Goal: Task Accomplishment & Management: Use online tool/utility

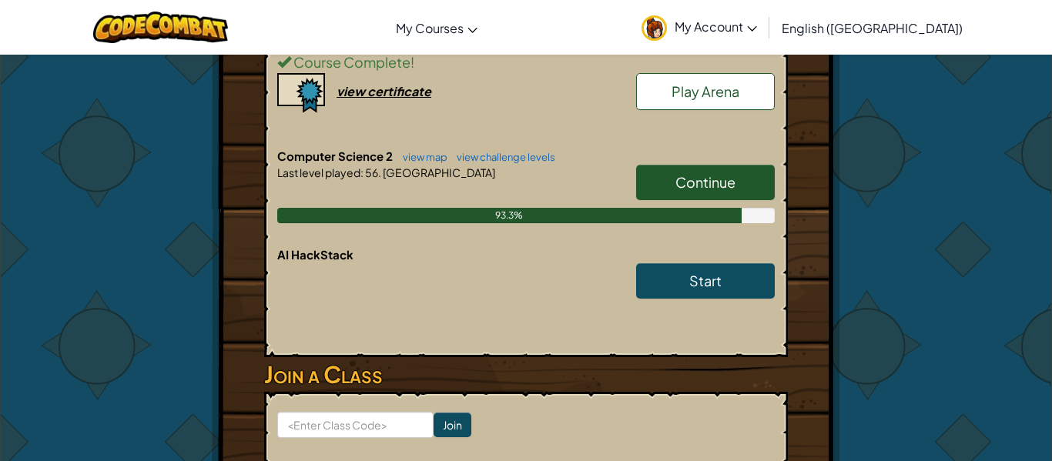
scroll to position [384, 0]
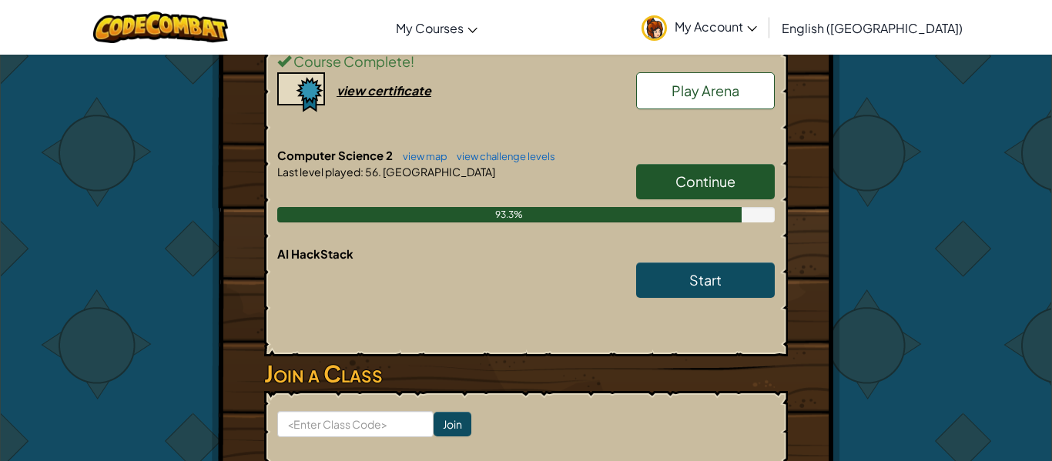
click at [693, 173] on span "Continue" at bounding box center [706, 182] width 60 height 18
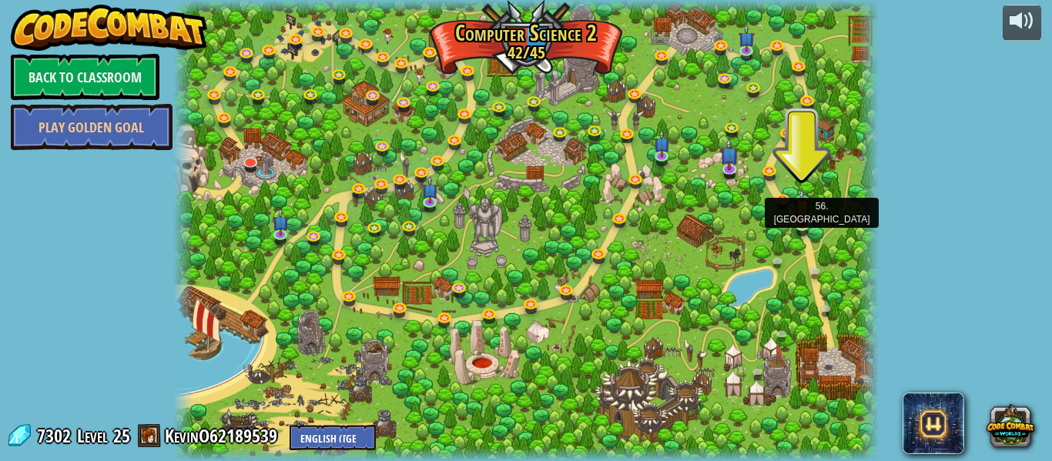
click at [797, 224] on img at bounding box center [802, 207] width 16 height 37
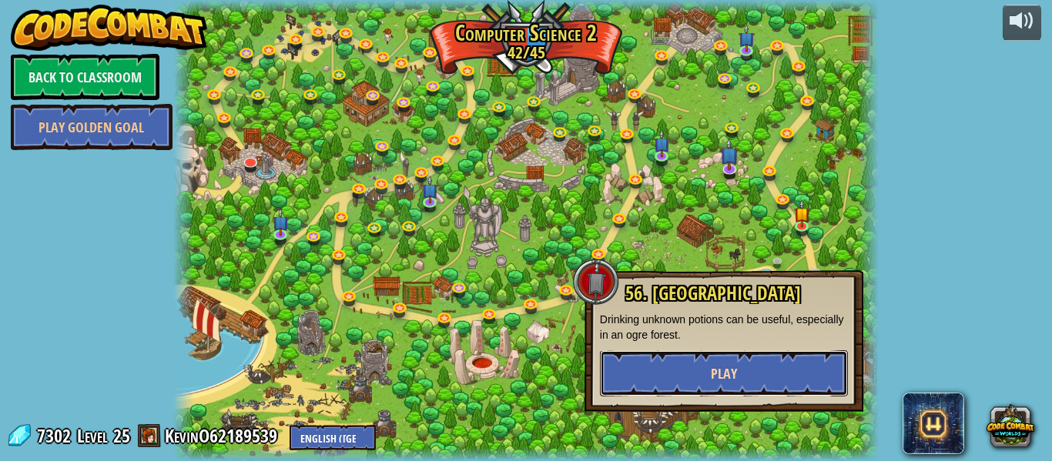
click at [757, 367] on button "Play" at bounding box center [724, 374] width 248 height 46
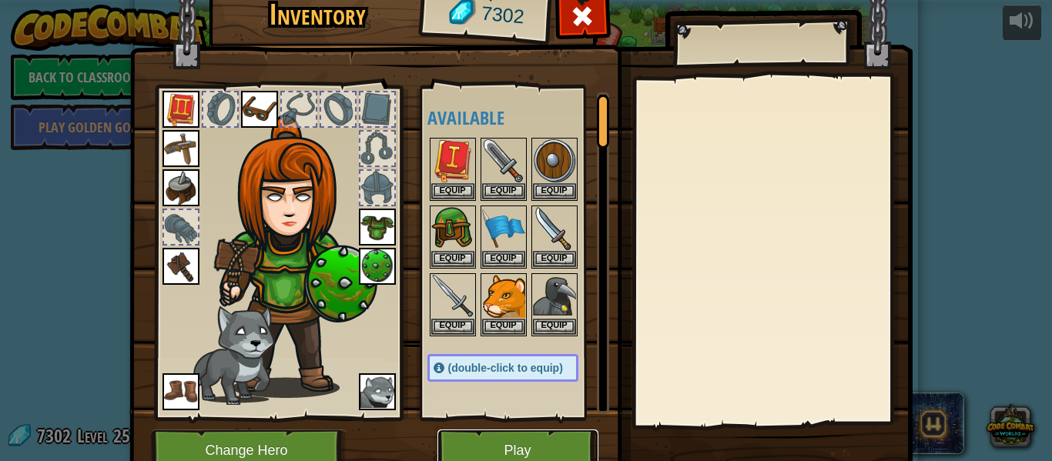
click at [473, 451] on button "Play" at bounding box center [518, 451] width 161 height 42
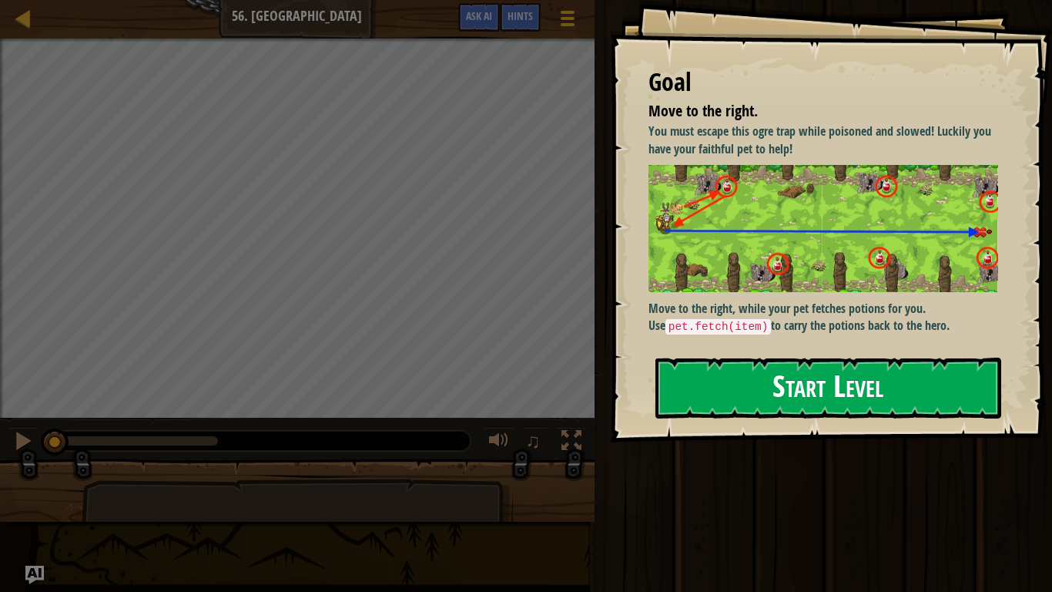
click at [764, 282] on img at bounding box center [824, 228] width 350 height 126
click at [704, 363] on button "Start Level" at bounding box center [829, 387] width 346 height 61
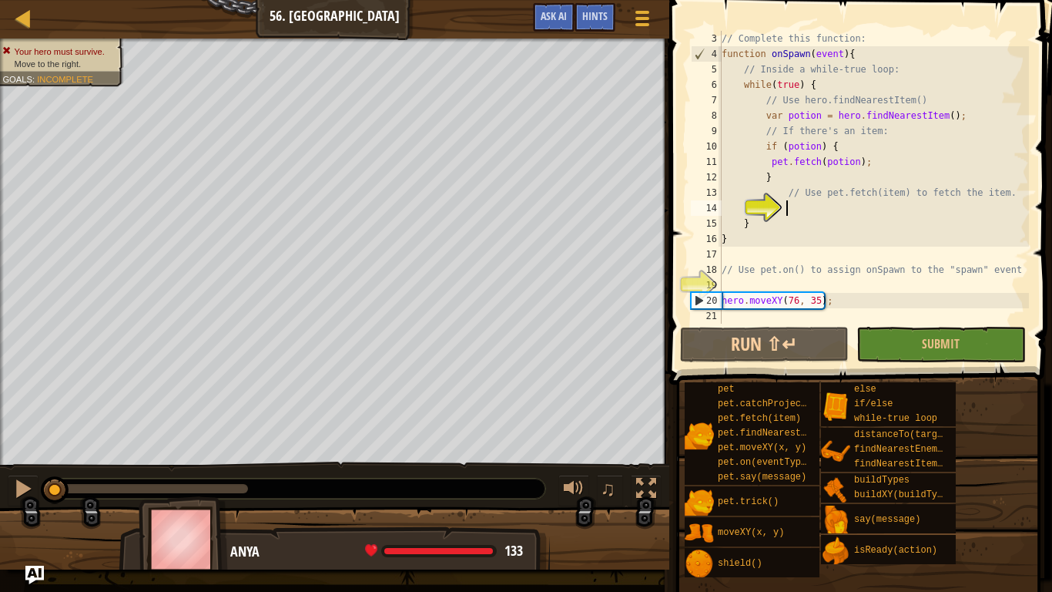
scroll to position [30, 0]
click at [817, 344] on button "Run ⇧↵" at bounding box center [764, 344] width 169 height 35
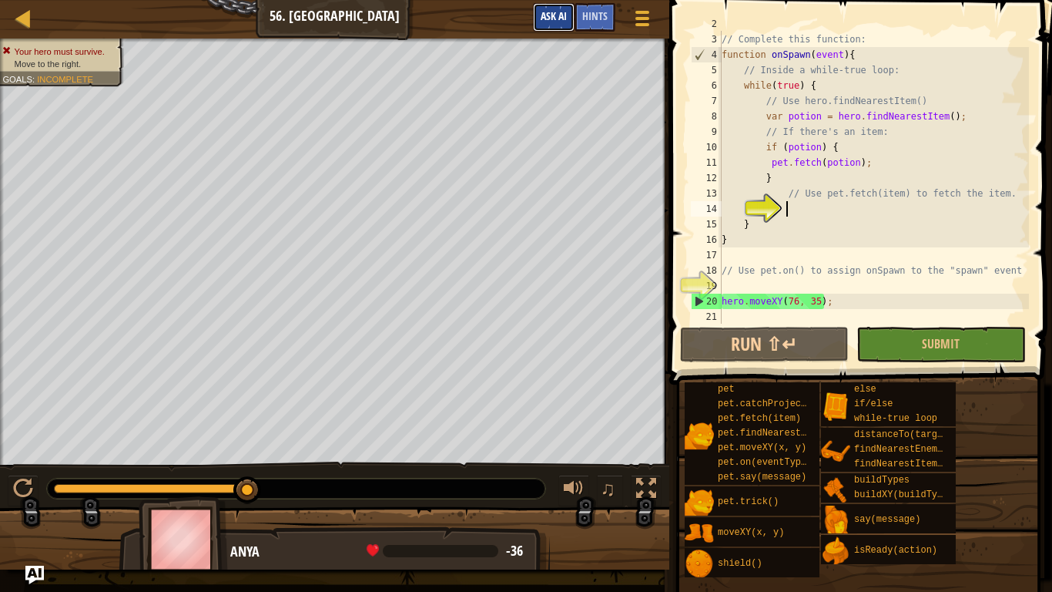
click at [542, 21] on span "Ask AI" at bounding box center [554, 15] width 26 height 15
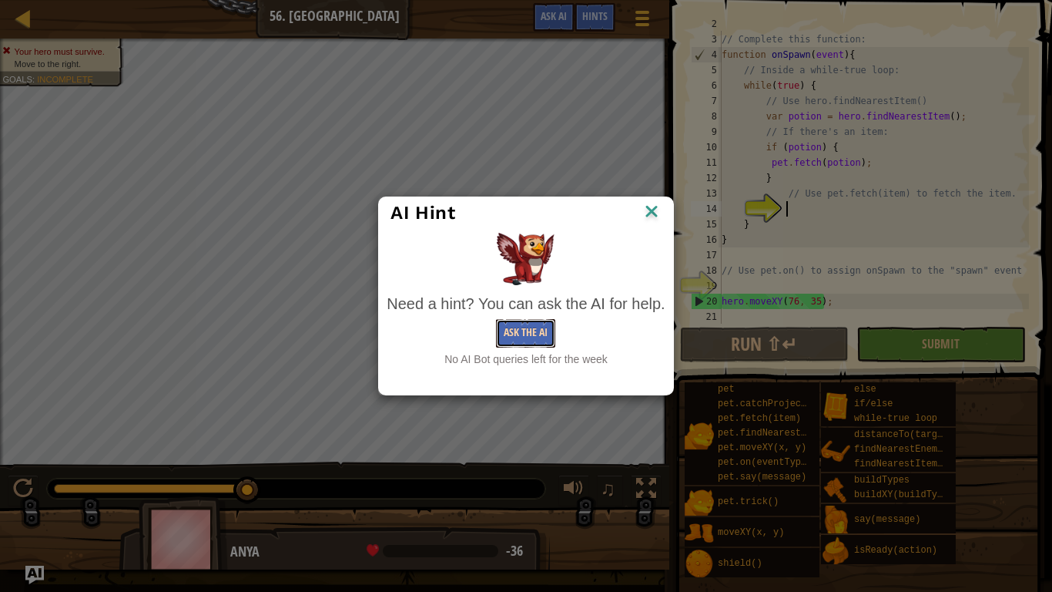
click at [532, 323] on button "Ask the AI" at bounding box center [525, 333] width 59 height 29
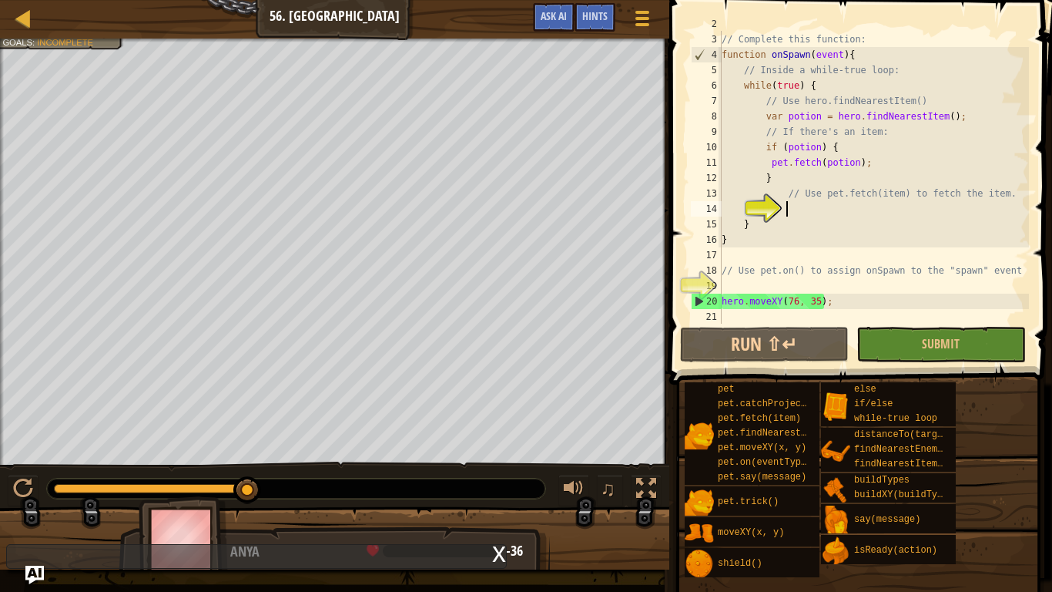
click at [726, 287] on div "// Complete this function: function onSpawn ( event ) { // Inside a while-true …" at bounding box center [874, 178] width 310 height 324
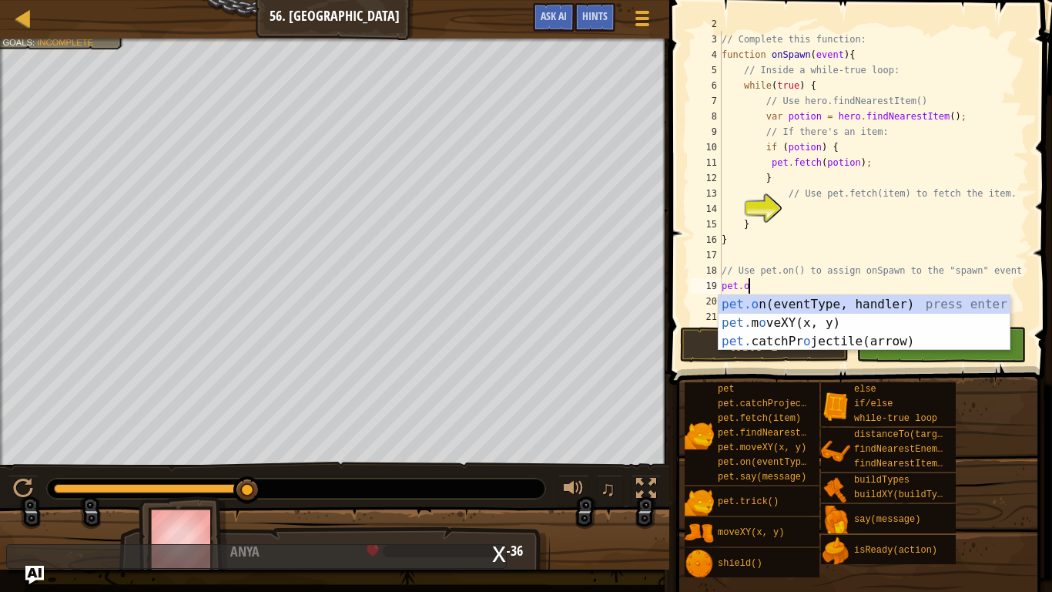
scroll to position [7, 3]
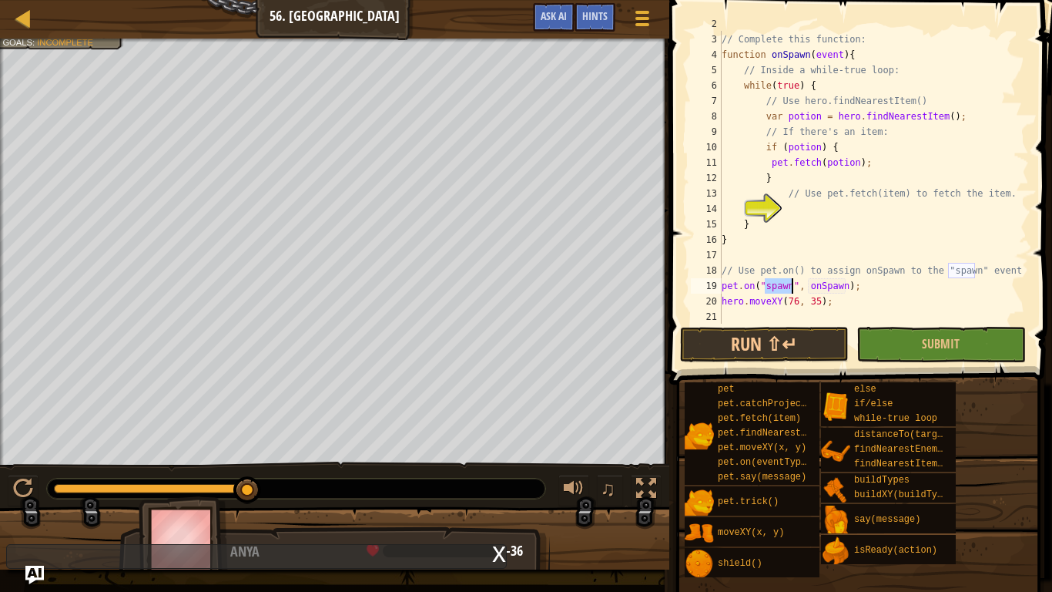
click at [845, 284] on div "// Complete this function: function onSpawn ( event ) { // Inside a while-true …" at bounding box center [874, 178] width 310 height 324
type textarea "pet.on("spawn", onSpawn);"
click at [762, 339] on button "Run ⇧↵" at bounding box center [764, 344] width 169 height 35
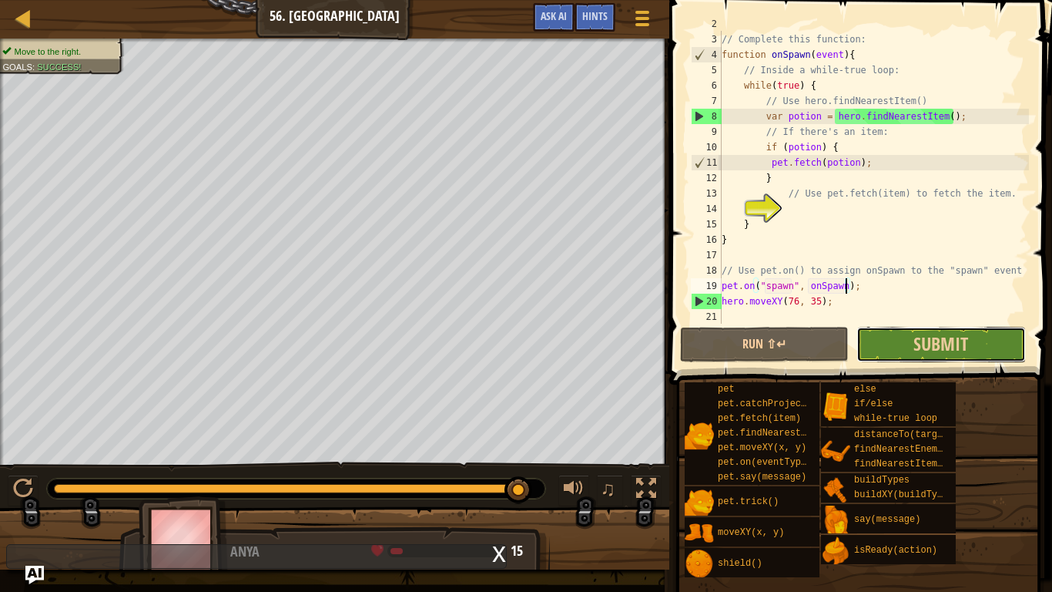
click at [893, 337] on button "Submit" at bounding box center [941, 344] width 169 height 35
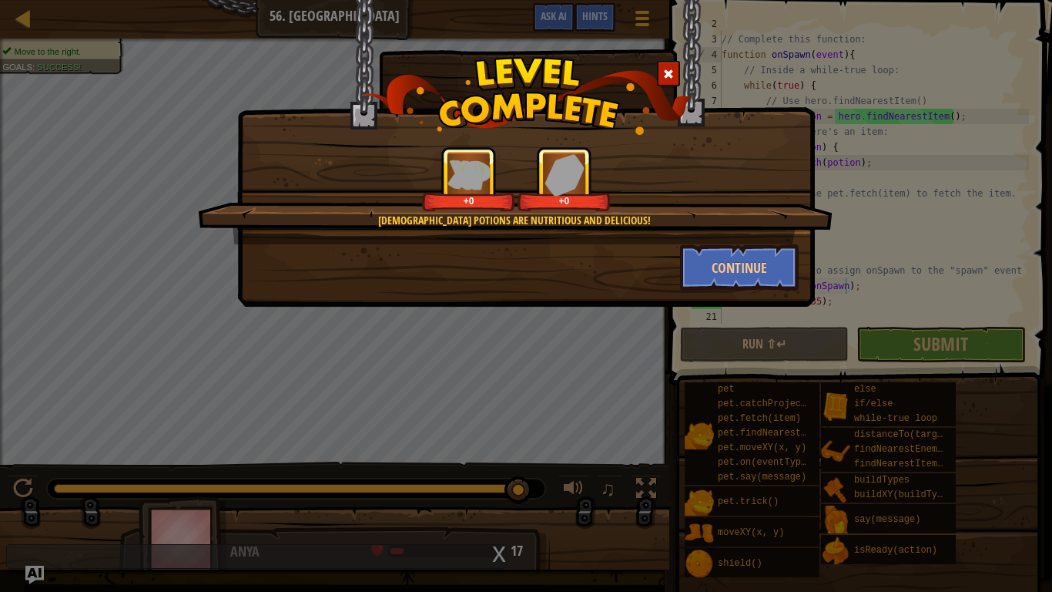
click at [730, 236] on div "[DEMOGRAPHIC_DATA] potions are nutritious and delicious! +0 +0" at bounding box center [515, 195] width 635 height 98
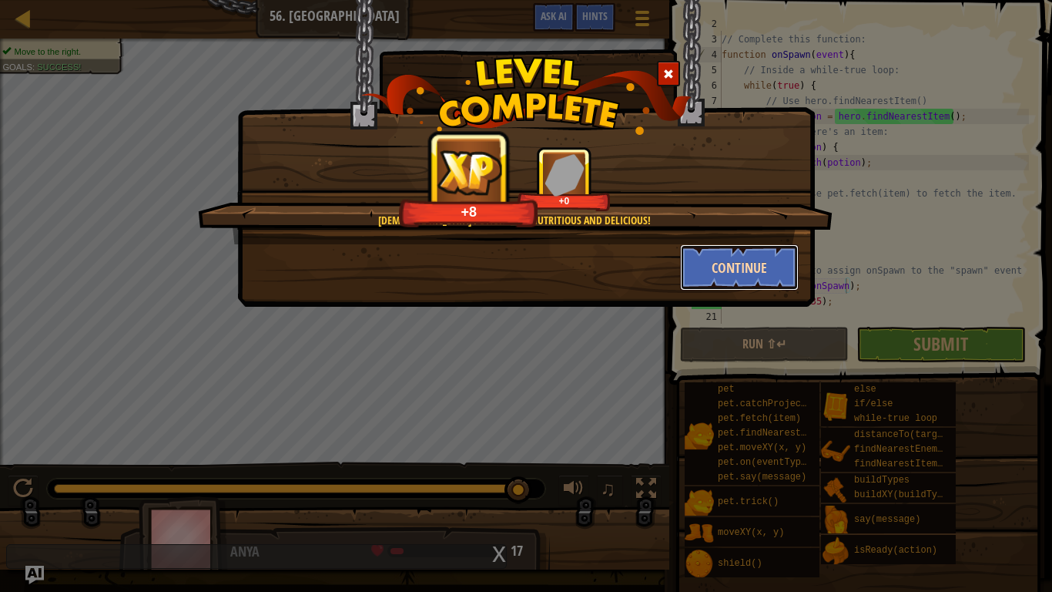
click at [732, 256] on button "Continue" at bounding box center [739, 267] width 119 height 46
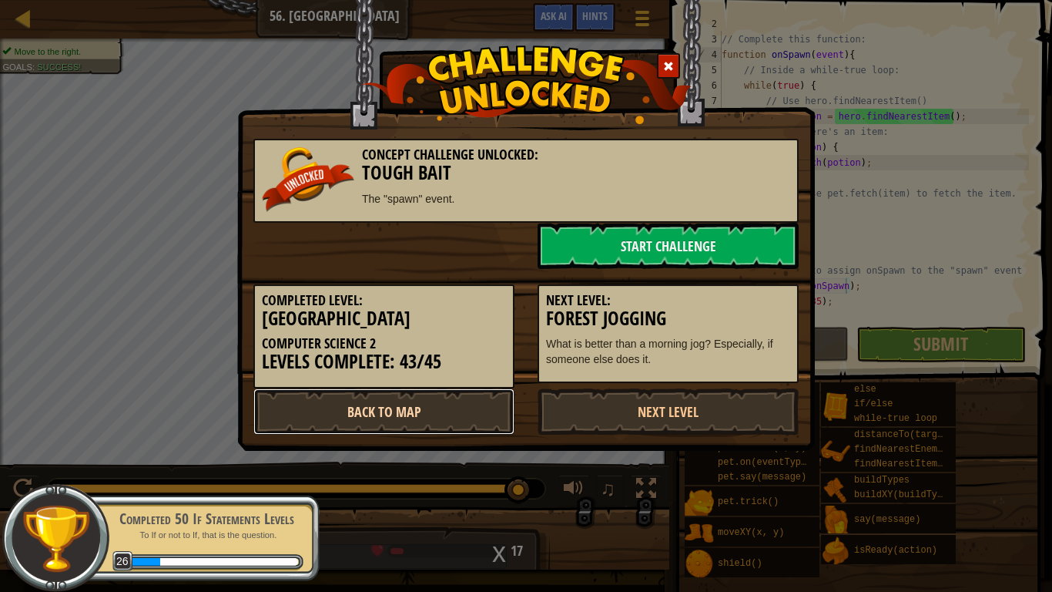
click at [398, 395] on link "Back to Map" at bounding box center [383, 411] width 261 height 46
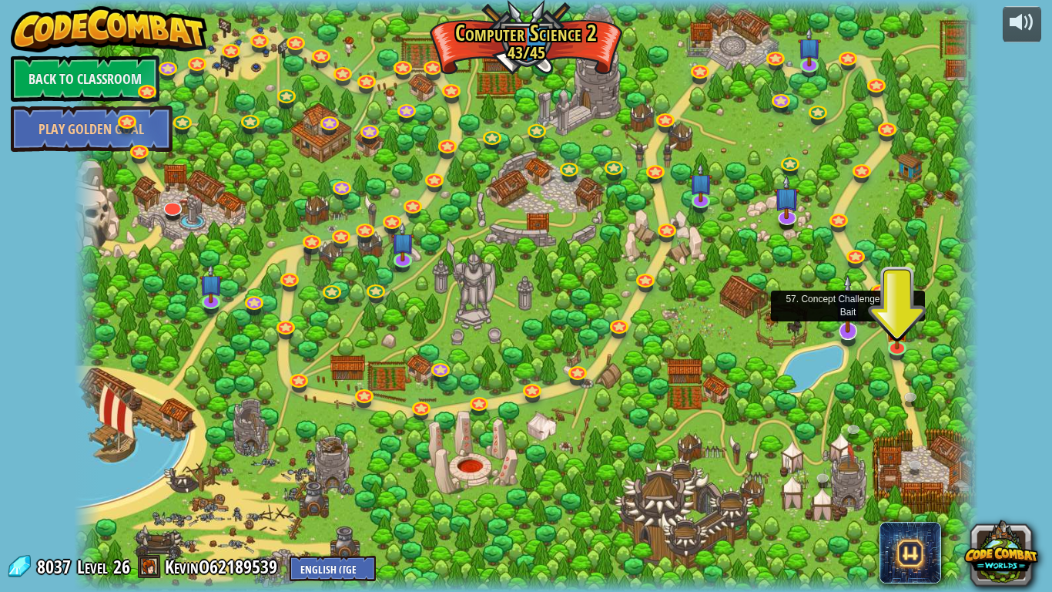
click at [847, 324] on img at bounding box center [847, 303] width 25 height 59
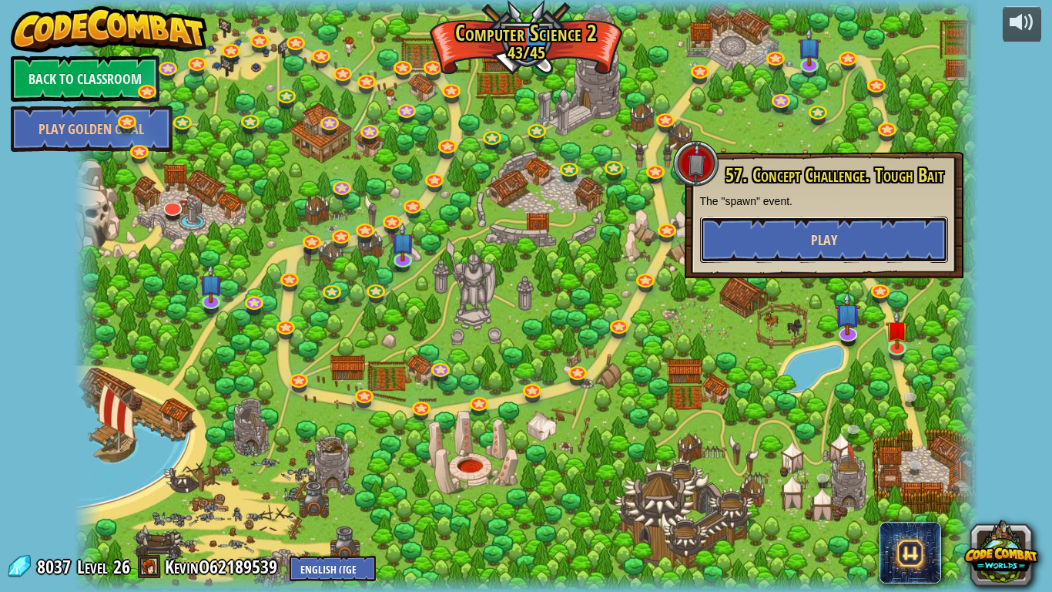
click at [824, 233] on span "Play" at bounding box center [824, 239] width 26 height 19
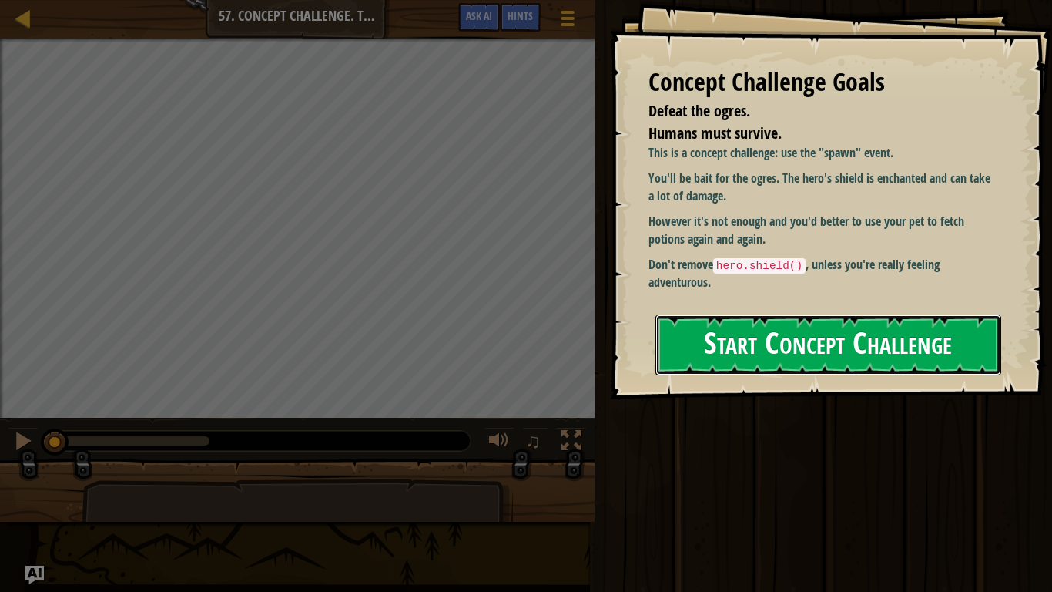
click at [805, 327] on button "Start Concept Challenge" at bounding box center [829, 344] width 346 height 61
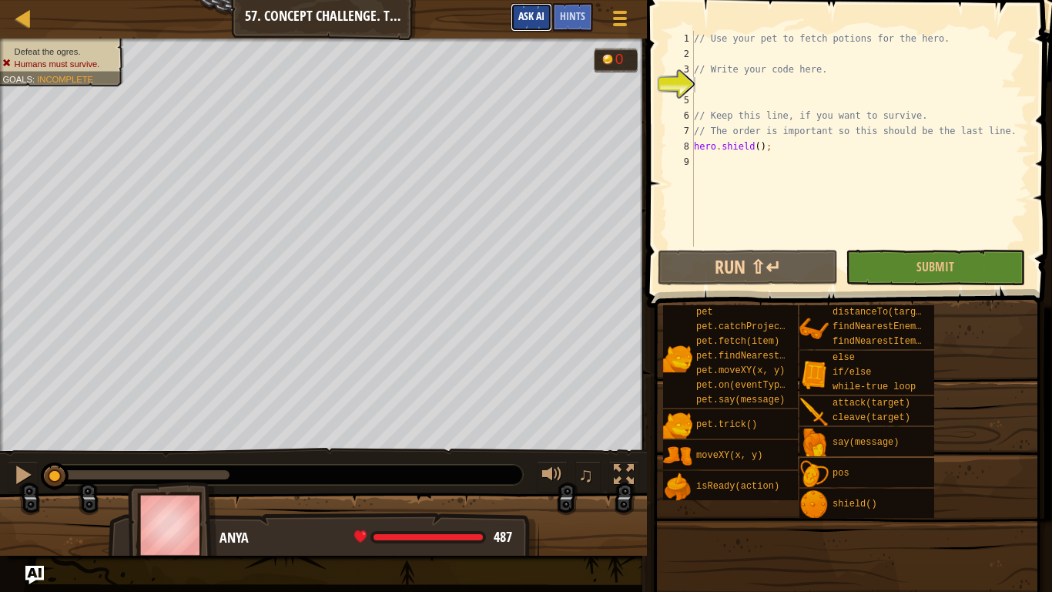
click at [533, 12] on span "Ask AI" at bounding box center [531, 15] width 26 height 15
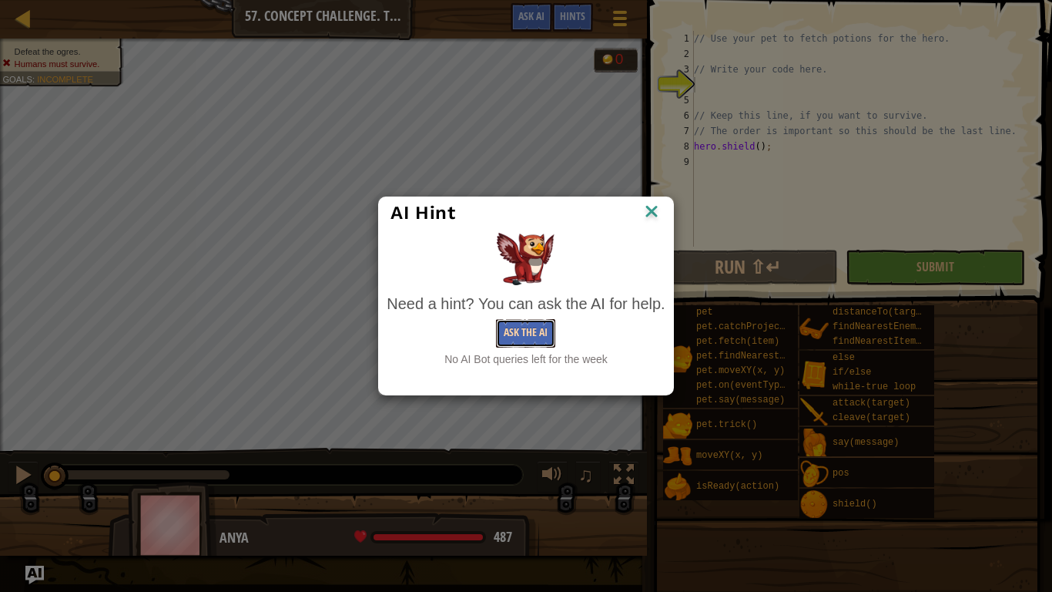
click at [521, 320] on button "Ask the AI" at bounding box center [525, 333] width 59 height 29
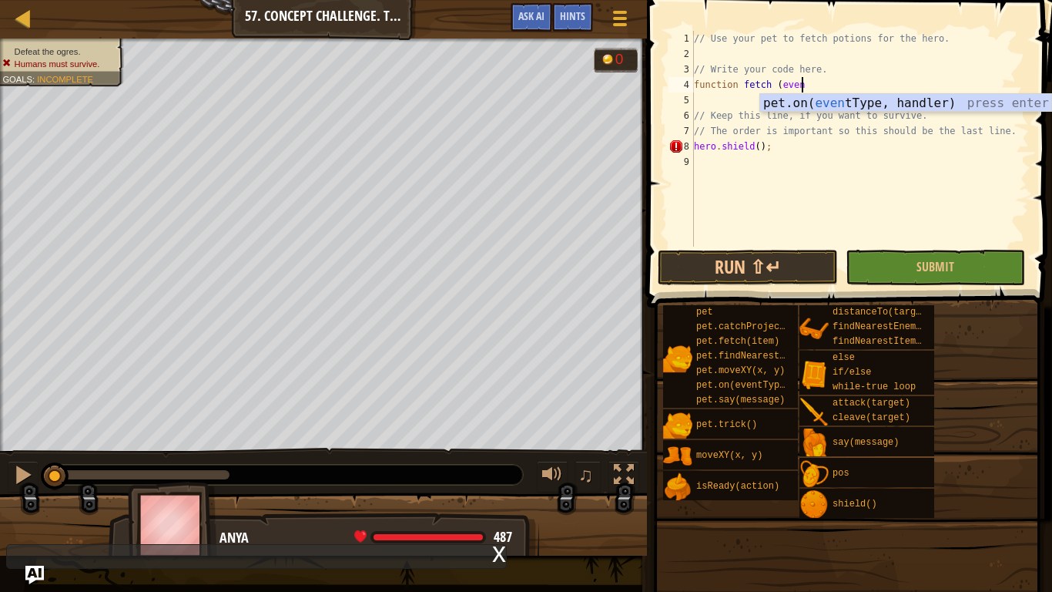
scroll to position [7, 15]
type textarea "function fetch (event)"
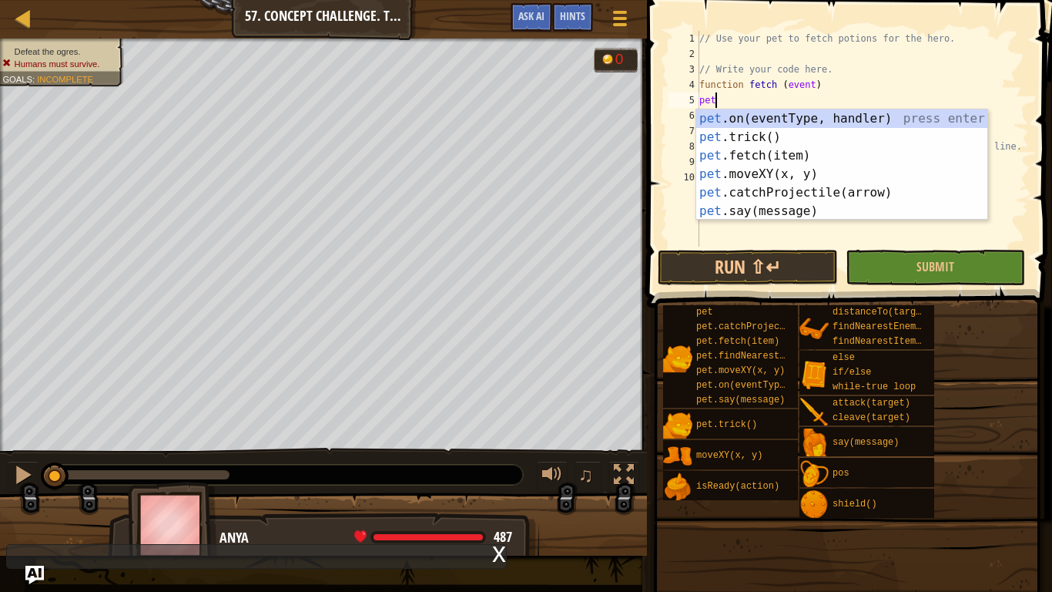
scroll to position [7, 1]
type textarea "p"
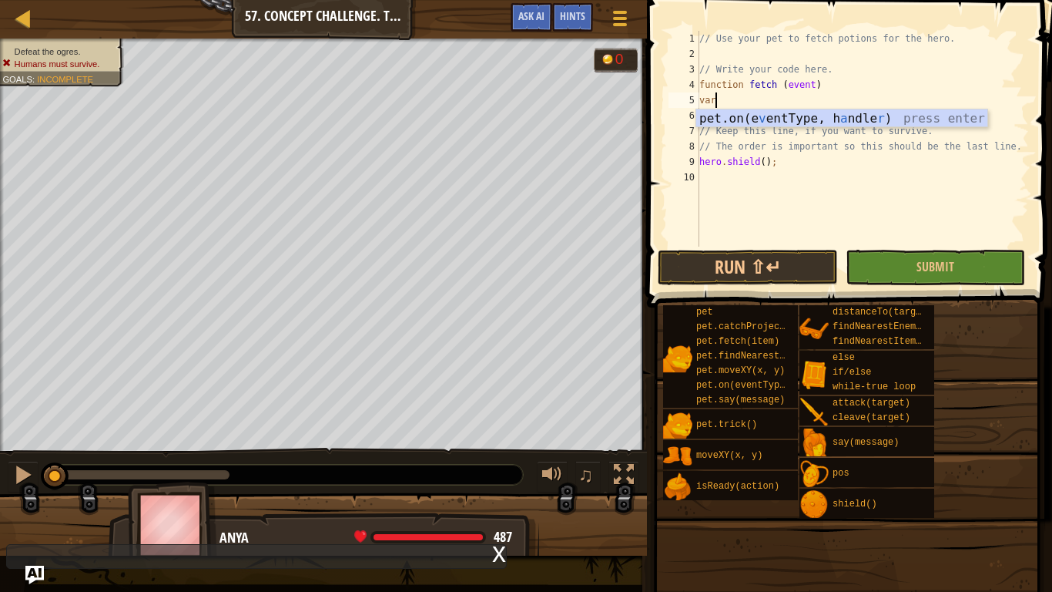
scroll to position [7, 2]
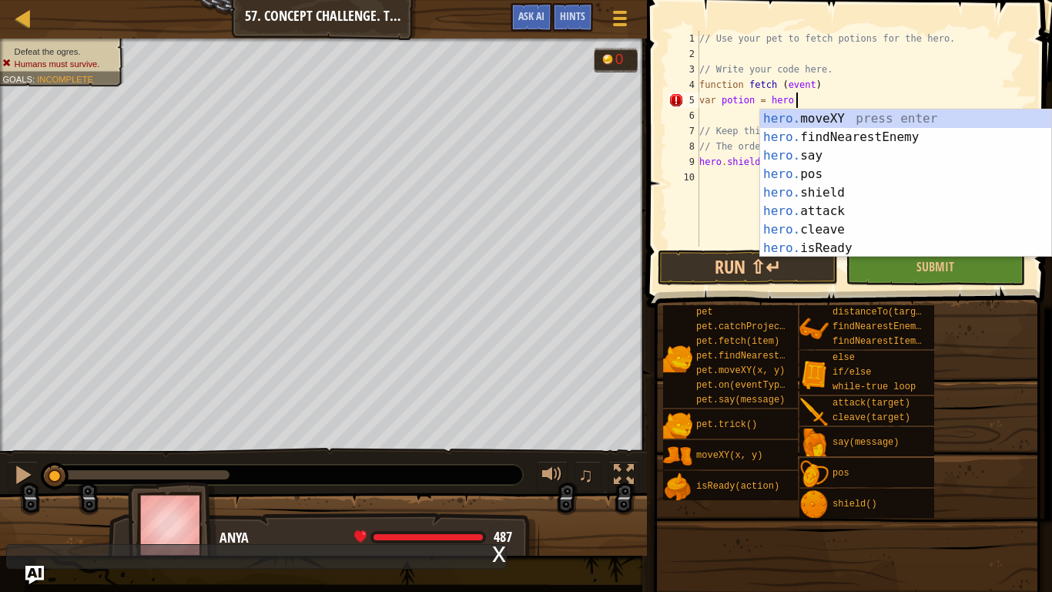
type textarea "var potion = hero.f"
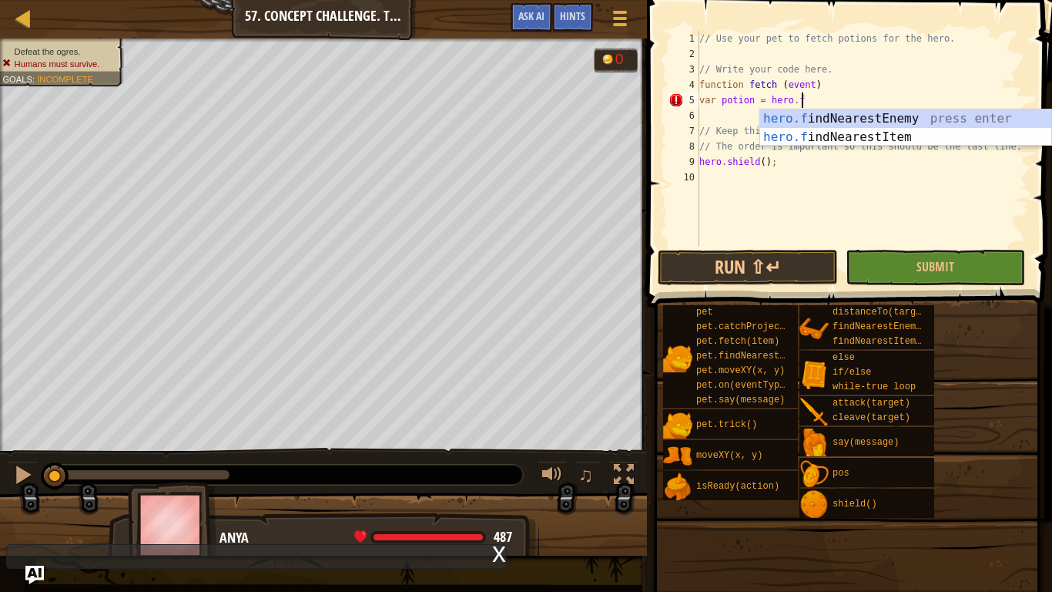
scroll to position [7, 14]
click at [840, 136] on div "hero.f indNearestEnemy press enter hero.f indNearestItem press enter" at bounding box center [905, 146] width 291 height 74
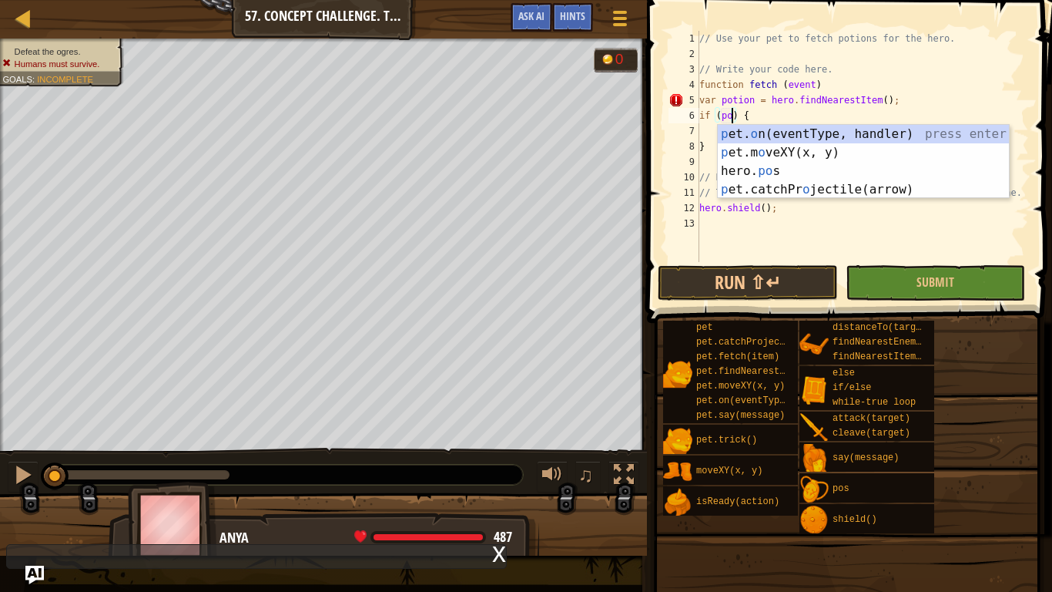
scroll to position [7, 5]
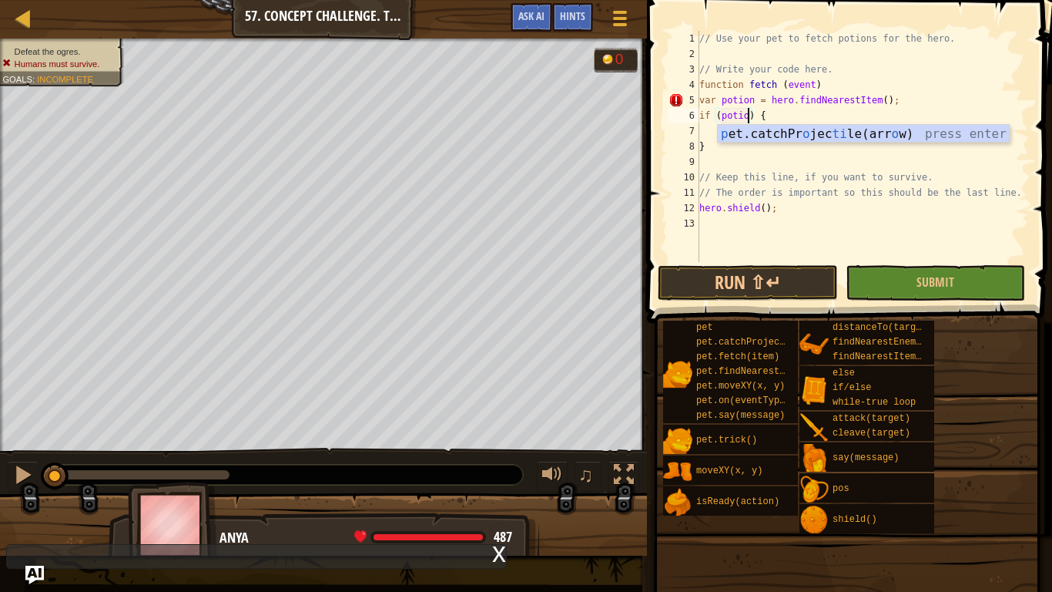
type textarea "if (potion) {"
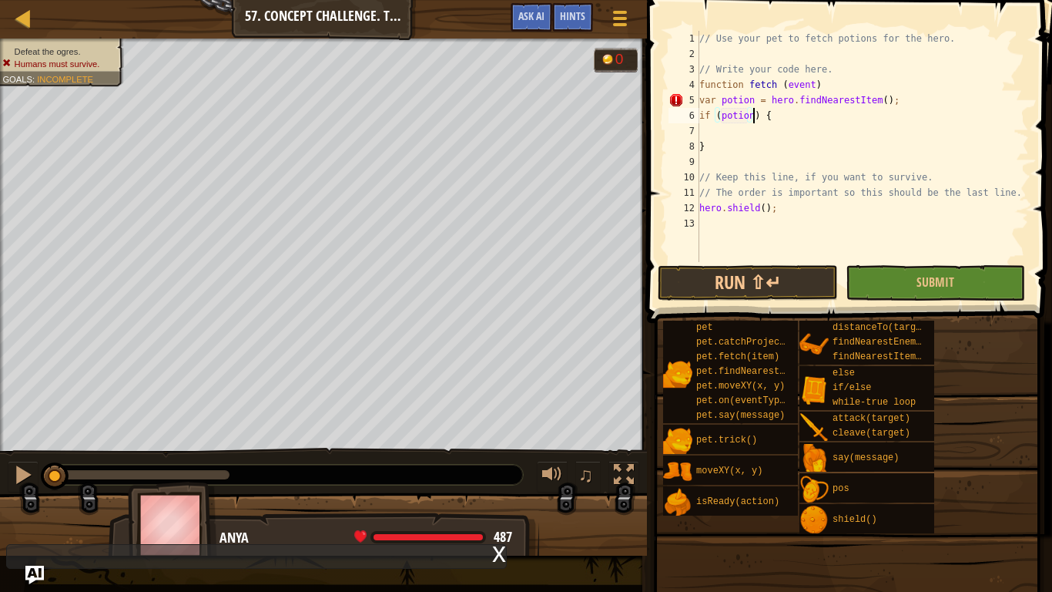
scroll to position [7, 8]
click at [775, 126] on div "// Use your pet to fetch potions for the hero. // Write your code here. functio…" at bounding box center [862, 162] width 333 height 262
click at [700, 126] on div "// Use your pet to fetch potions for the hero. // Write your code here. functio…" at bounding box center [862, 162] width 333 height 262
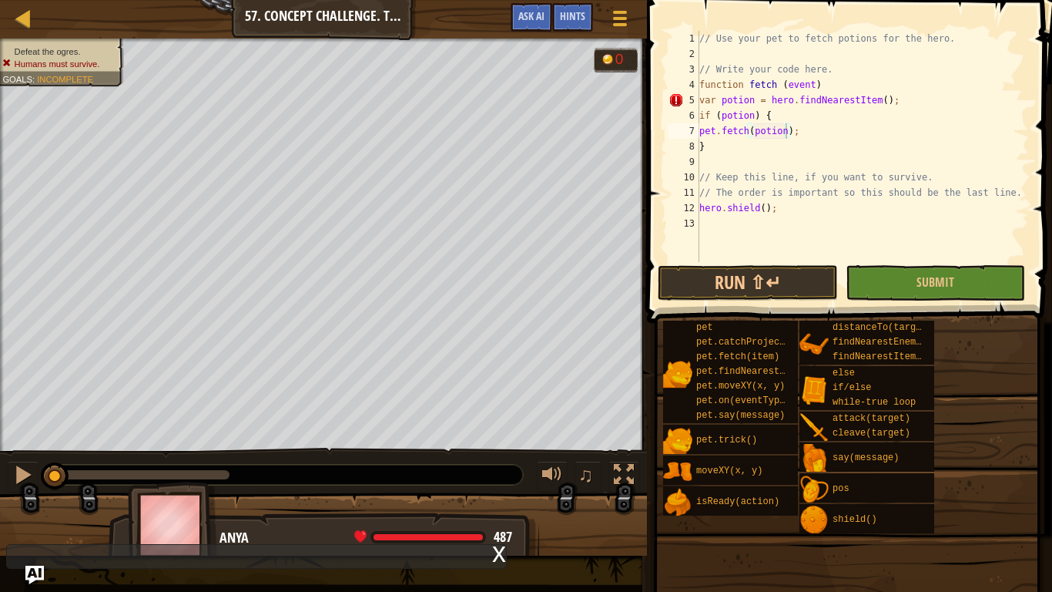
click at [760, 262] on span at bounding box center [852, 139] width 418 height 368
click at [757, 284] on button "Run ⇧↵" at bounding box center [748, 282] width 180 height 35
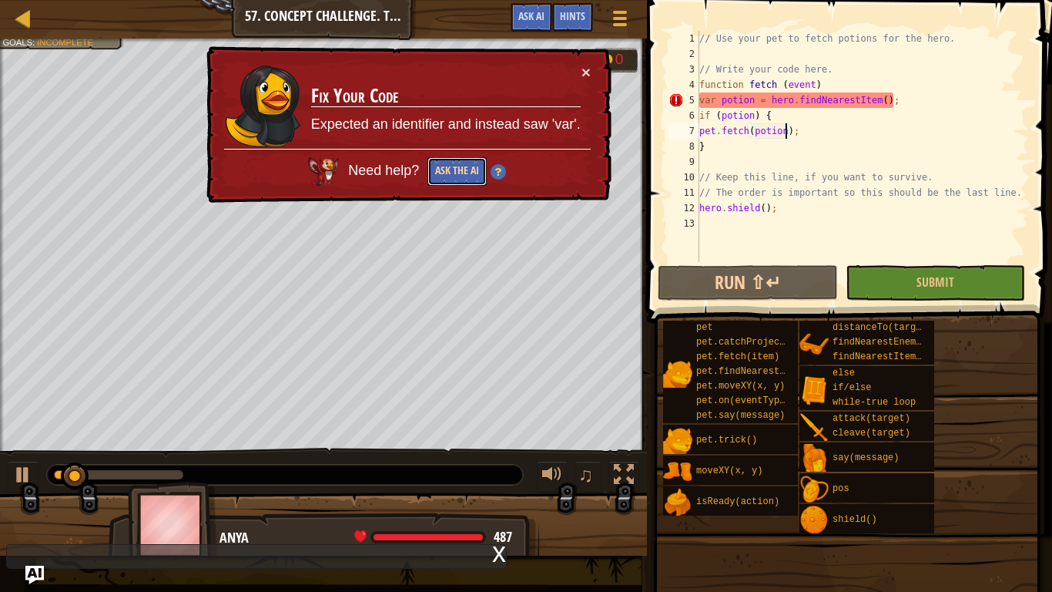
click at [446, 177] on button "Ask the AI" at bounding box center [457, 171] width 59 height 29
click at [589, 70] on button "×" at bounding box center [586, 72] width 9 height 16
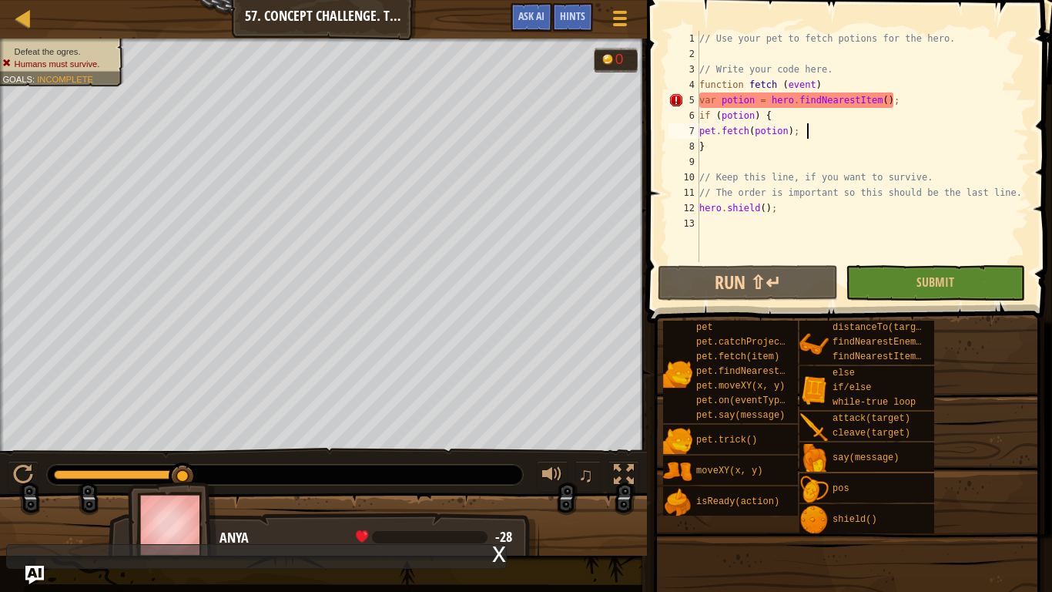
click at [808, 136] on div "// Use your pet to fetch potions for the hero. // Write your code here. functio…" at bounding box center [862, 162] width 333 height 262
click at [802, 133] on div "// Use your pet to fetch potions for the hero. // Write your code here. functio…" at bounding box center [862, 162] width 333 height 262
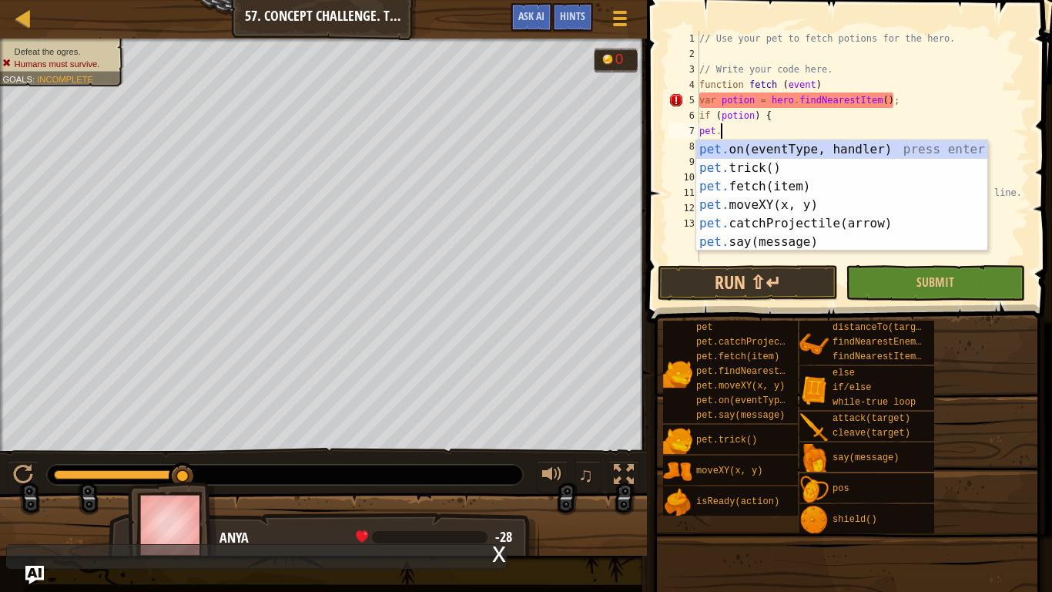
type textarea "p"
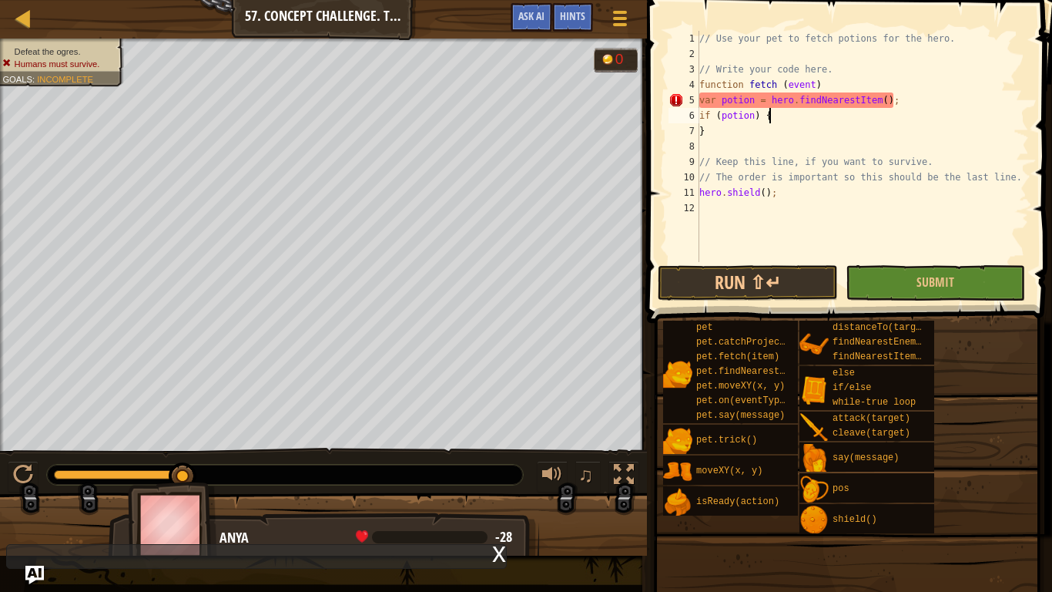
scroll to position [7, 2]
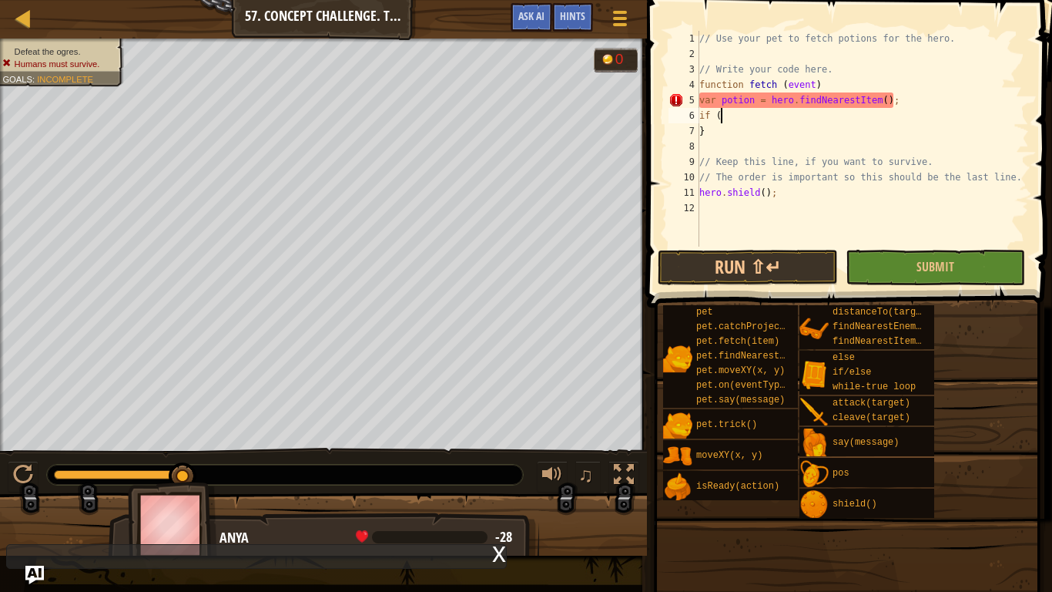
type textarea "i"
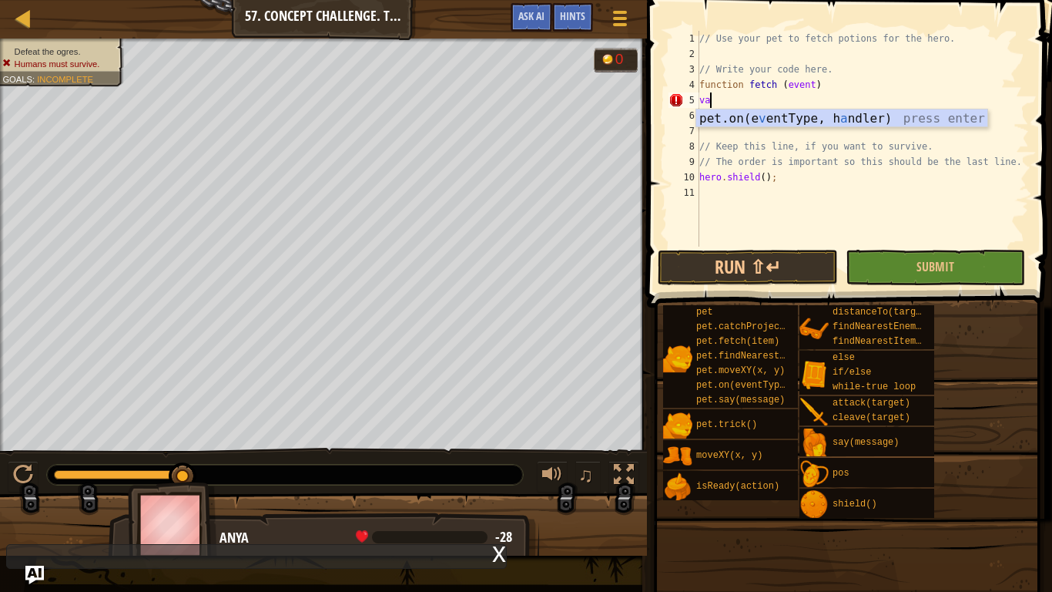
type textarea "v"
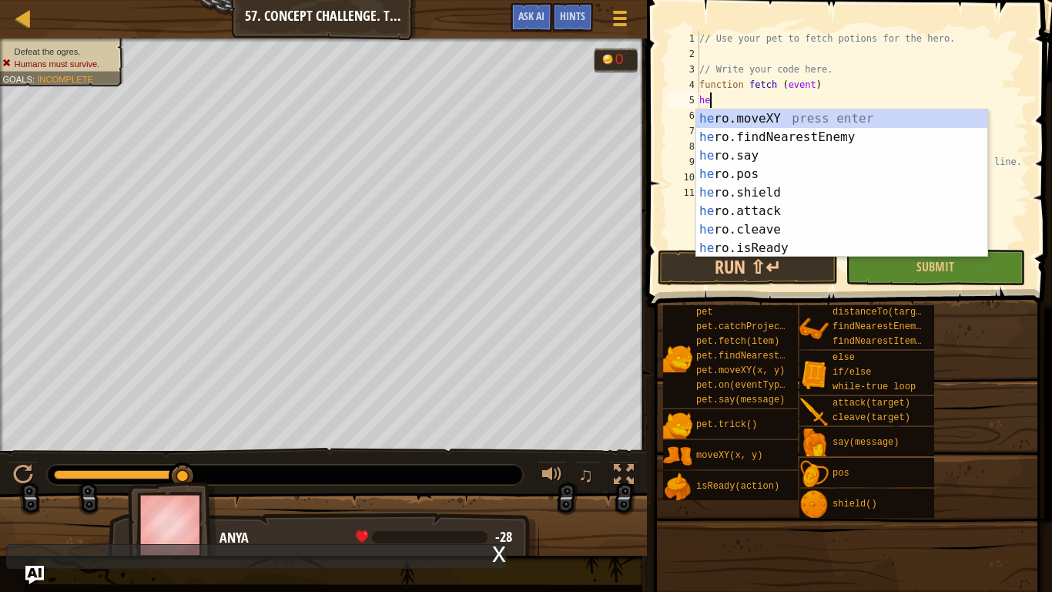
type textarea "h"
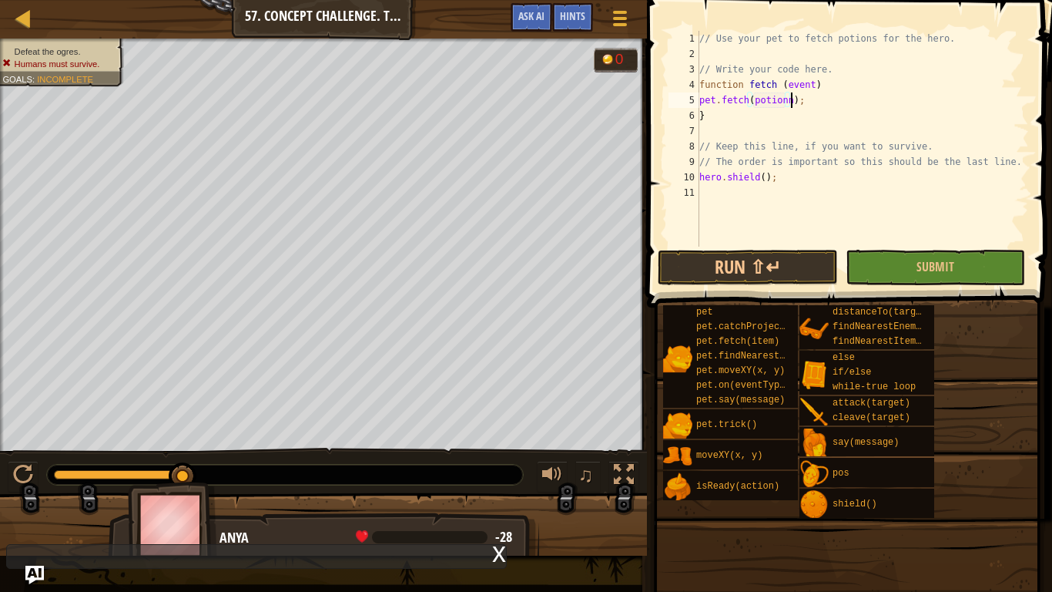
scroll to position [7, 14]
click at [771, 250] on button "Run ⇧↵" at bounding box center [748, 267] width 180 height 35
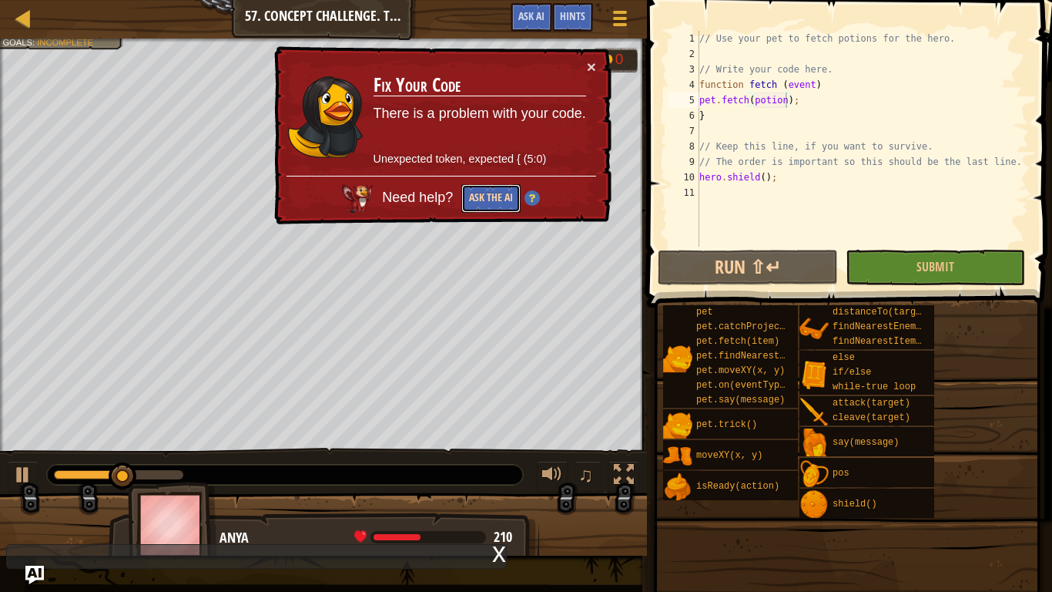
click at [514, 185] on button "Ask the AI" at bounding box center [490, 198] width 59 height 29
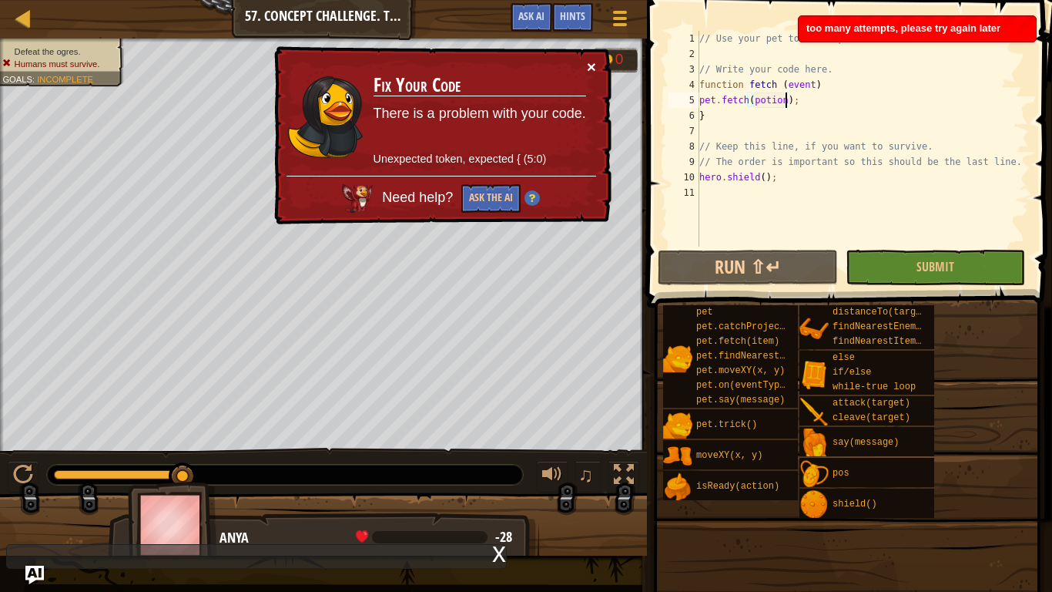
click at [587, 62] on button "×" at bounding box center [591, 67] width 9 height 16
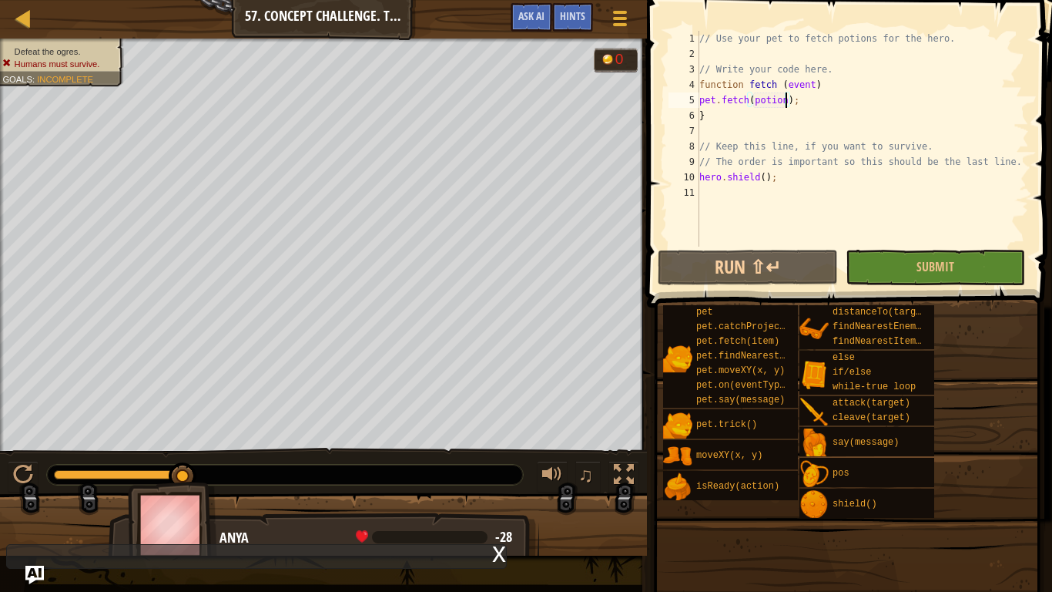
click at [807, 96] on div "// Use your pet to fetch potions for the hero. // Write your code here. functio…" at bounding box center [862, 154] width 333 height 247
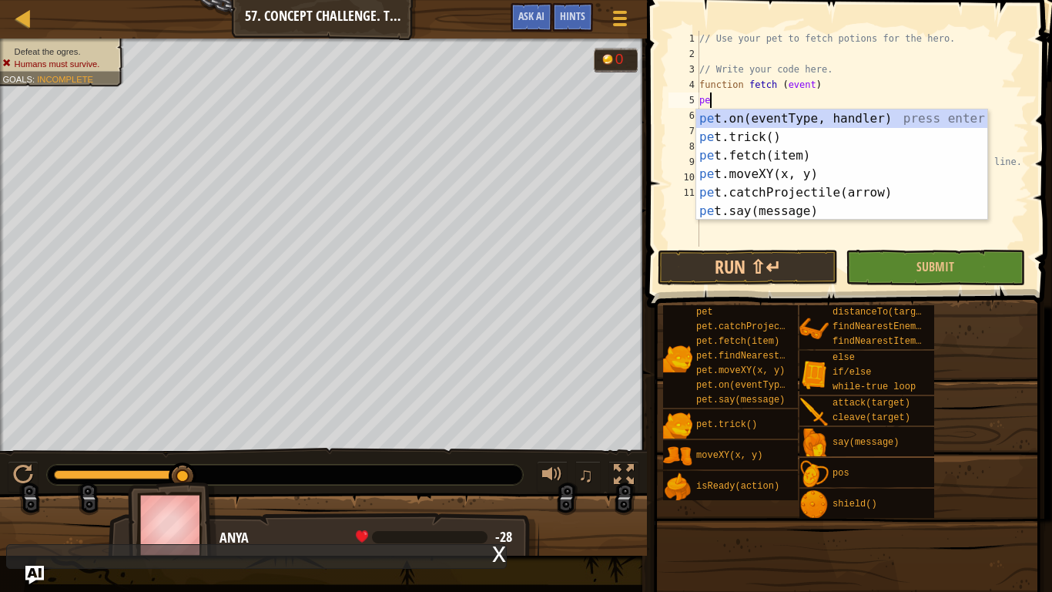
type textarea "p"
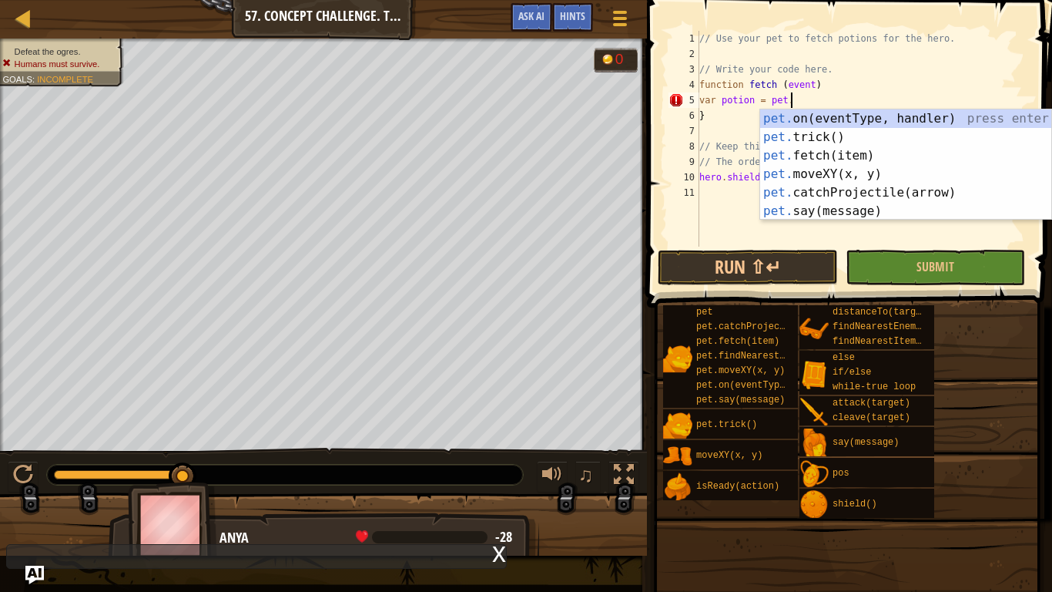
scroll to position [7, 12]
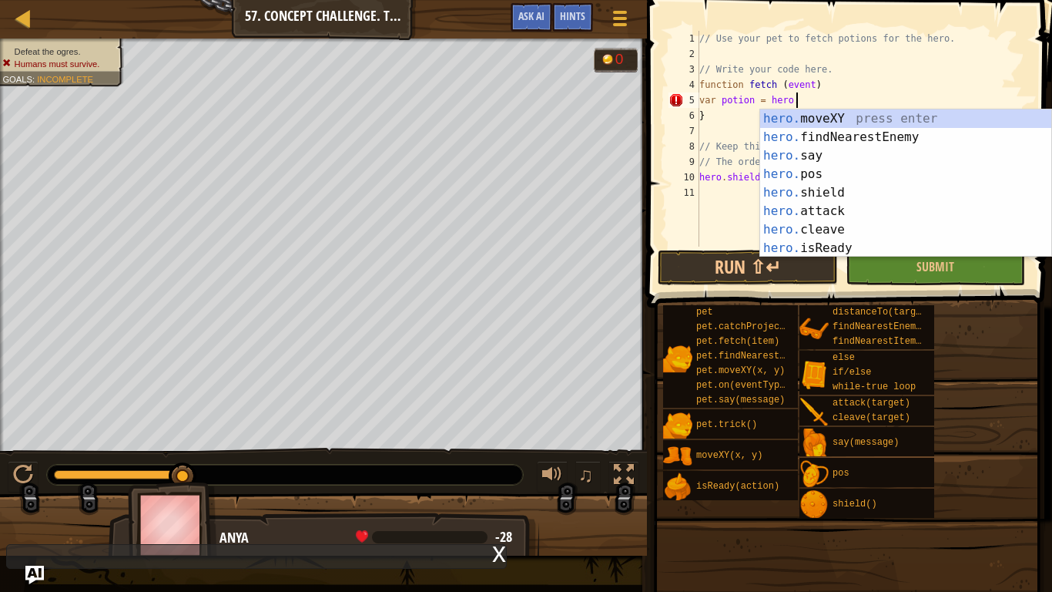
type textarea "var potion = hero.f"
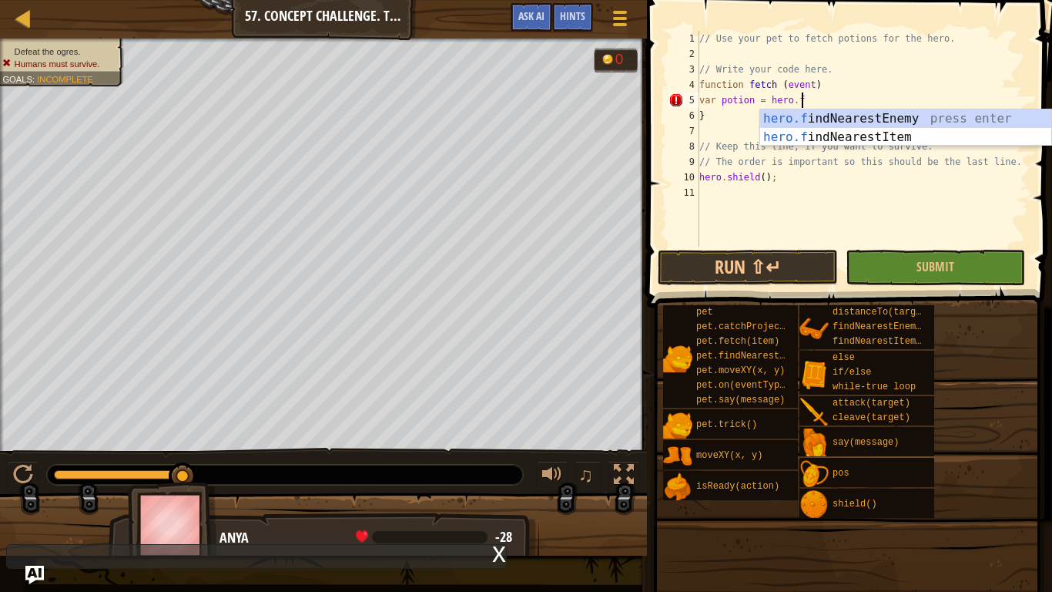
scroll to position [7, 0]
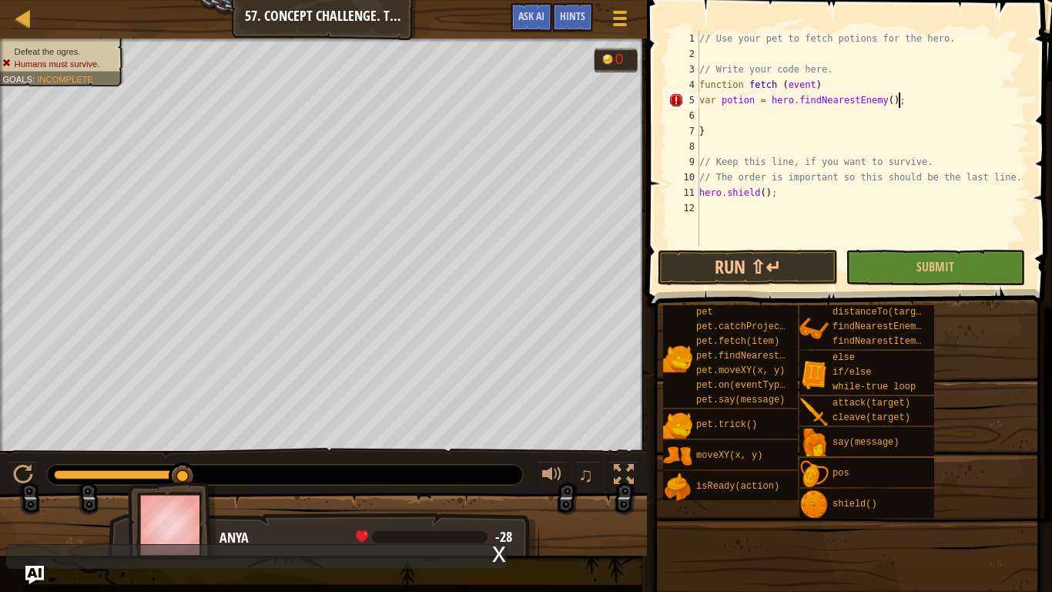
click at [902, 107] on div "// Use your pet to fetch potions for the hero. // Write your code here. functio…" at bounding box center [862, 154] width 333 height 247
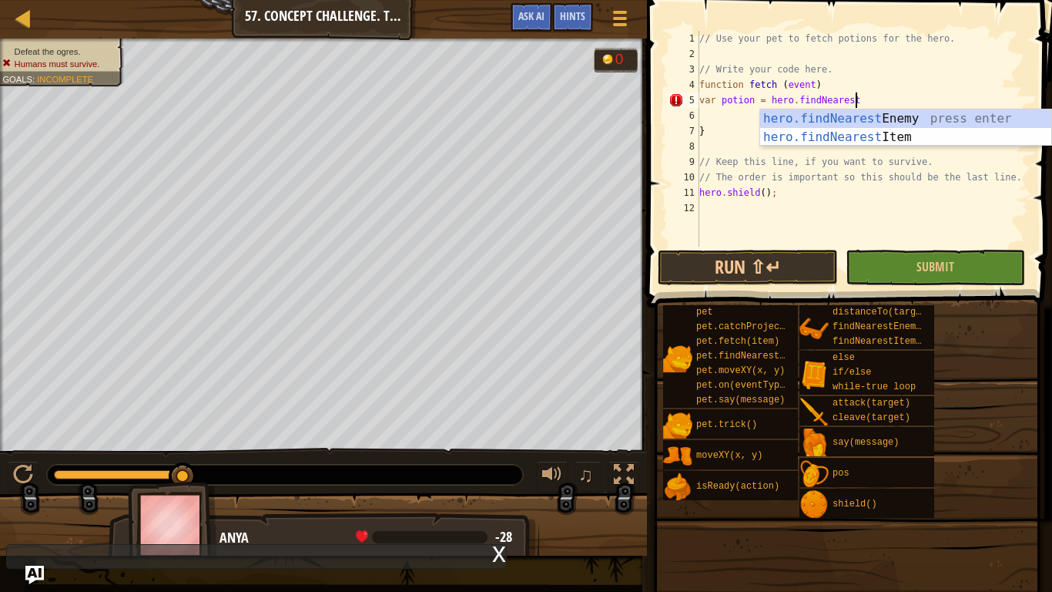
type textarea "var potion = hero.findNeares"
click at [834, 136] on div "hero.findNeares tEnemy press enter hero.findNeares tItem press enter" at bounding box center [905, 146] width 291 height 74
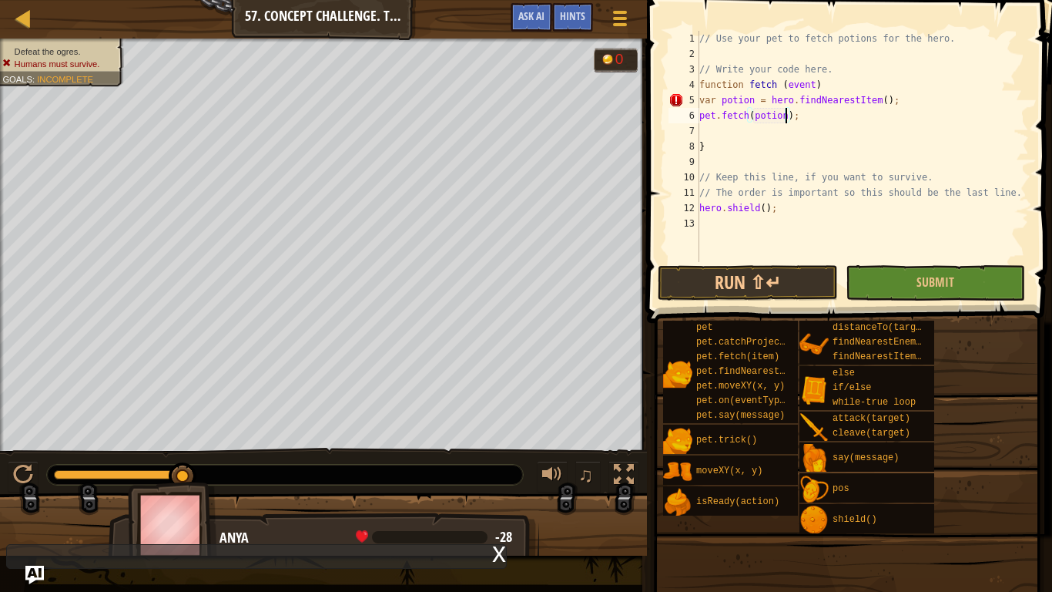
scroll to position [7, 13]
click at [810, 284] on button "Run ⇧↵" at bounding box center [748, 282] width 180 height 35
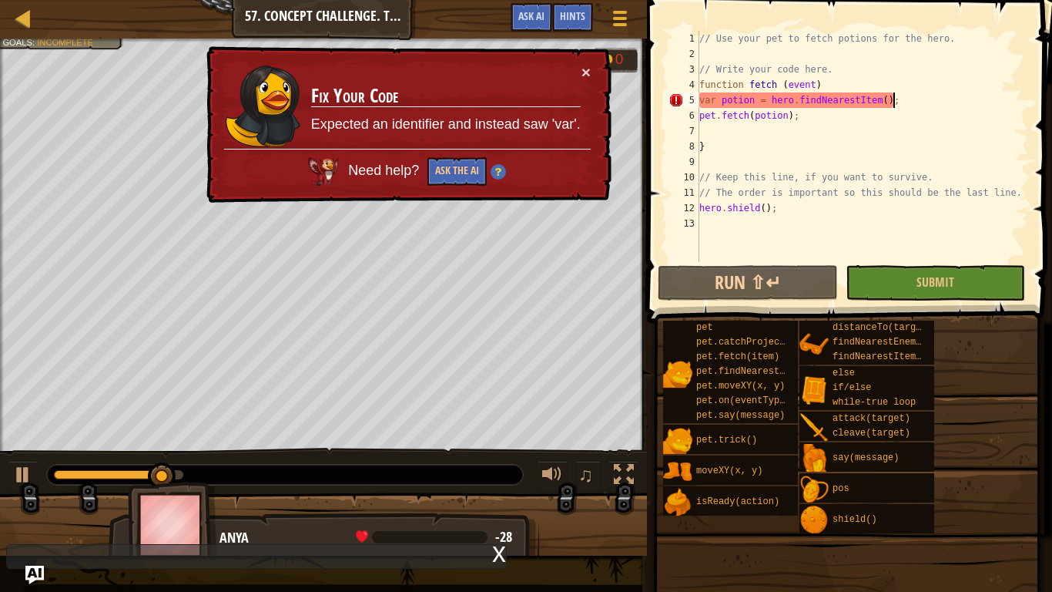
click at [901, 105] on div "// Use your pet to fetch potions for the hero. // Write your code here. functio…" at bounding box center [862, 162] width 333 height 262
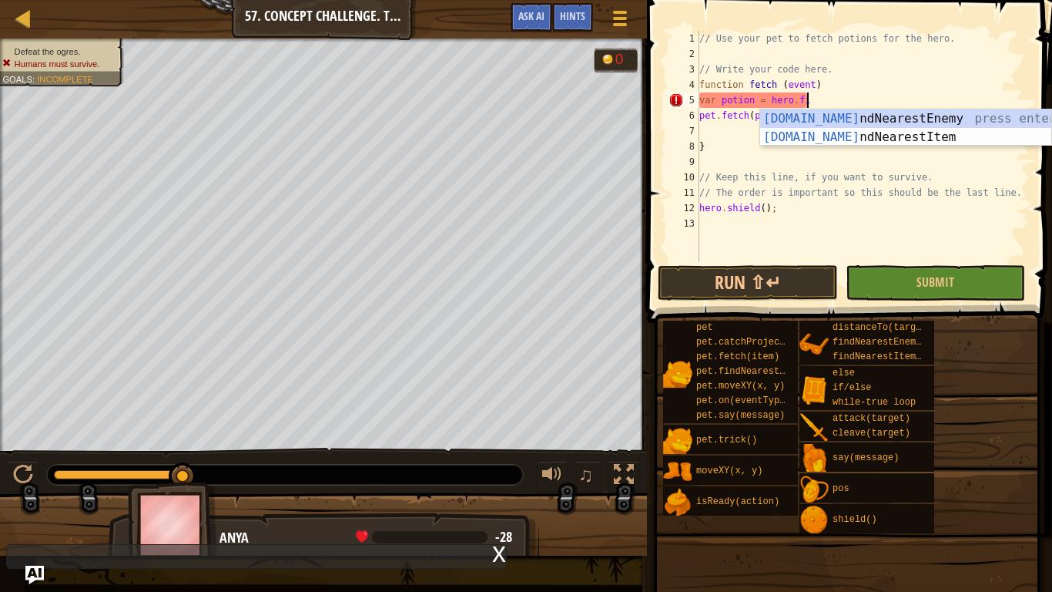
type textarea "var potion = hero.f"
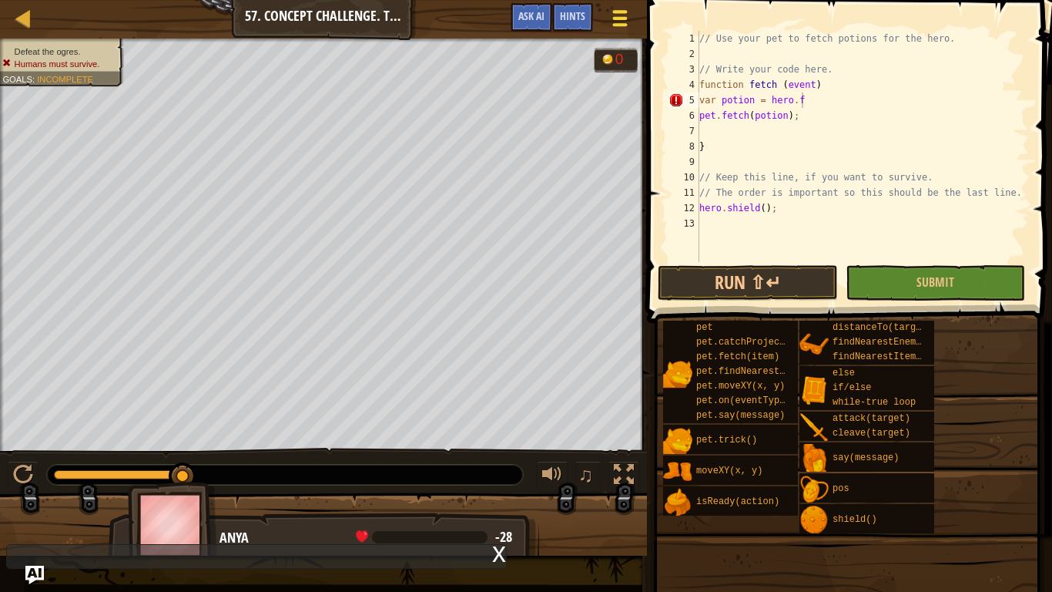
click at [612, 15] on div at bounding box center [619, 18] width 21 height 22
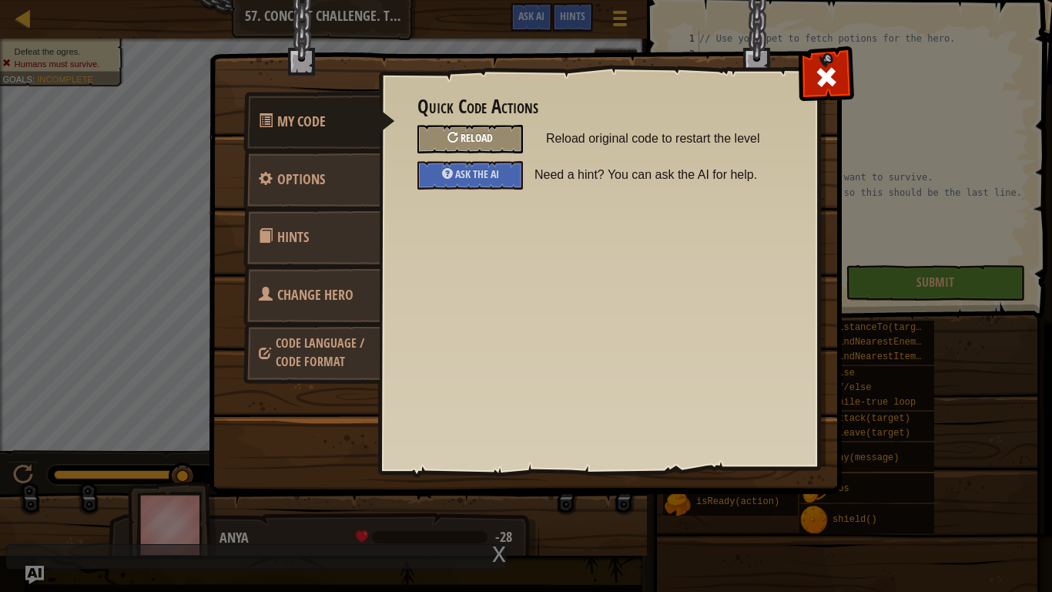
click at [482, 146] on div "Reload" at bounding box center [471, 139] width 106 height 29
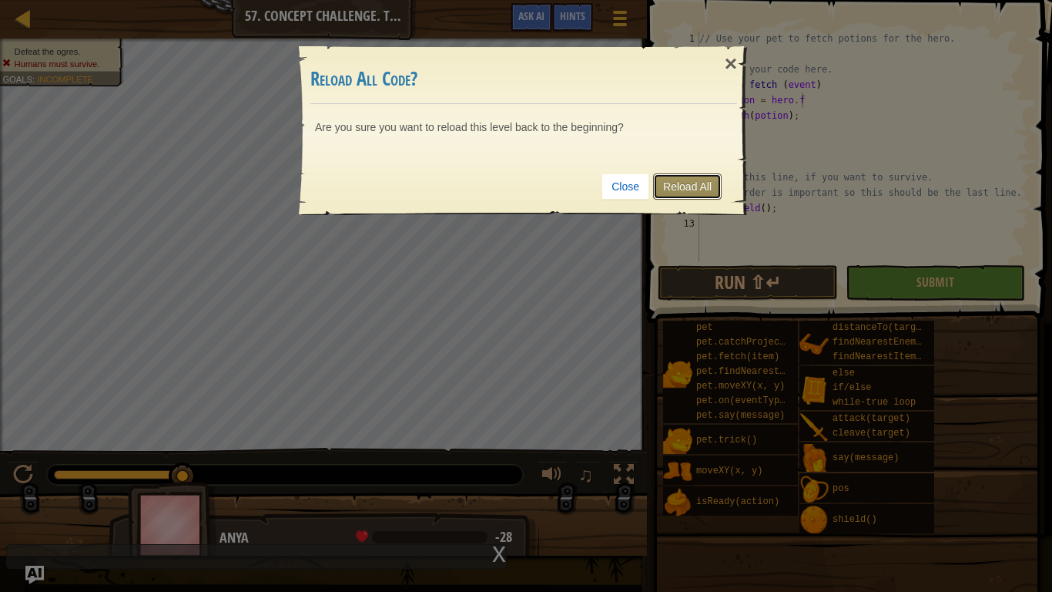
click at [680, 186] on link "Reload All" at bounding box center [687, 186] width 69 height 26
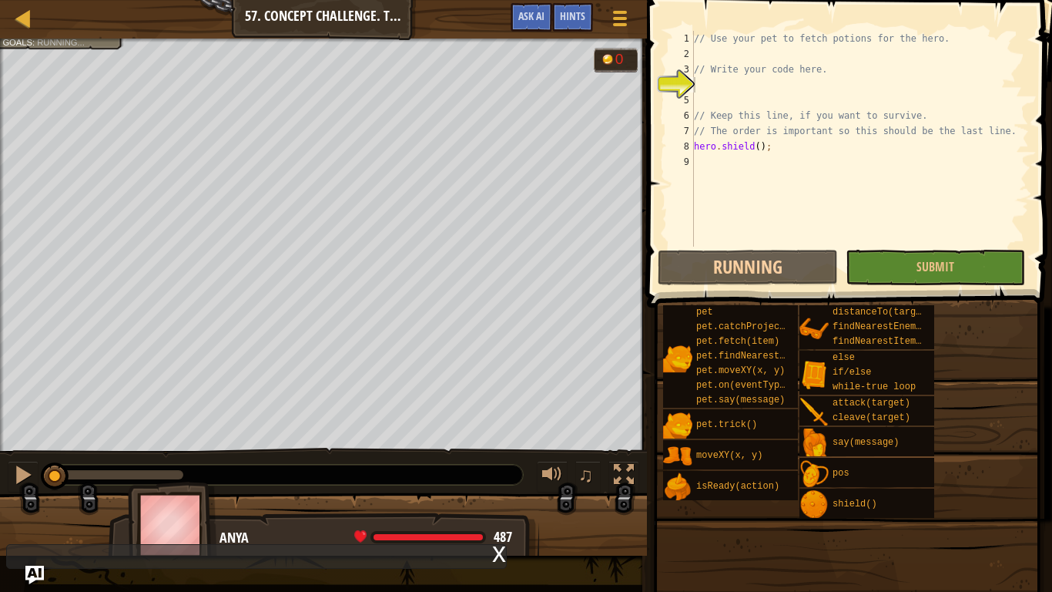
scroll to position [7, 0]
click at [25, 22] on div at bounding box center [23, 17] width 19 height 19
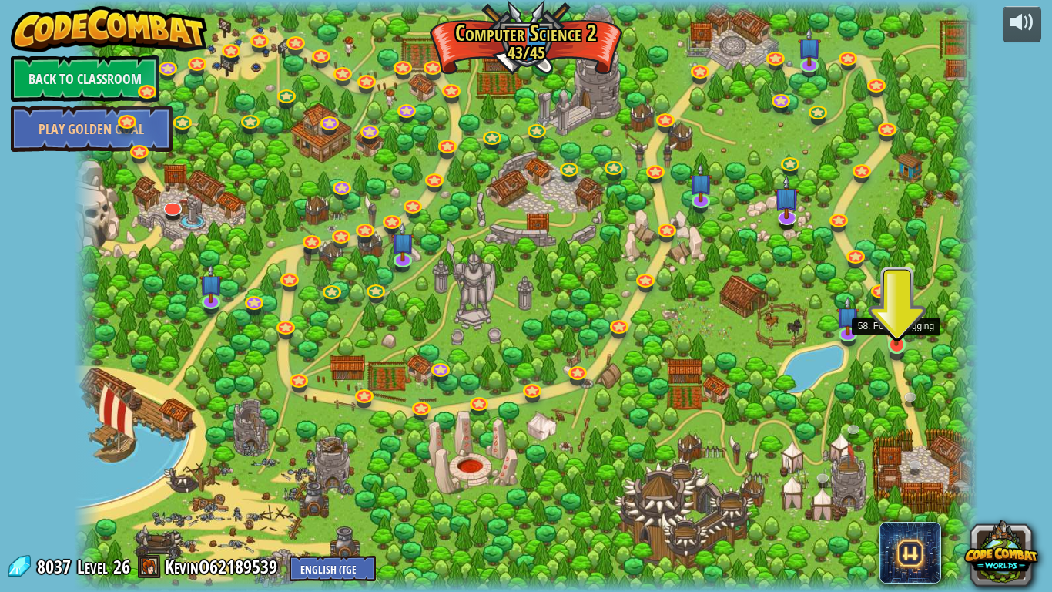
click at [897, 342] on img at bounding box center [896, 320] width 23 height 52
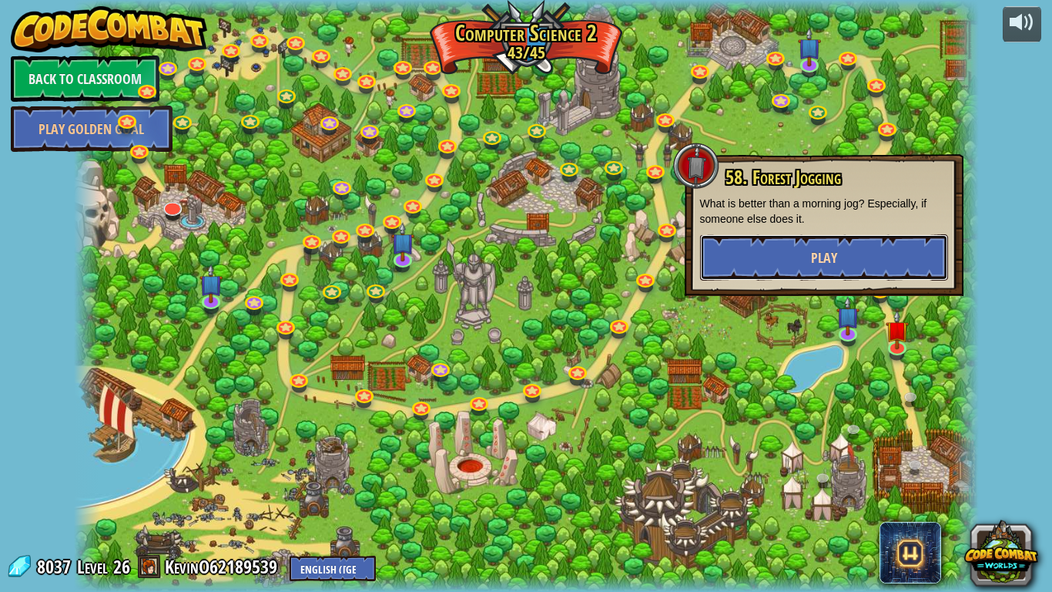
click at [799, 252] on button "Play" at bounding box center [824, 257] width 248 height 46
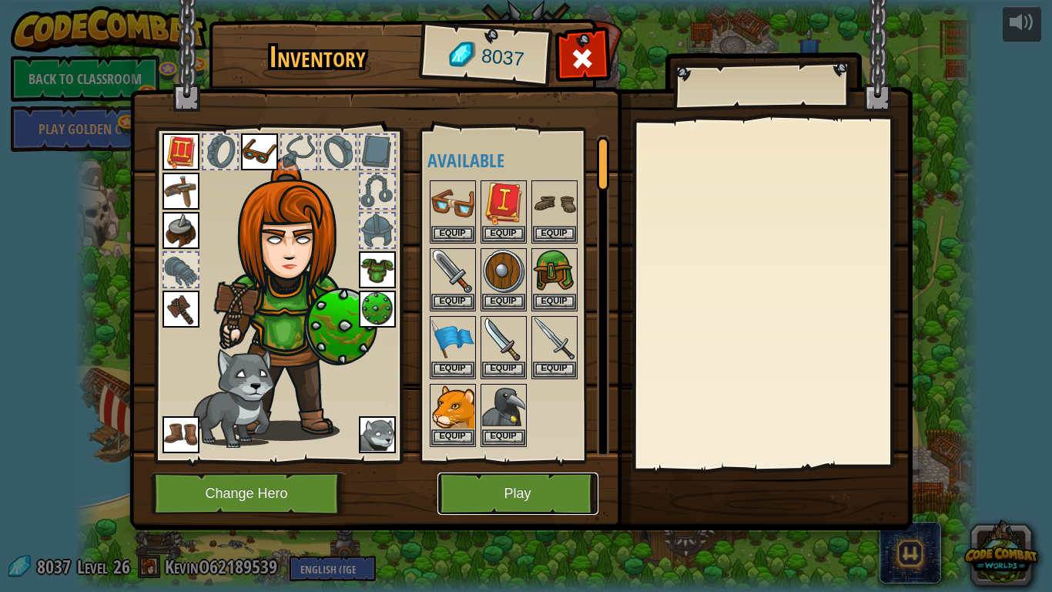
click at [523, 461] on button "Play" at bounding box center [518, 493] width 161 height 42
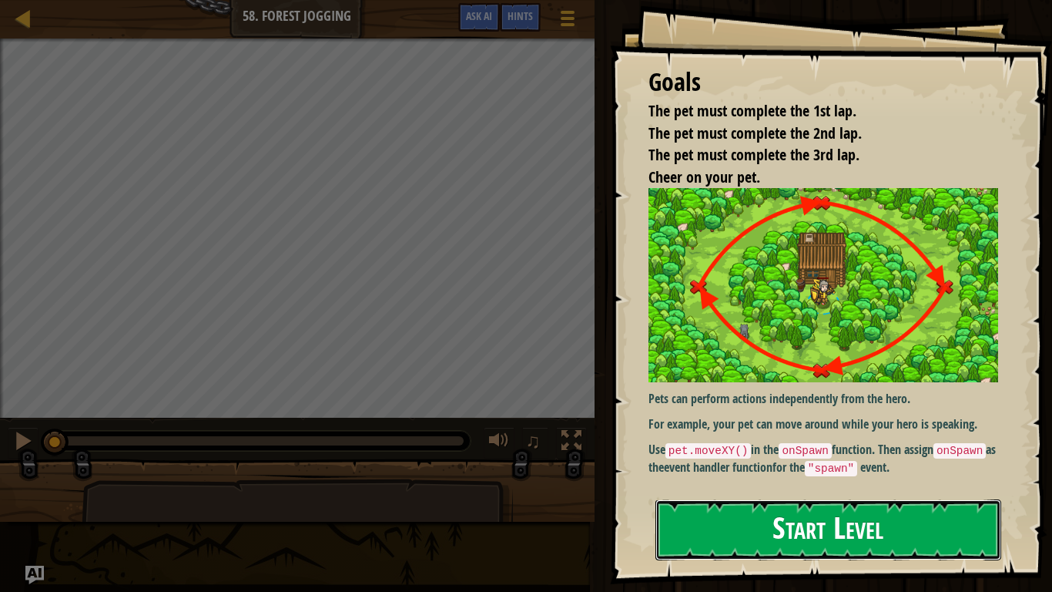
click at [730, 461] on button "Start Level" at bounding box center [829, 529] width 346 height 61
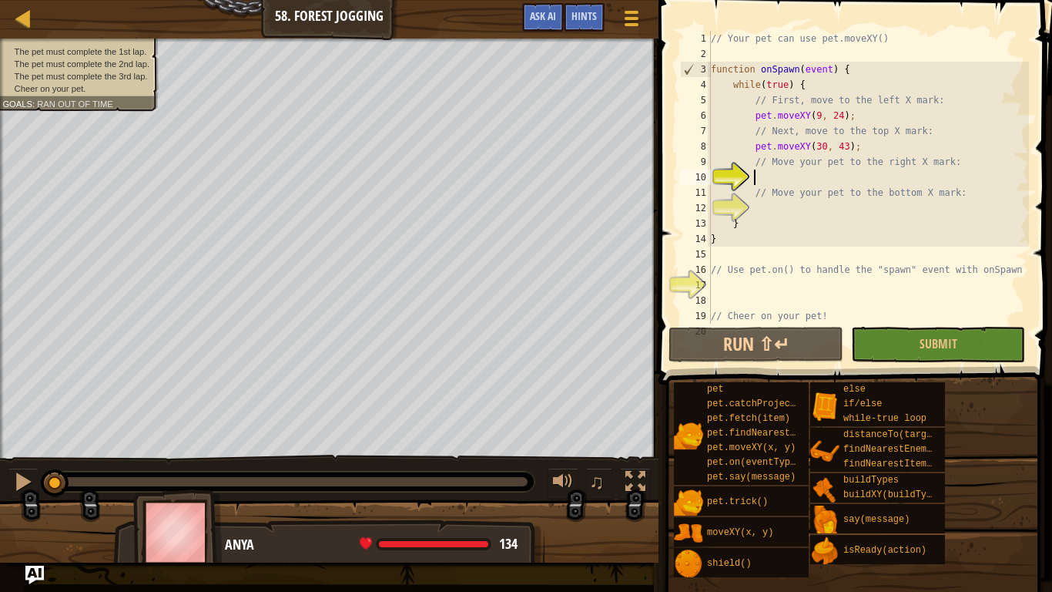
click at [762, 226] on div "// Your pet can use pet.moveXY() function onSpawn ( event ) { while ( true ) { …" at bounding box center [868, 193] width 321 height 324
type textarea "}"
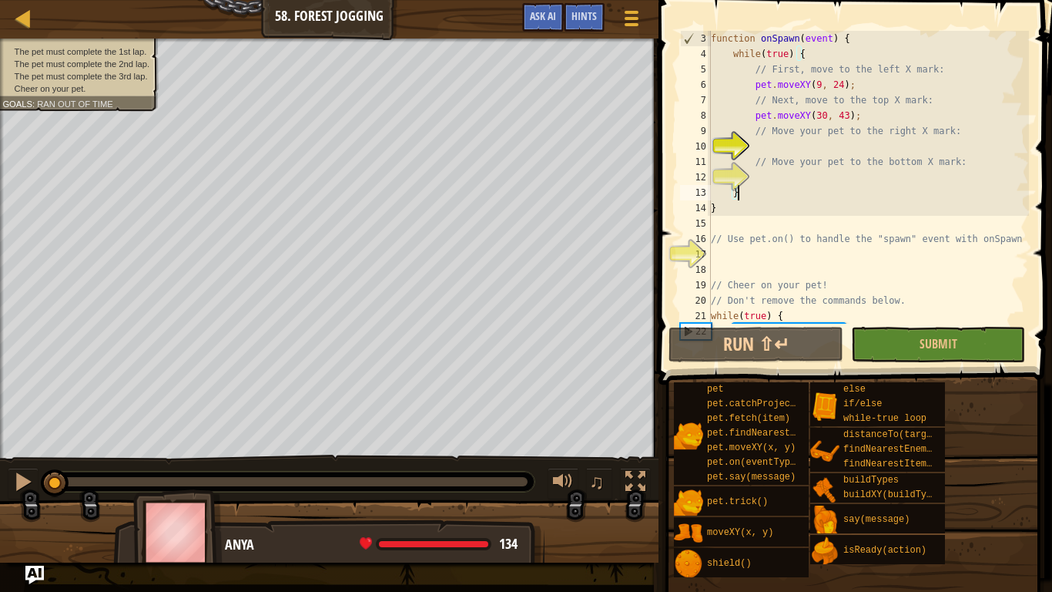
scroll to position [29, 0]
click at [771, 143] on div "function onSpawn ( event ) { while ( true ) { // First, move to the left X mark…" at bounding box center [868, 180] width 321 height 324
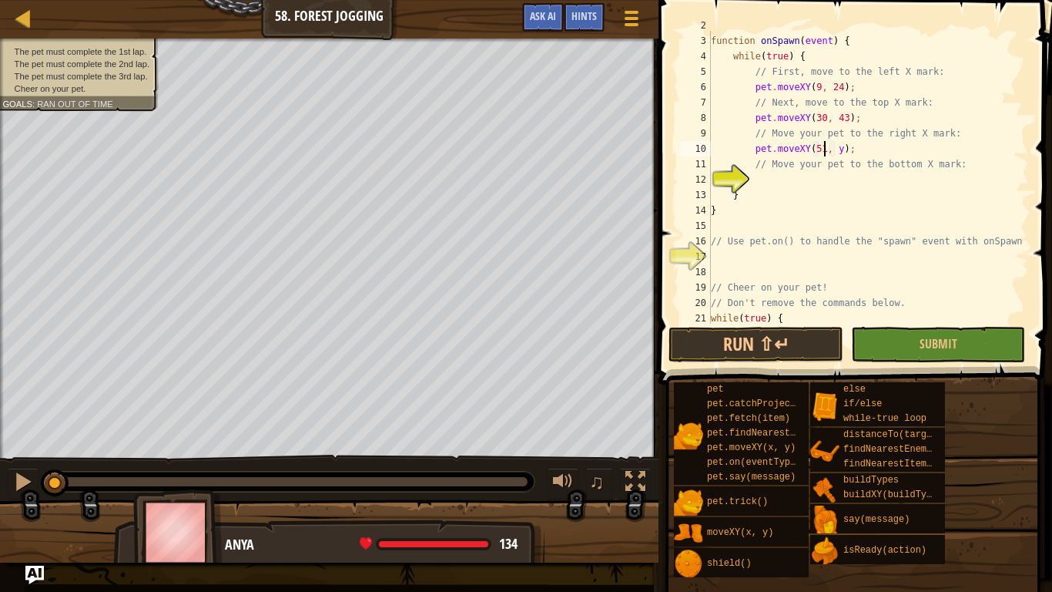
scroll to position [7, 16]
click at [840, 143] on div "function onSpawn ( event ) { while ( true ) { // First, move to the left X mark…" at bounding box center [868, 180] width 321 height 324
type textarea "pet.moveXY(51, 24);"
click at [761, 180] on div "function onSpawn ( event ) { while ( true ) { // First, move to the left X mark…" at bounding box center [868, 180] width 321 height 324
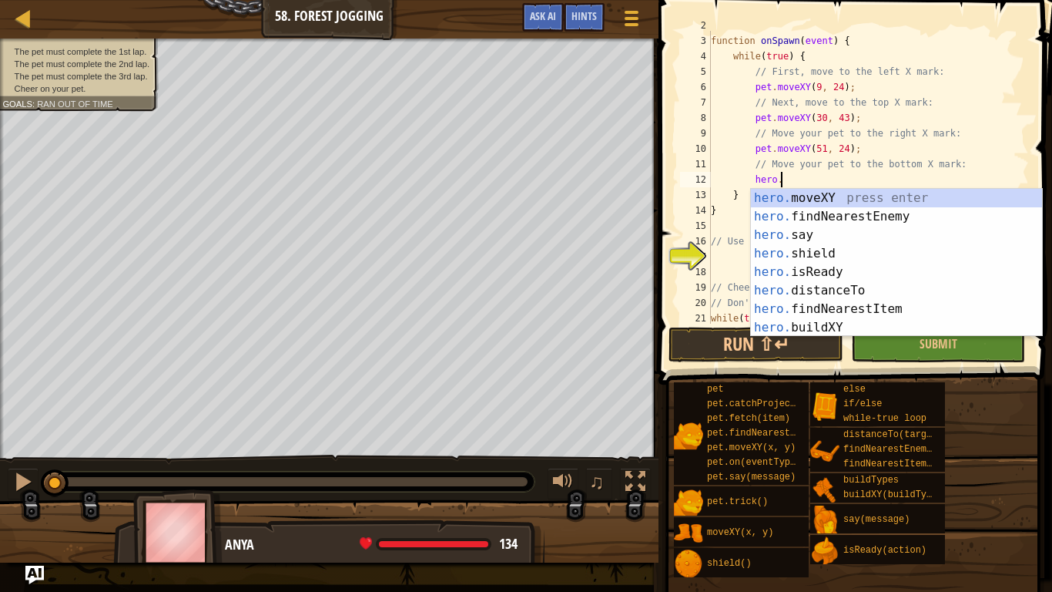
scroll to position [7, 9]
type textarea "h"
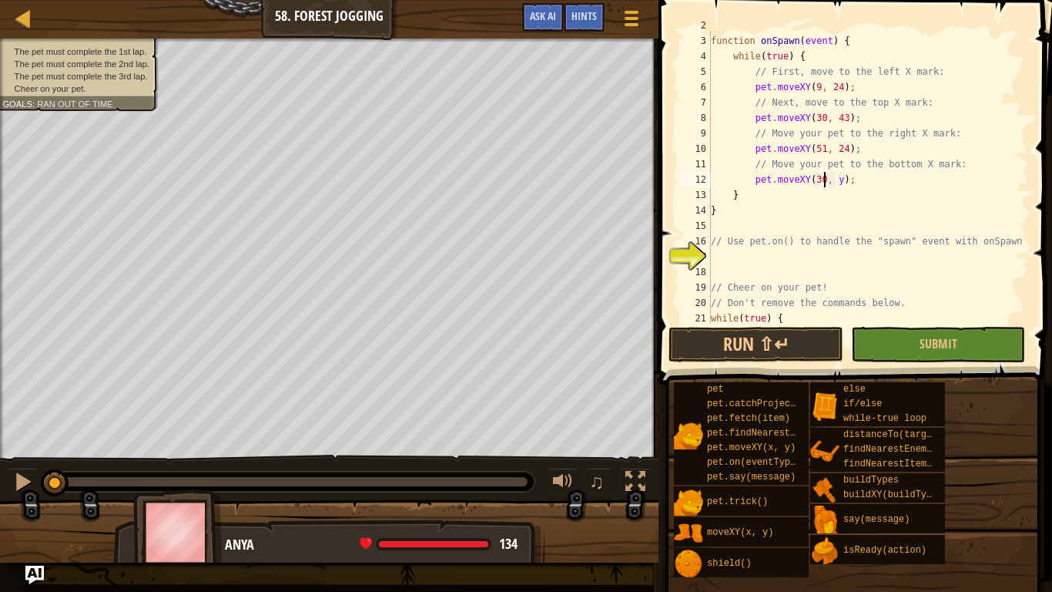
scroll to position [7, 16]
click at [840, 174] on div "function onSpawn ( event ) { while ( true ) { // First, move to the left X mark…" at bounding box center [868, 180] width 321 height 324
type textarea "pet.moveXY(30, 5);"
click at [788, 329] on button "Run ⇧↵" at bounding box center [756, 344] width 174 height 35
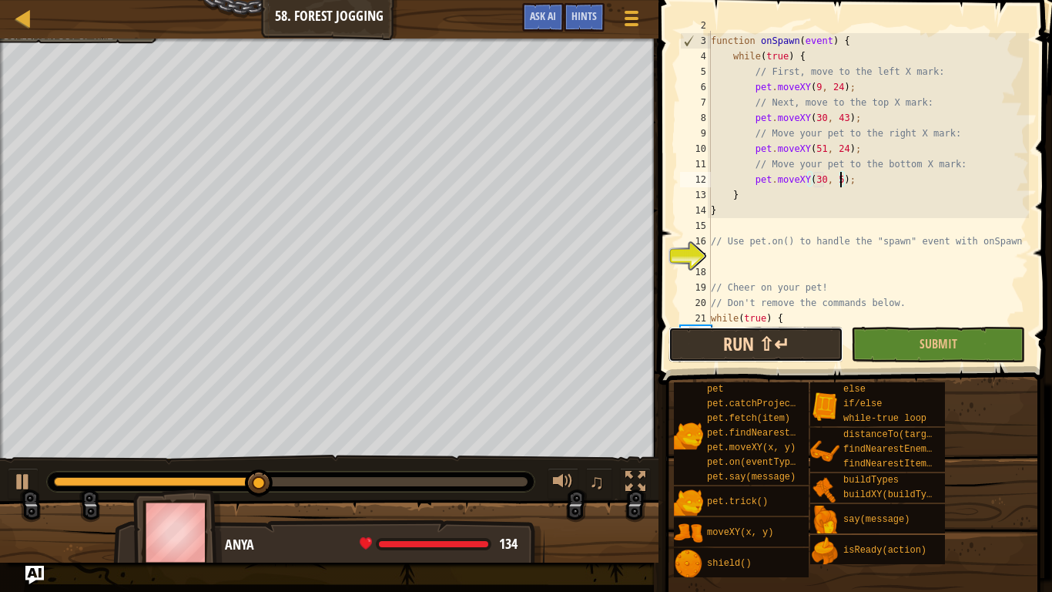
click at [703, 345] on button "Run ⇧↵" at bounding box center [756, 344] width 174 height 35
click at [556, 2] on div "Map Computer Science 2 58. Forest Jogging Game Menu Done Hints Ask AI" at bounding box center [329, 19] width 659 height 39
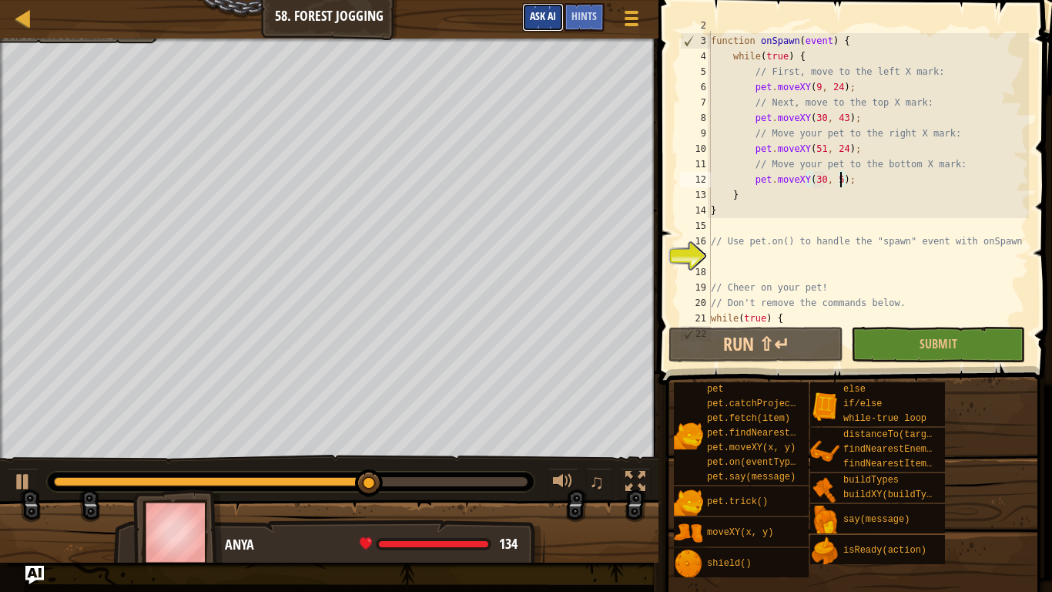
click at [532, 16] on span "Ask AI" at bounding box center [543, 15] width 26 height 15
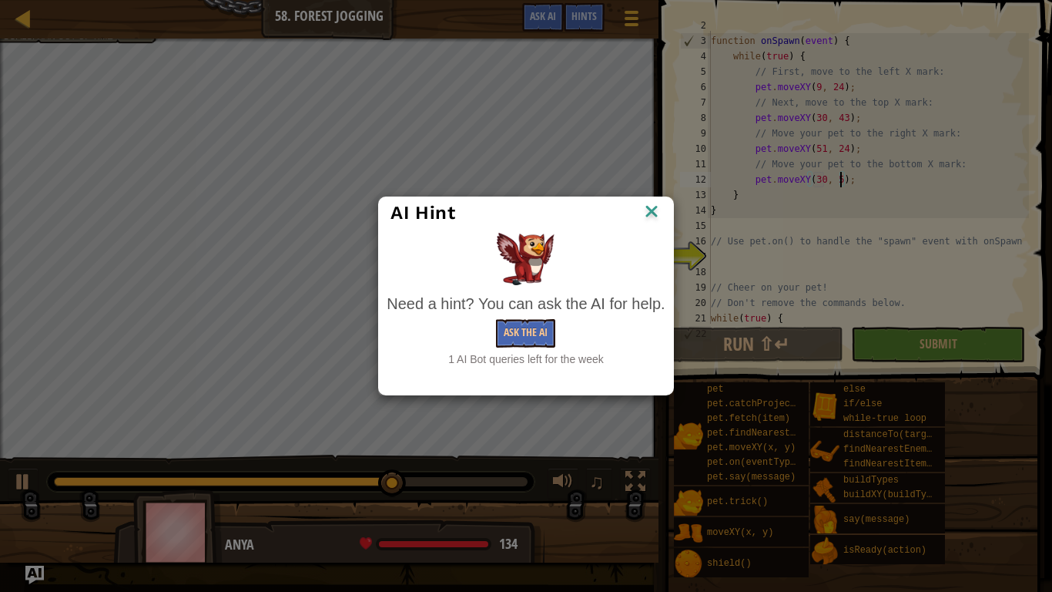
click at [525, 311] on div "Need a hint? You can ask the AI for help." at bounding box center [526, 304] width 278 height 22
click at [532, 323] on button "Ask the AI" at bounding box center [525, 333] width 59 height 29
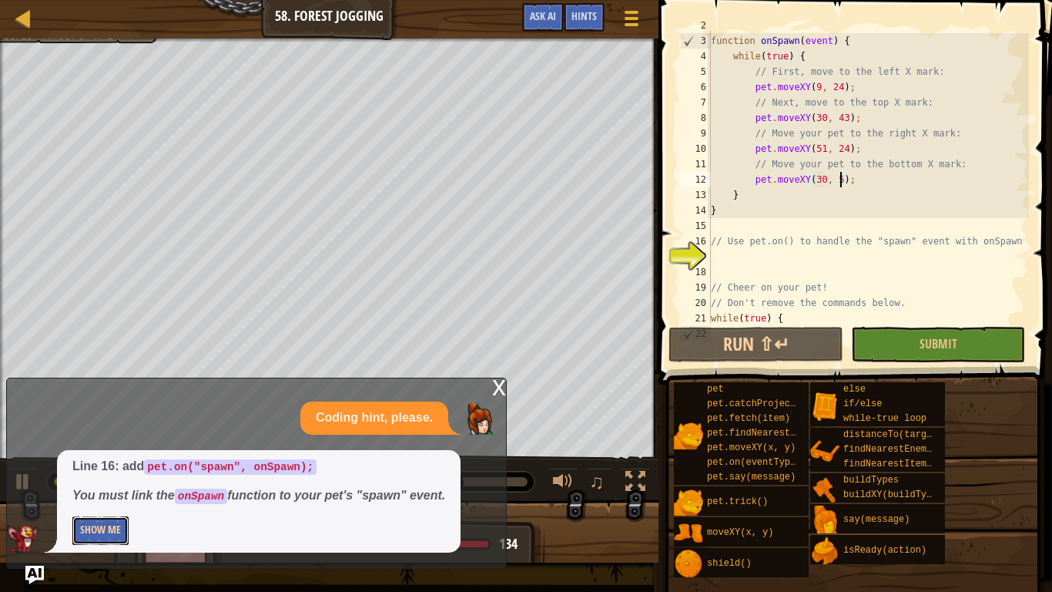
click at [92, 461] on button "Show Me" at bounding box center [100, 530] width 56 height 29
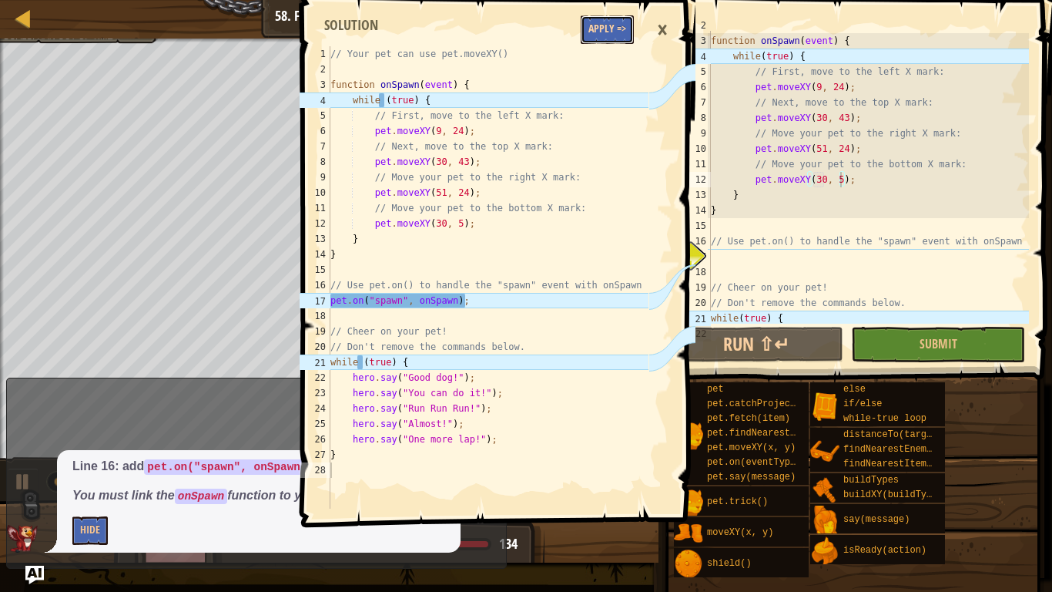
click at [614, 30] on button "Apply =>" at bounding box center [607, 29] width 53 height 29
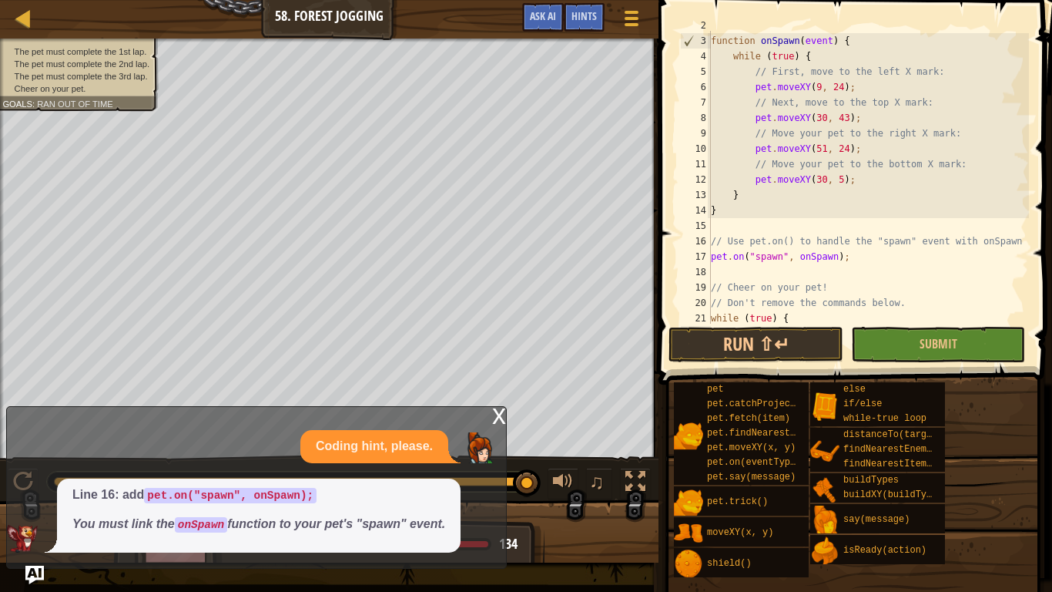
click at [500, 414] on div "x" at bounding box center [499, 414] width 14 height 15
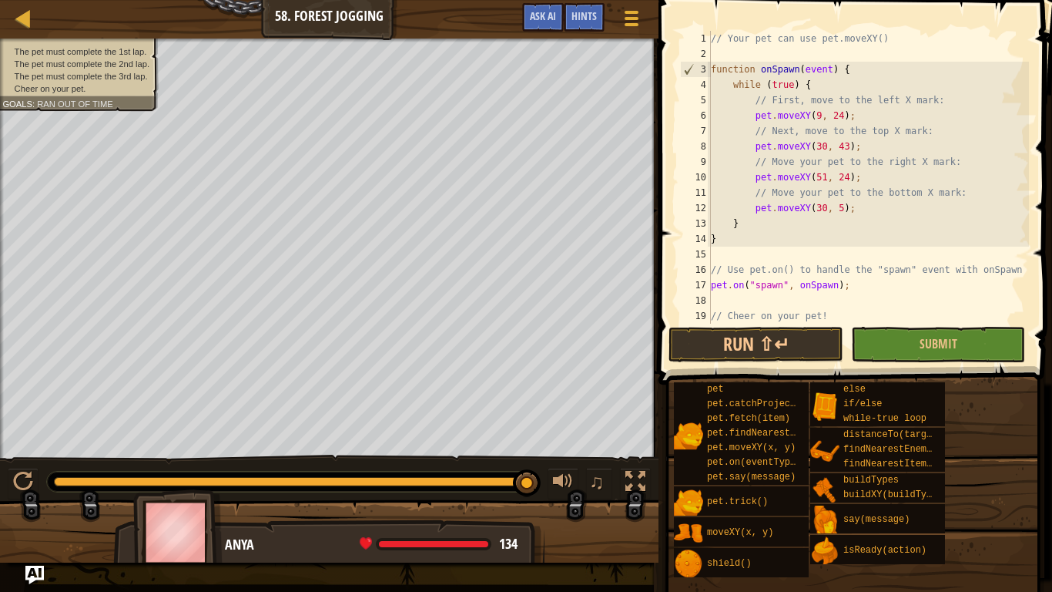
scroll to position [0, 0]
click at [804, 338] on button "Run ⇧↵" at bounding box center [756, 344] width 174 height 35
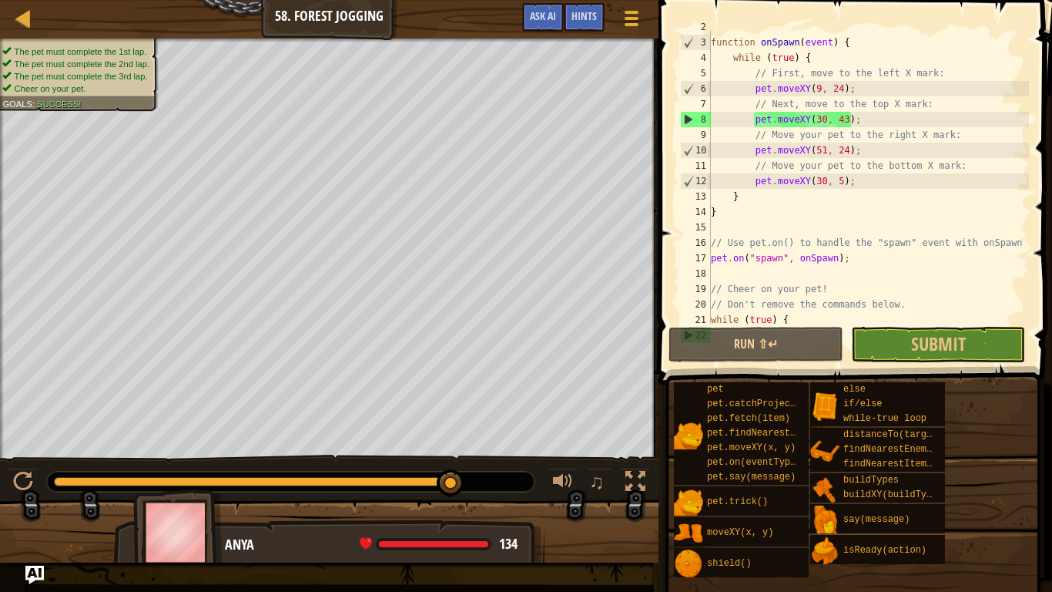
scroll to position [139, 0]
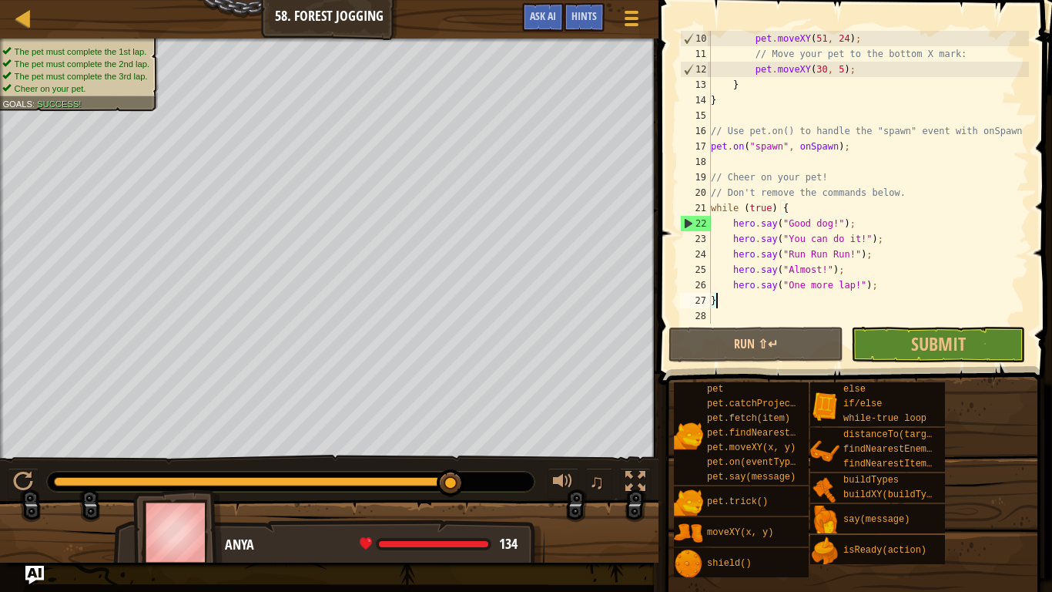
click at [729, 295] on div "pet . moveXY ( 51 , 24 ) ; // Move your pet to the bottom X mark: pet . moveXY …" at bounding box center [868, 193] width 321 height 324
click at [731, 294] on div "pet . moveXY ( 51 , 24 ) ; // Move your pet to the bottom X mark: pet . moveXY …" at bounding box center [868, 193] width 321 height 324
click at [872, 284] on div "pet . moveXY ( 51 , 24 ) ; // Move your pet to the bottom X mark: pet . moveXY …" at bounding box center [868, 193] width 321 height 324
type textarea "hero.say("One more lap!");"
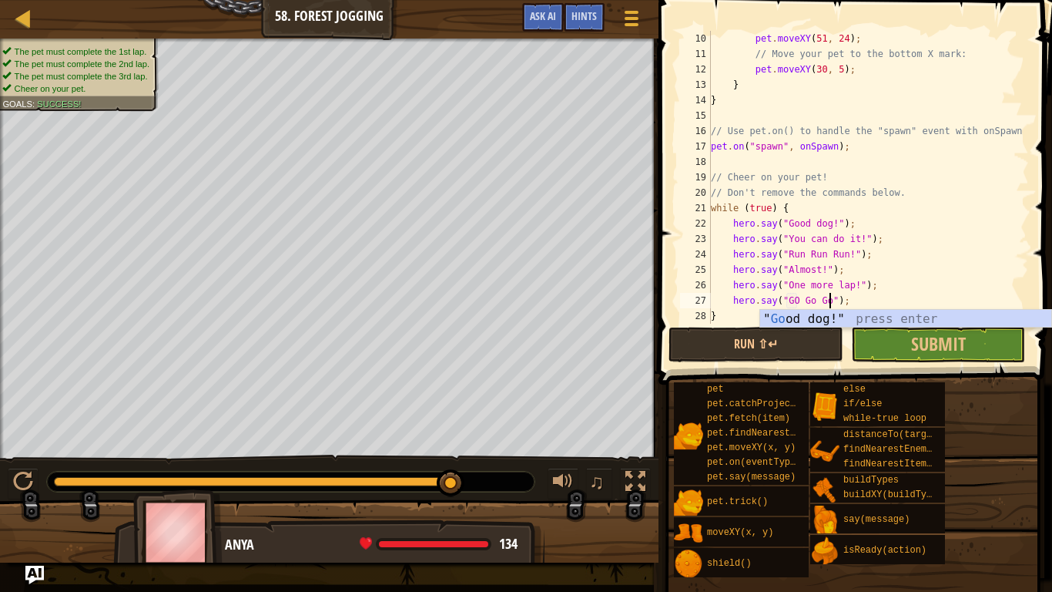
scroll to position [7, 18]
type textarea "hero.say("GO Go Go!");"
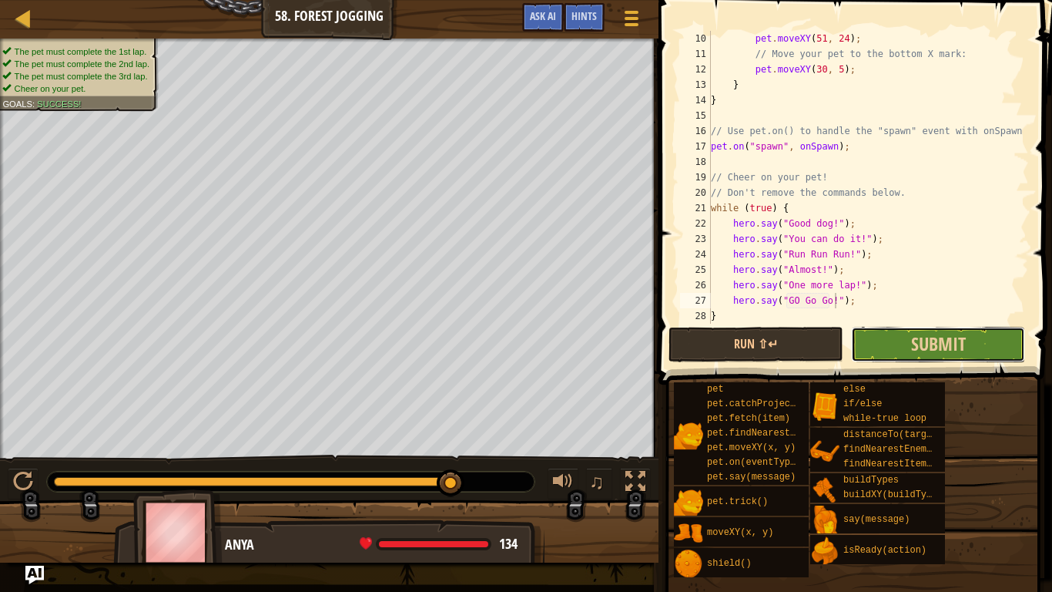
click at [869, 348] on button "Submit" at bounding box center [938, 344] width 174 height 35
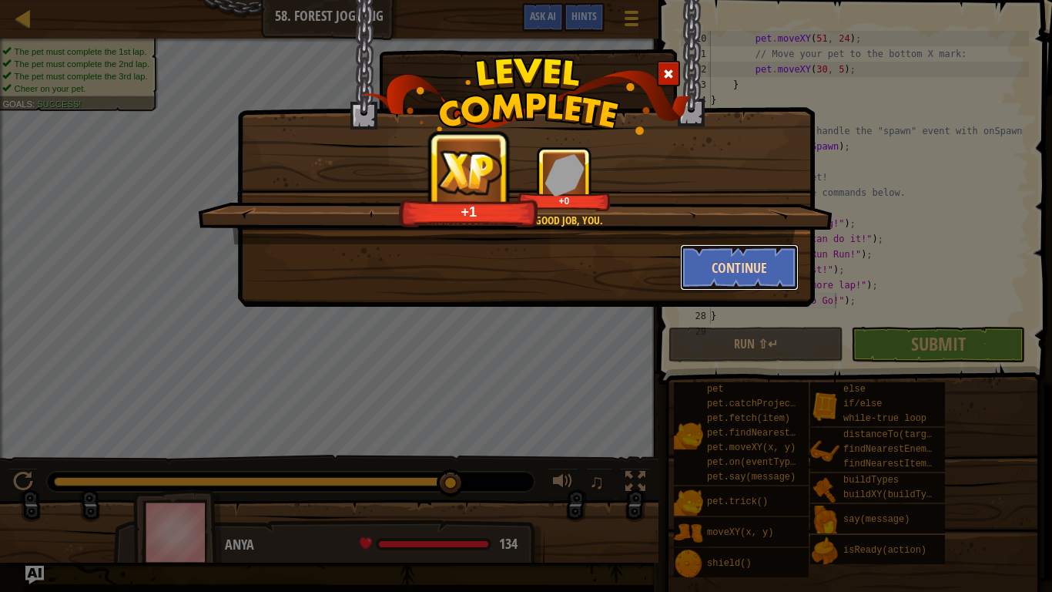
click at [760, 282] on button "Continue" at bounding box center [739, 267] width 119 height 46
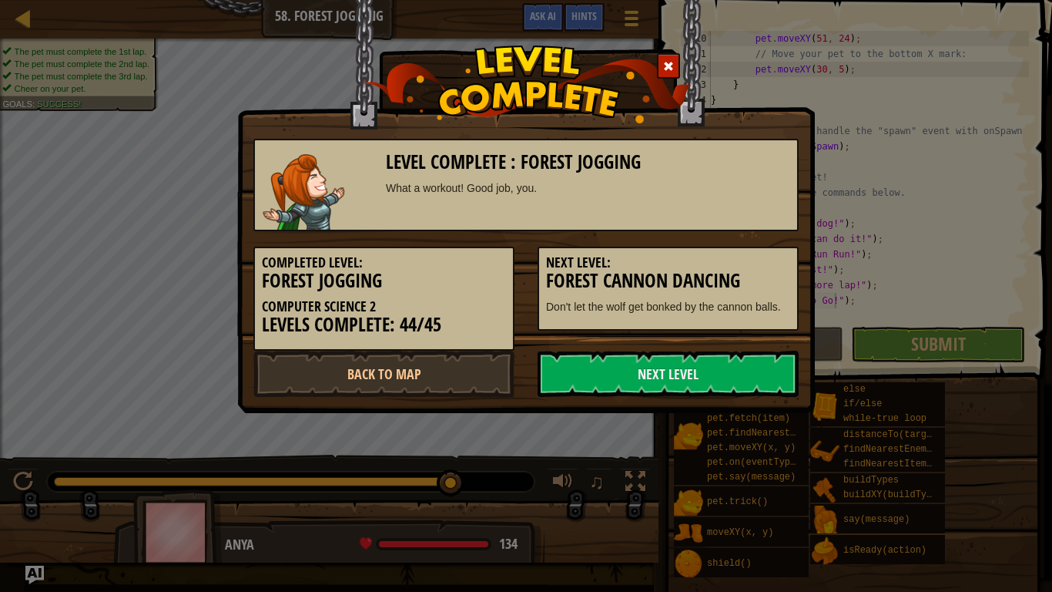
click at [466, 348] on div "Completed Level: Forest Jogging Computer Science 2 Levels Complete: 44/45" at bounding box center [383, 299] width 261 height 104
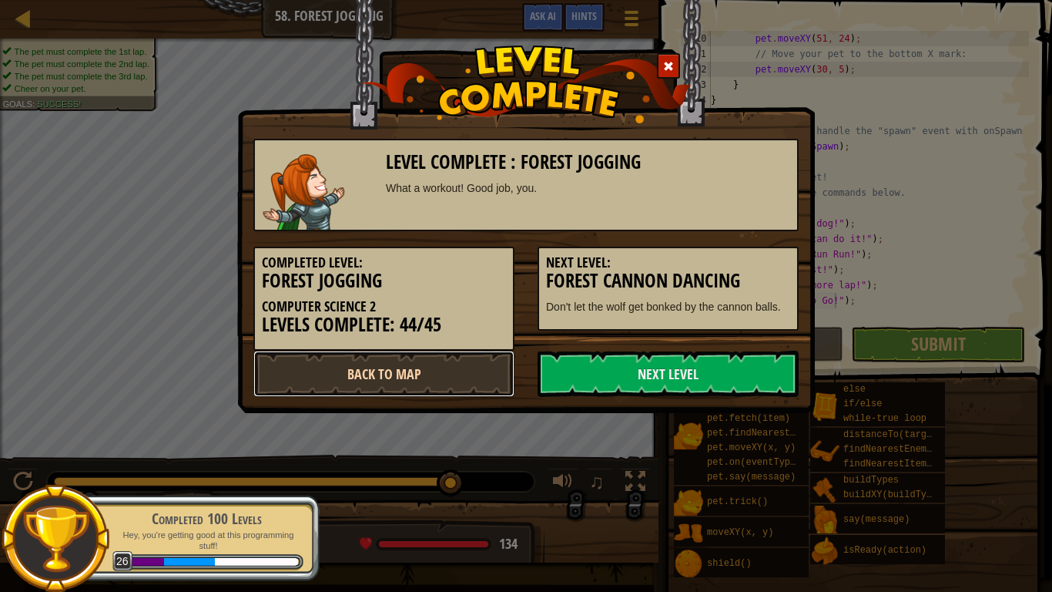
click at [439, 359] on link "Back to Map" at bounding box center [383, 374] width 261 height 46
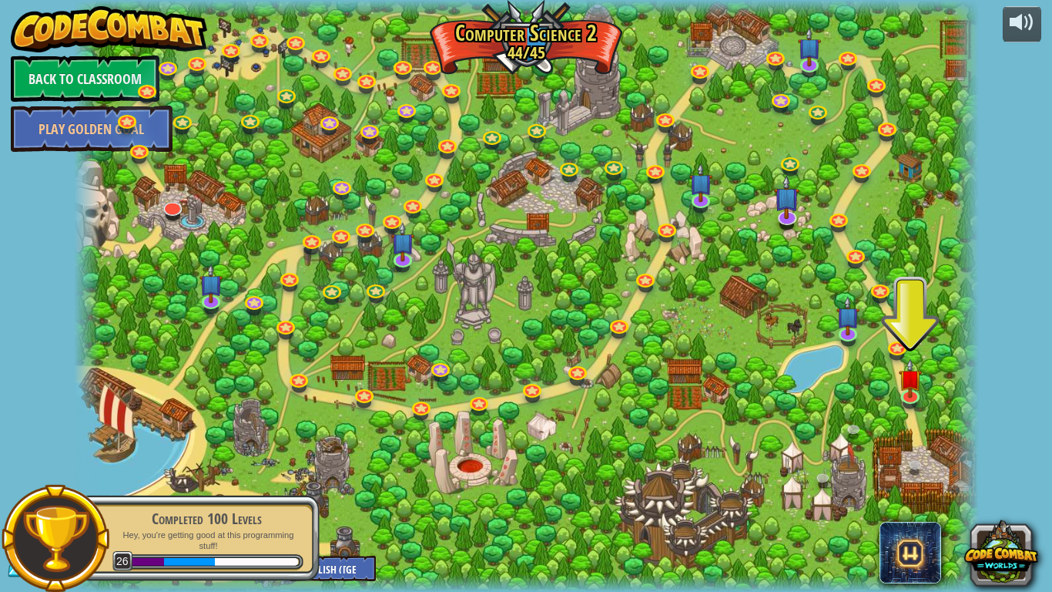
drag, startPoint x: 306, startPoint y: 497, endPoint x: 284, endPoint y: 506, distance: 23.5
click at [284, 461] on div "Completed 100 Levels Hey, you're getting good at this programming stuff! 26" at bounding box center [198, 538] width 243 height 86
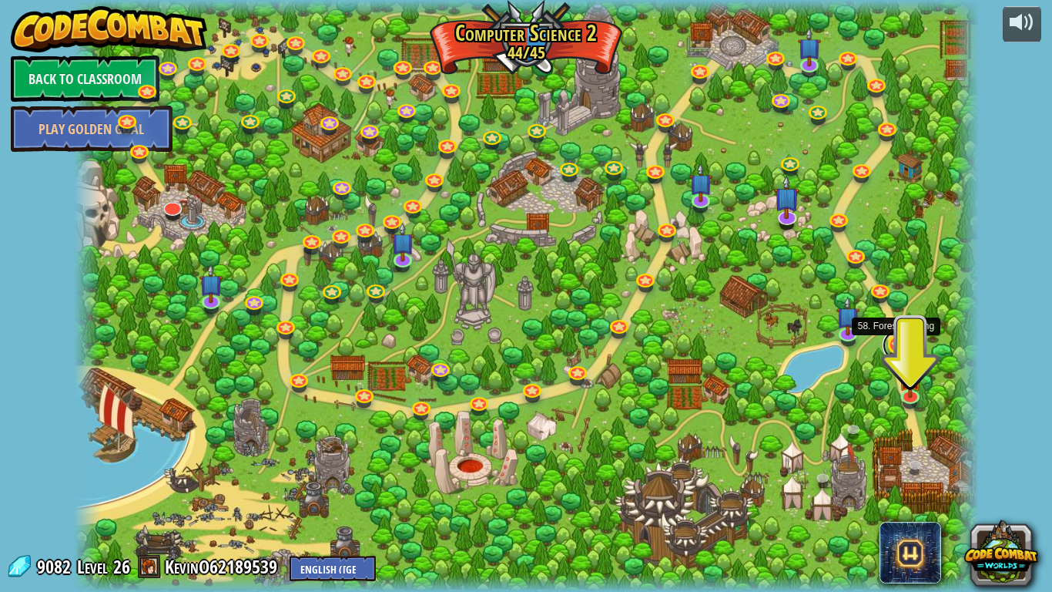
click at [898, 343] on link at bounding box center [898, 345] width 31 height 31
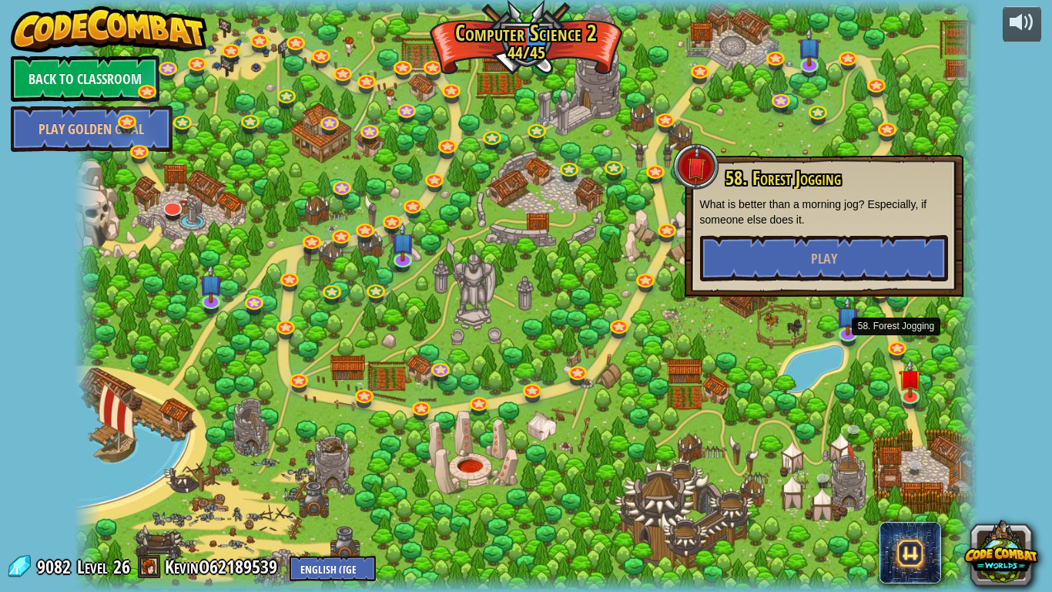
click at [879, 372] on div at bounding box center [526, 296] width 905 height 592
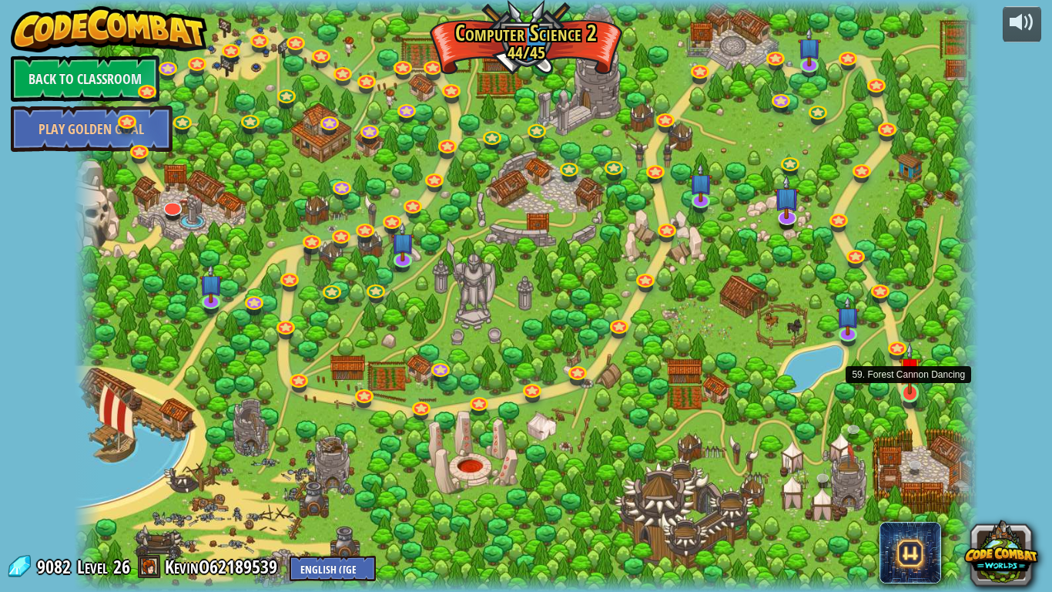
click at [906, 393] on img at bounding box center [910, 368] width 23 height 52
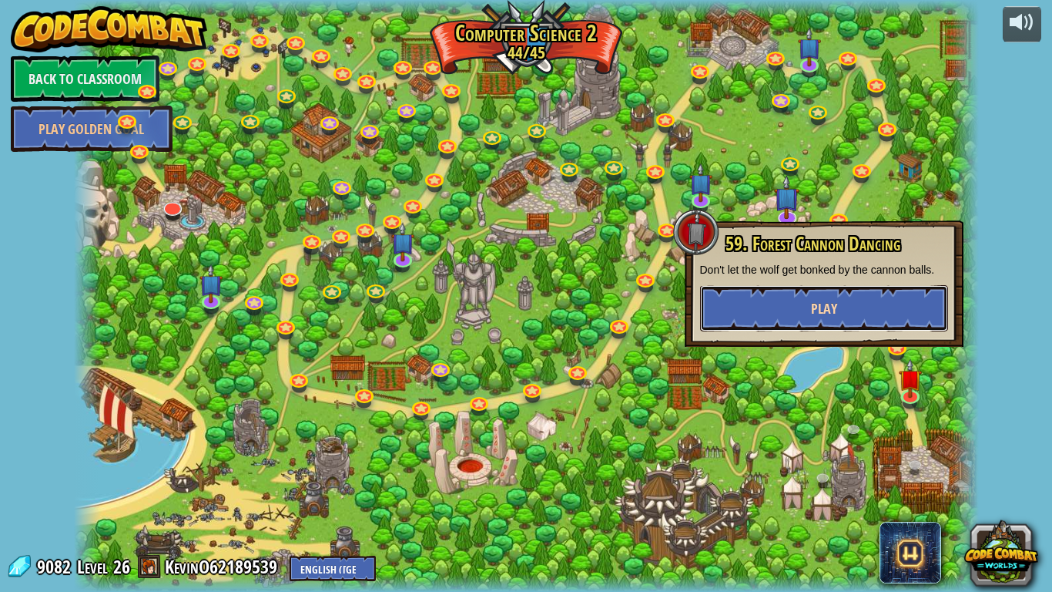
click at [849, 307] on button "Play" at bounding box center [824, 308] width 248 height 46
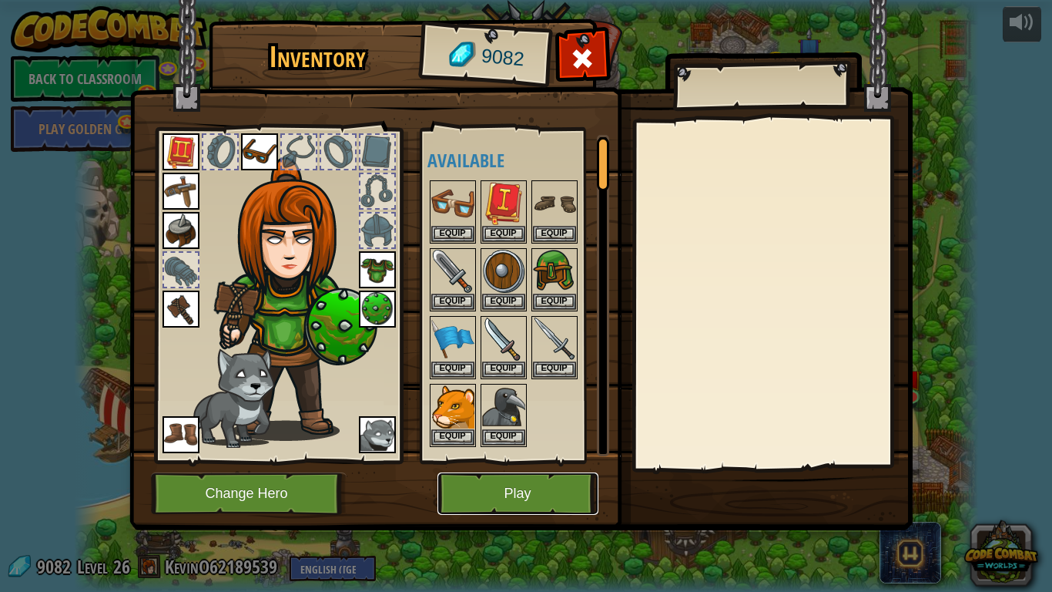
click at [522, 461] on button "Play" at bounding box center [518, 493] width 161 height 42
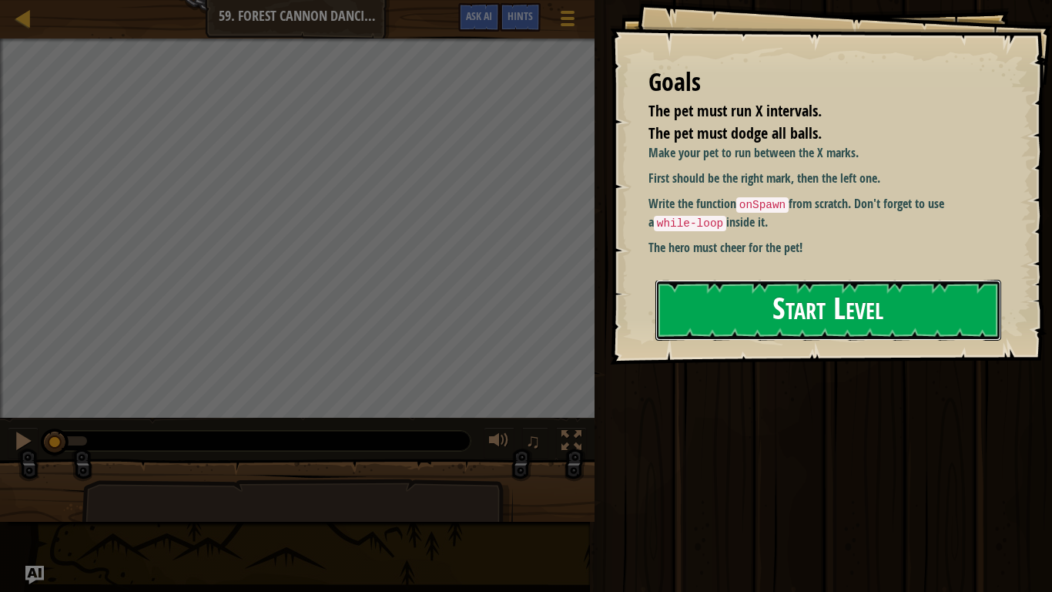
click at [805, 299] on button "Start Level" at bounding box center [829, 310] width 346 height 61
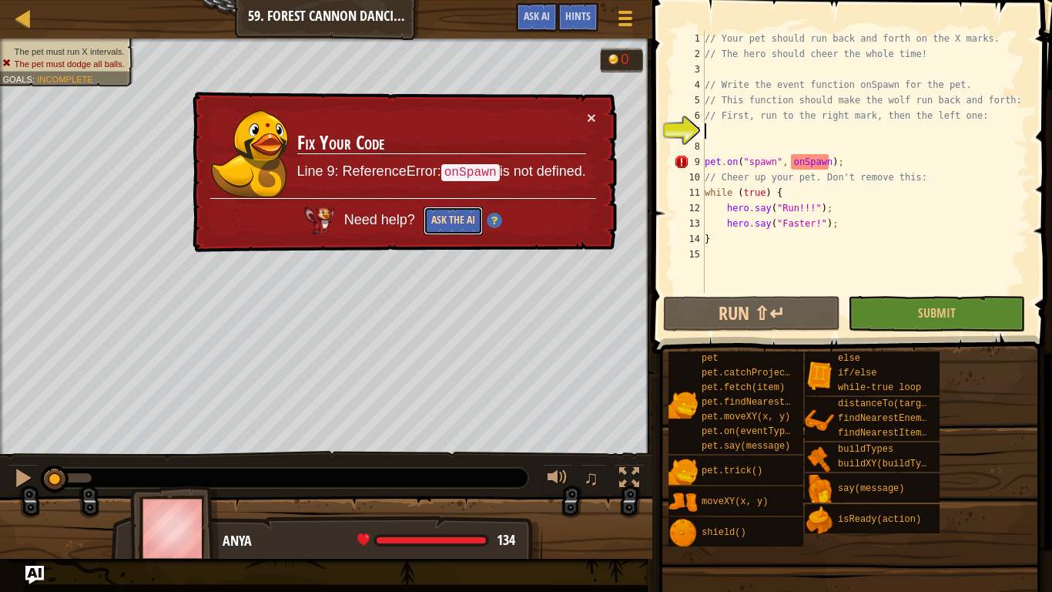
click at [441, 216] on button "Ask the AI" at bounding box center [453, 220] width 59 height 29
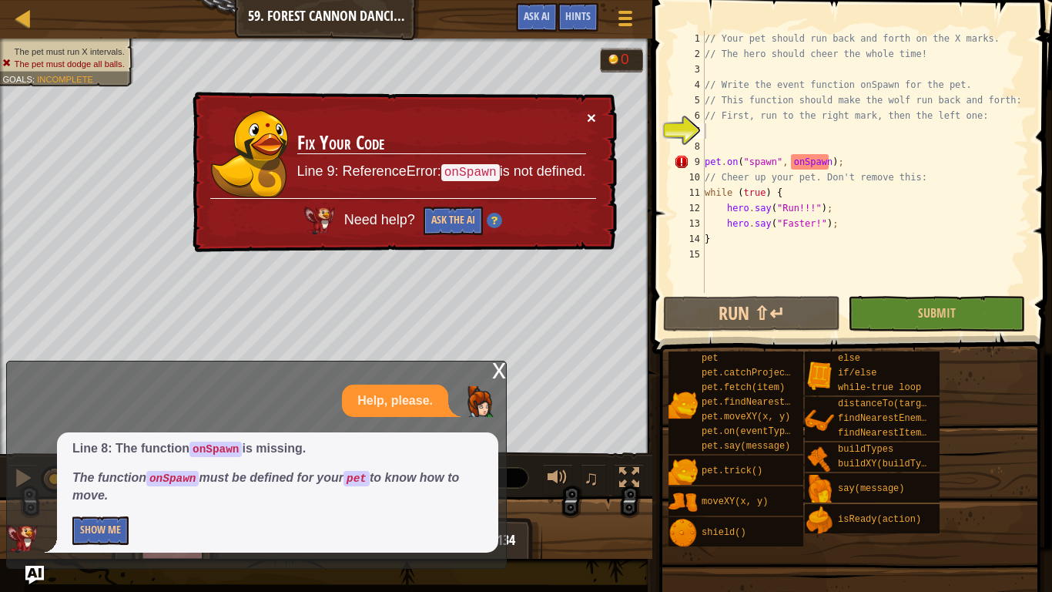
click at [589, 119] on button "×" at bounding box center [591, 117] width 9 height 16
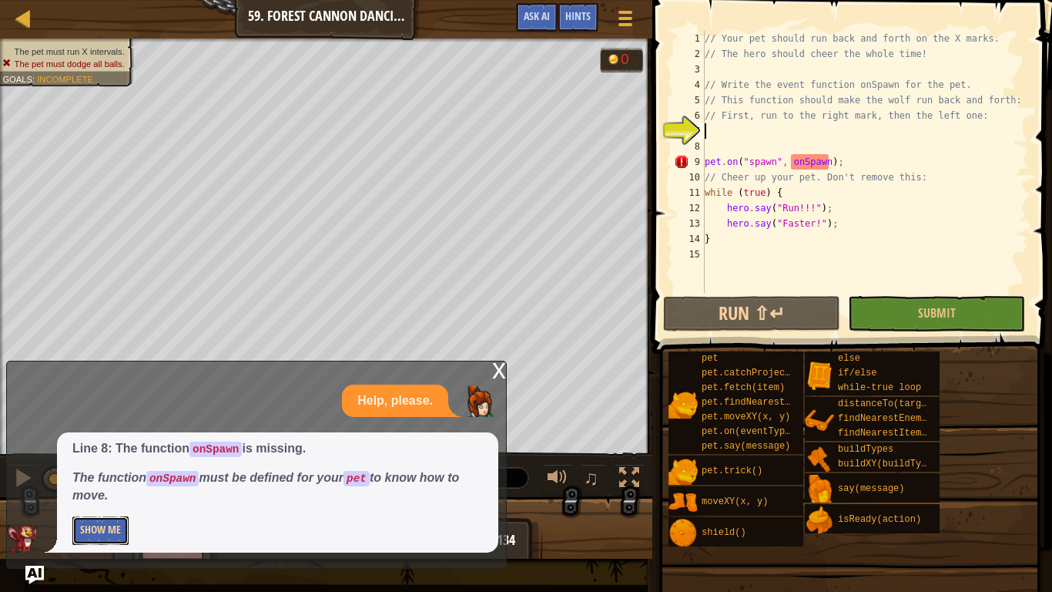
click at [99, 461] on button "Show Me" at bounding box center [100, 530] width 56 height 29
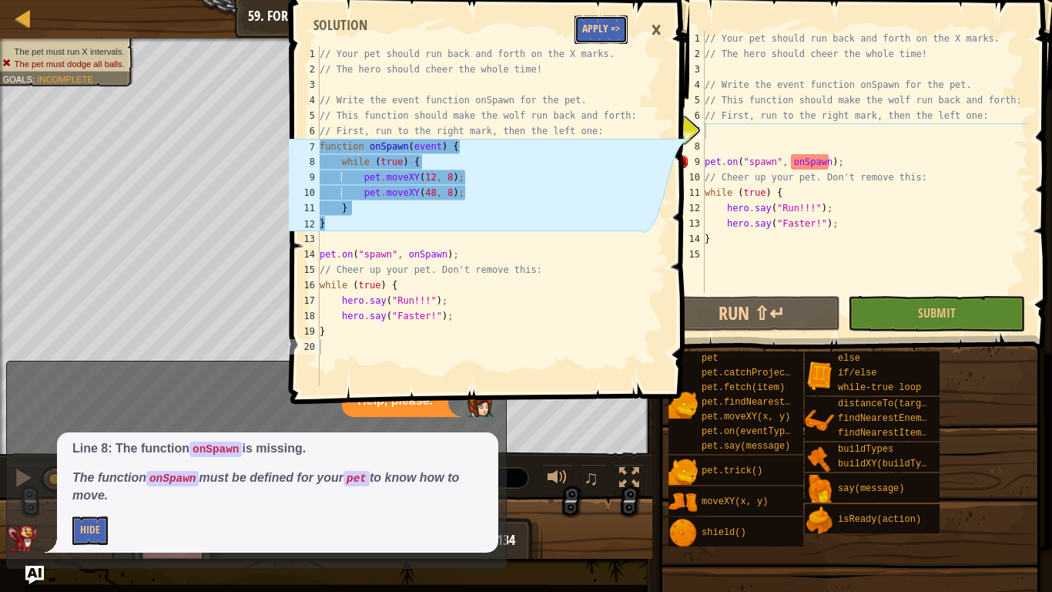
click at [597, 30] on button "Apply =>" at bounding box center [601, 29] width 53 height 29
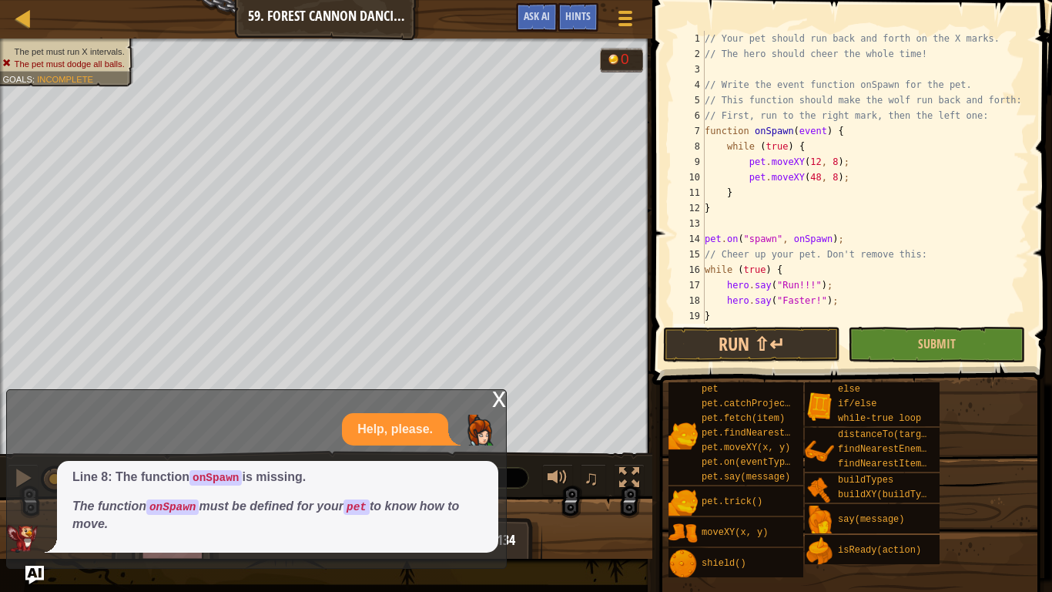
click at [497, 395] on div "x" at bounding box center [499, 397] width 14 height 15
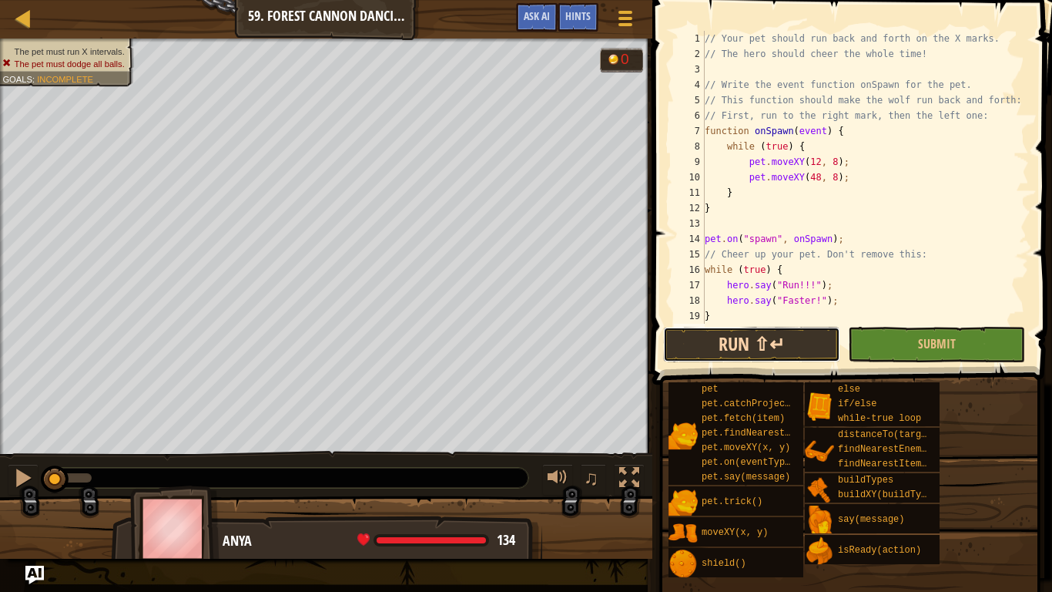
click at [777, 334] on button "Run ⇧↵" at bounding box center [751, 344] width 177 height 35
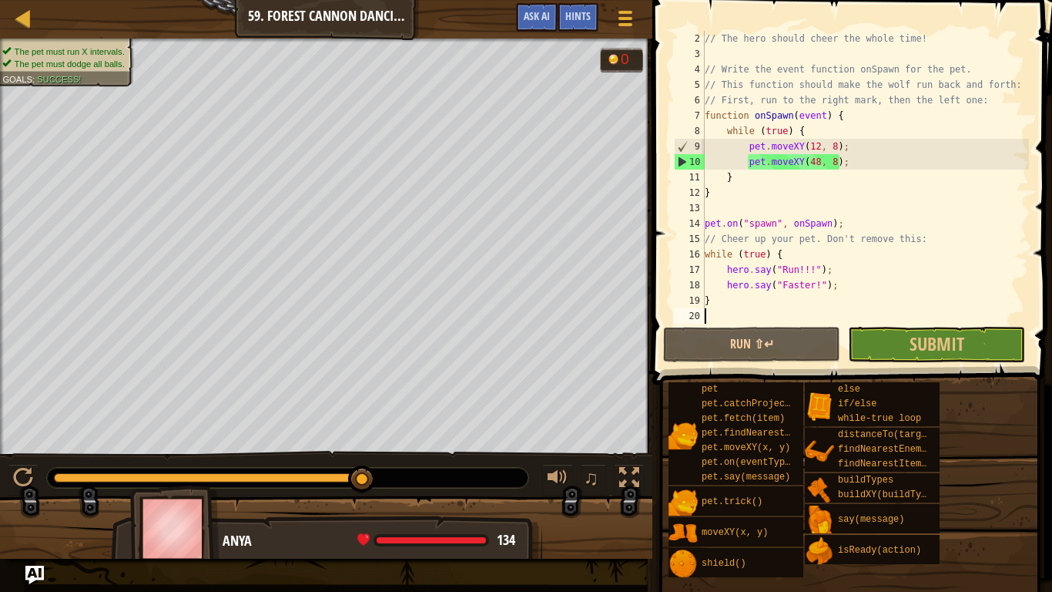
scroll to position [15, 0]
click at [834, 284] on div "// The hero should cheer the whole time! // Write the event function onSpawn fo…" at bounding box center [865, 193] width 327 height 324
type textarea "hero.say("Faster!");"
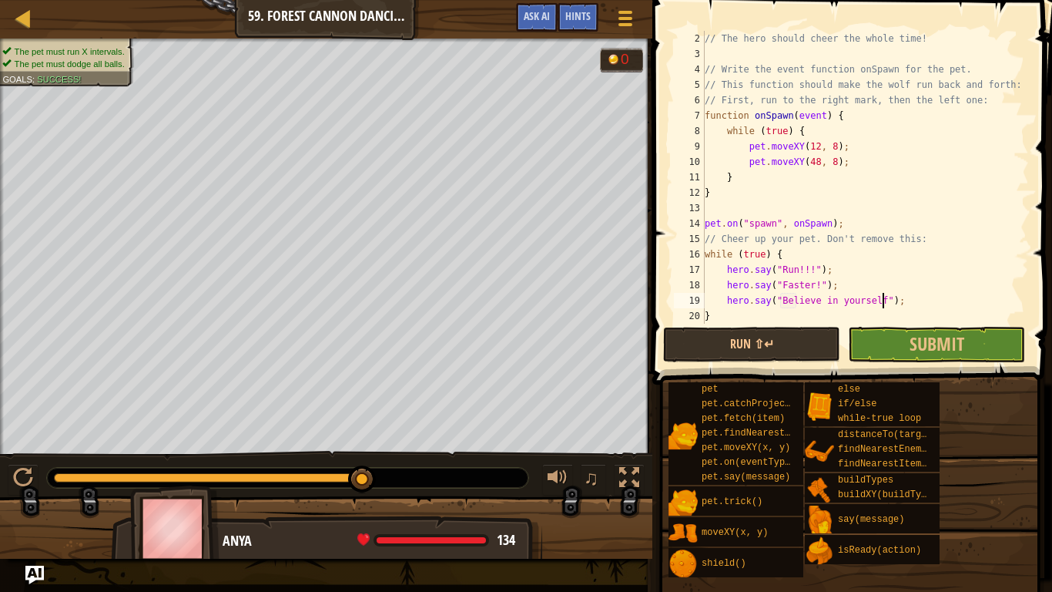
scroll to position [7, 27]
type textarea "hero.say("Believe in yourself!");"
click at [887, 344] on button "Submit" at bounding box center [936, 344] width 177 height 35
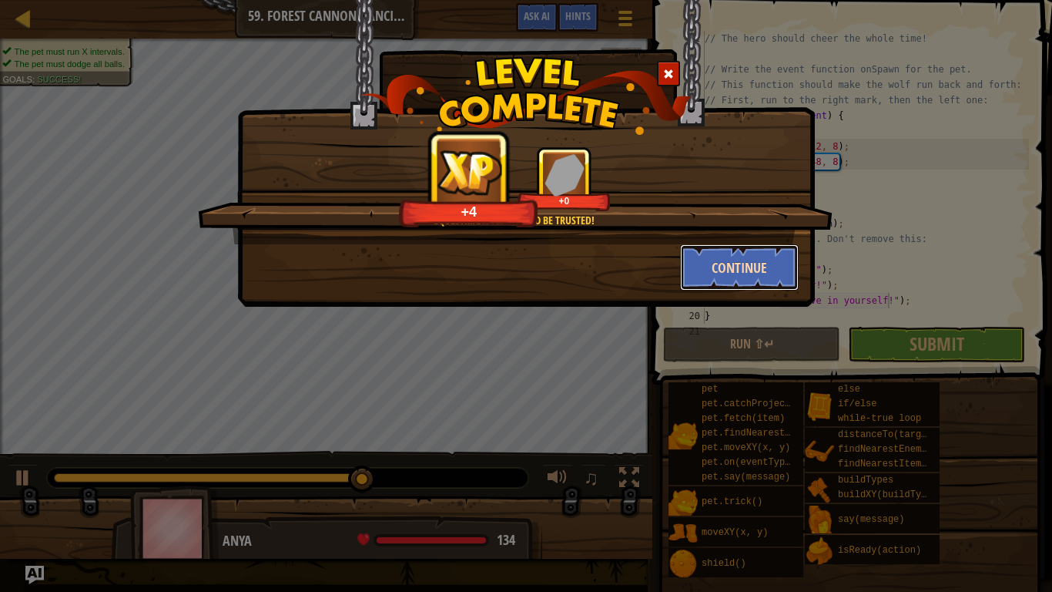
click at [710, 275] on button "Continue" at bounding box center [739, 267] width 119 height 46
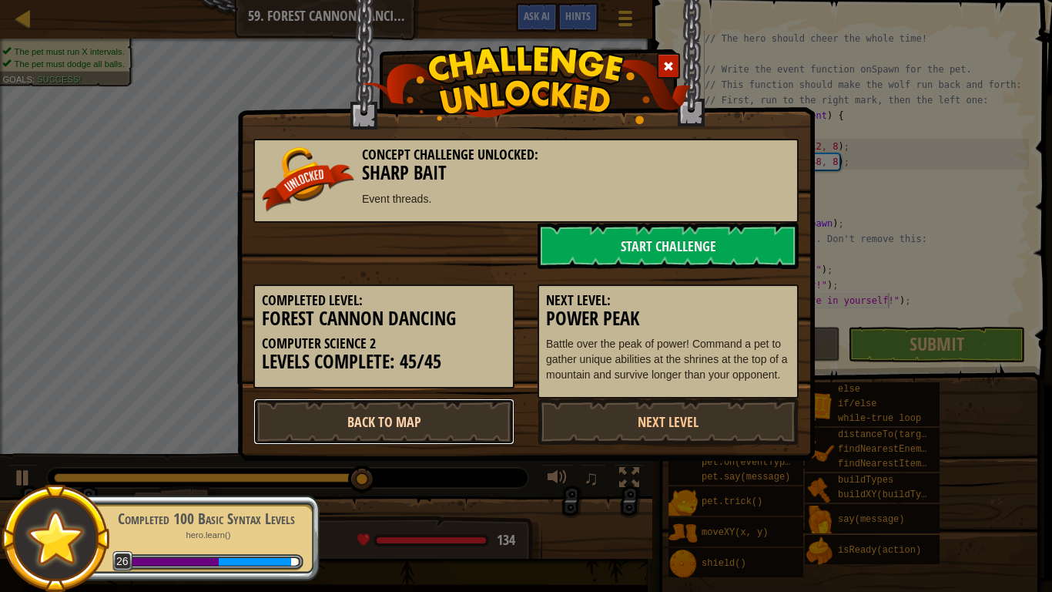
click at [329, 432] on link "Back to Map" at bounding box center [383, 421] width 261 height 46
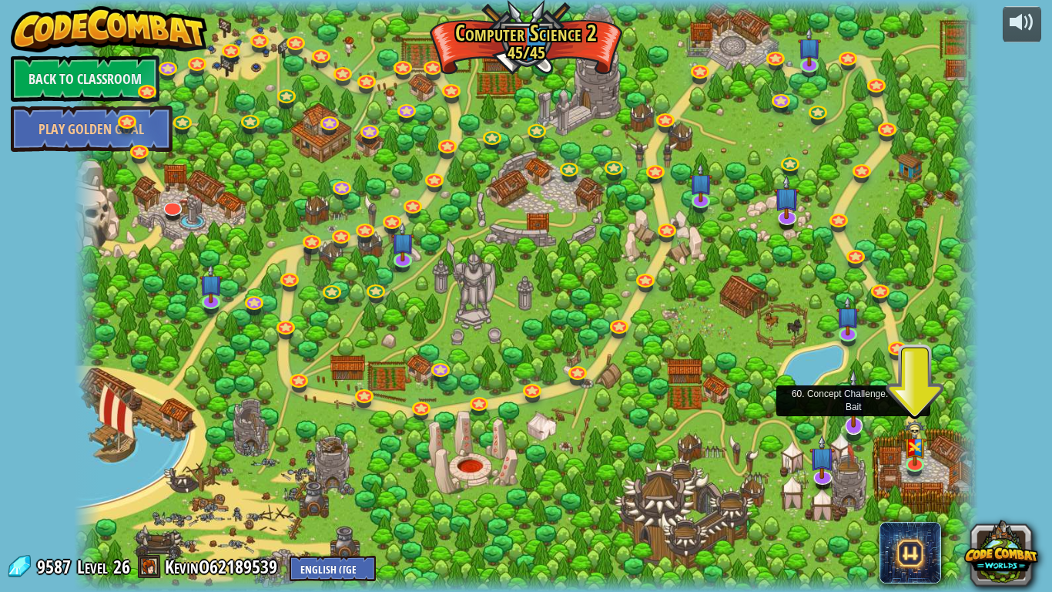
click at [852, 426] on img at bounding box center [853, 398] width 25 height 59
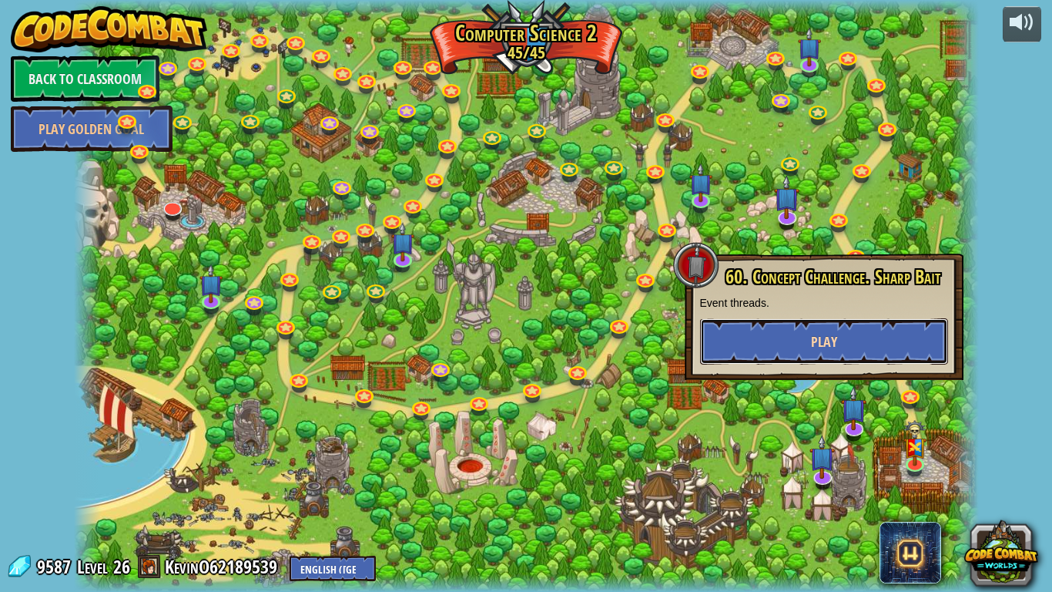
click at [780, 340] on button "Play" at bounding box center [824, 341] width 248 height 46
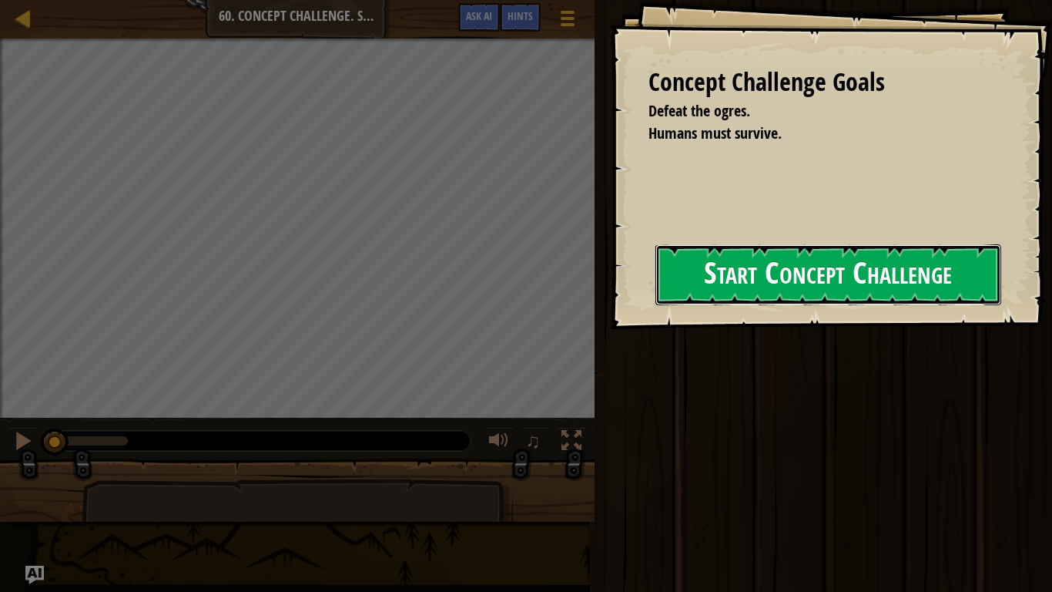
click at [736, 288] on button "Start Concept Challenge" at bounding box center [829, 274] width 346 height 61
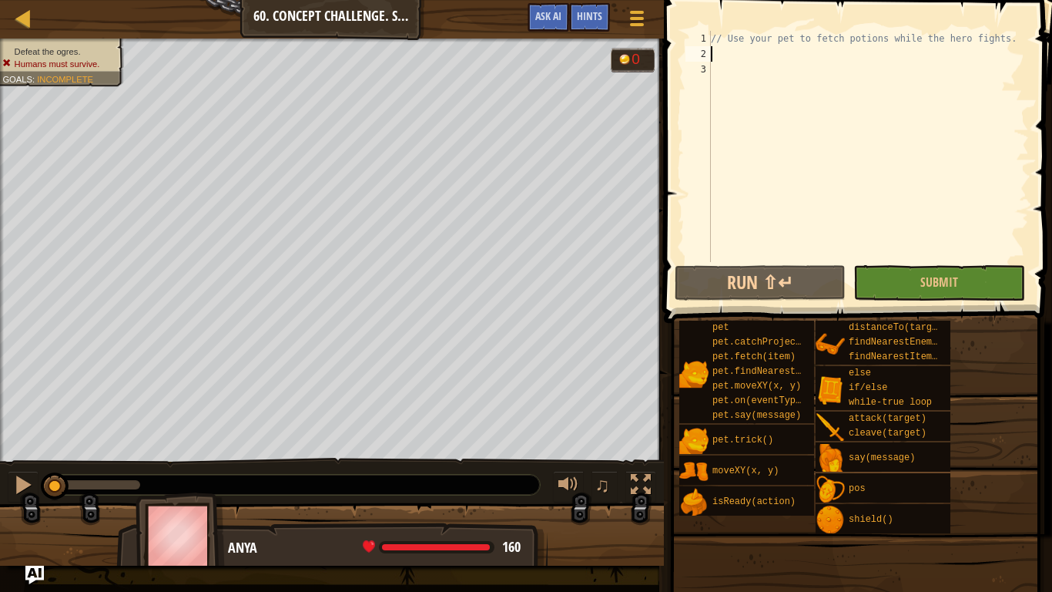
click at [731, 58] on div "// Use your pet to fetch potions while the hero fights." at bounding box center [868, 162] width 321 height 262
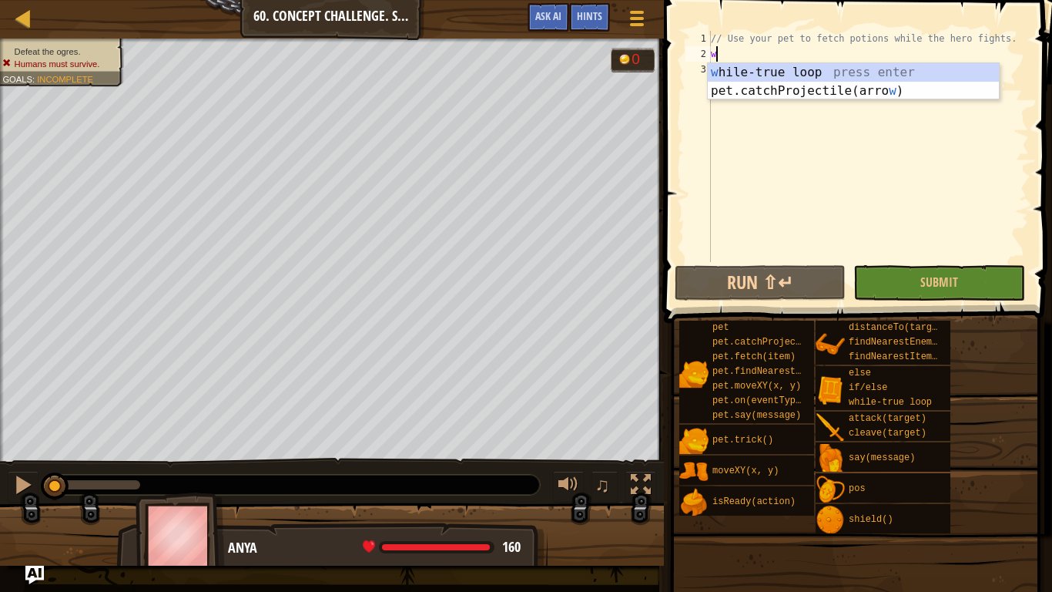
type textarea "w"
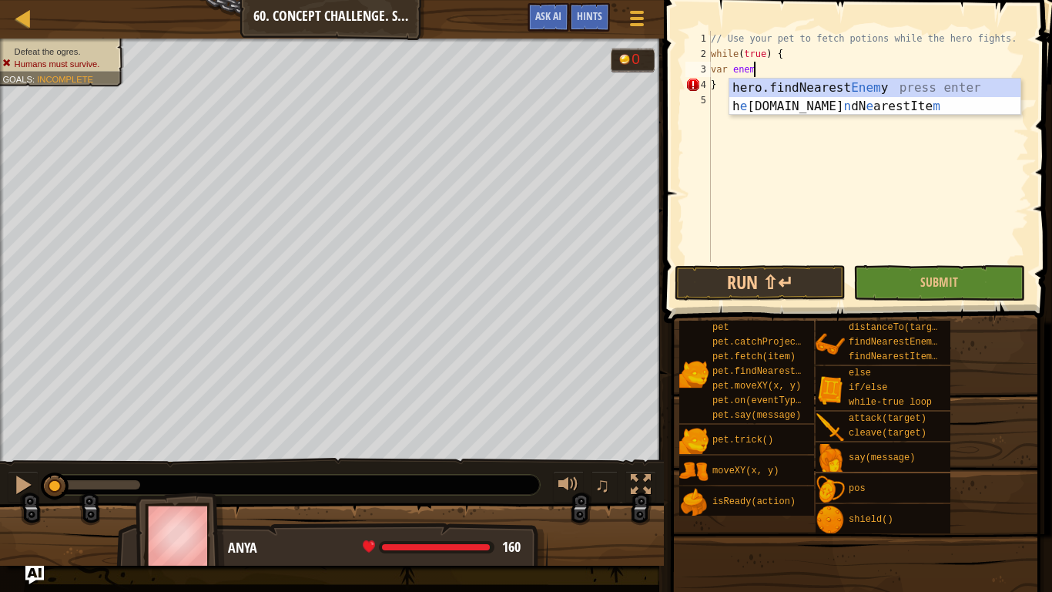
scroll to position [7, 6]
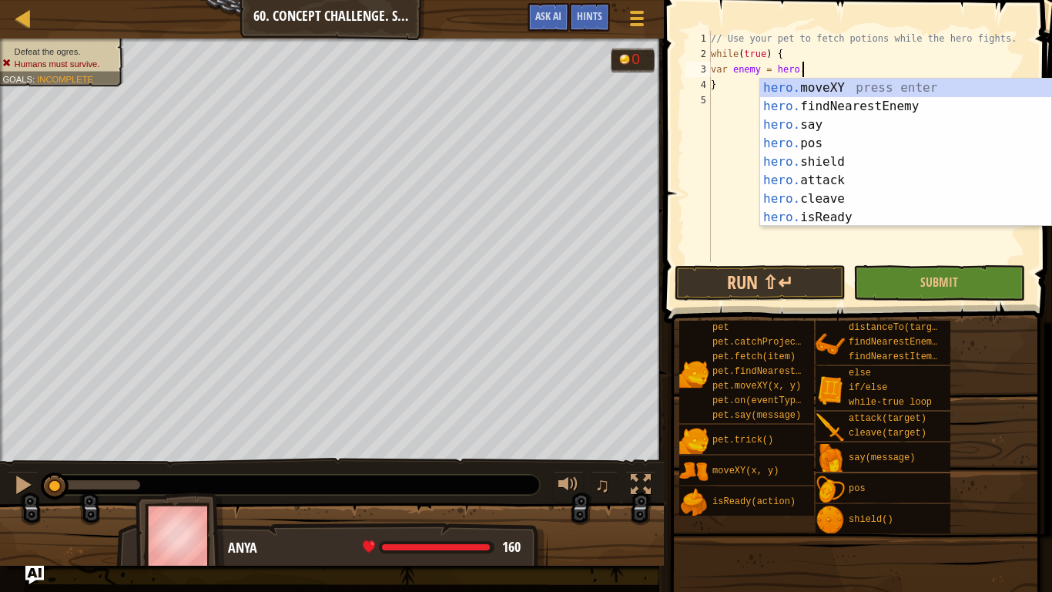
type textarea "var enemy = hero.f"
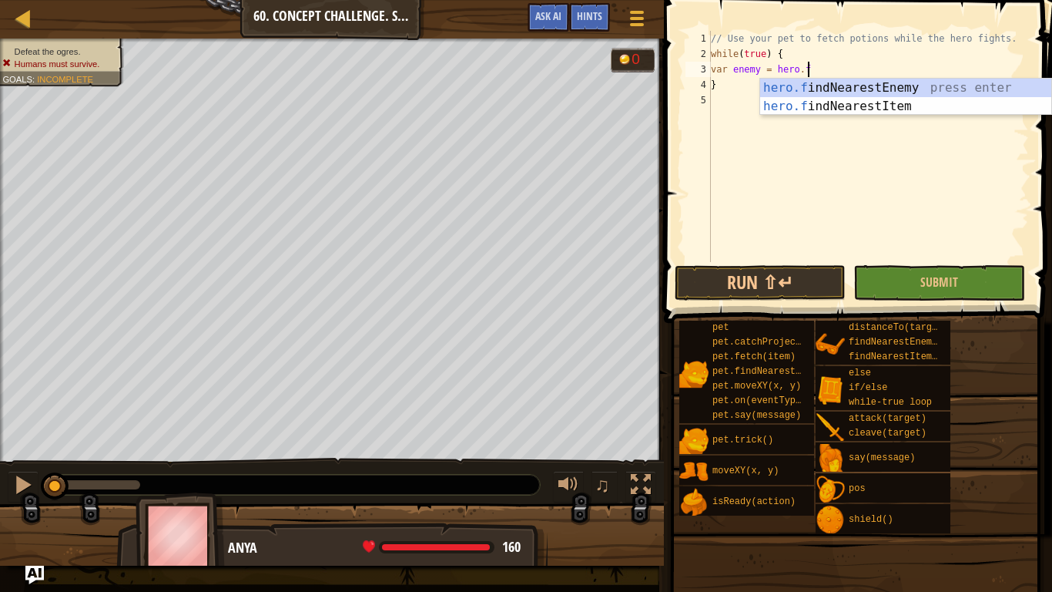
scroll to position [7, 0]
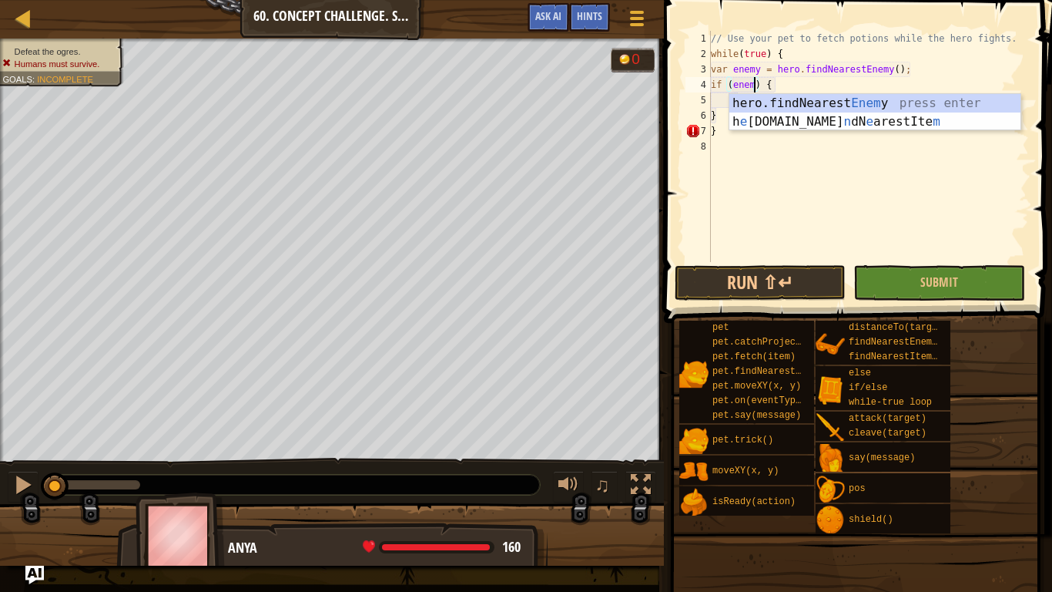
type textarea "if (enemy) {"
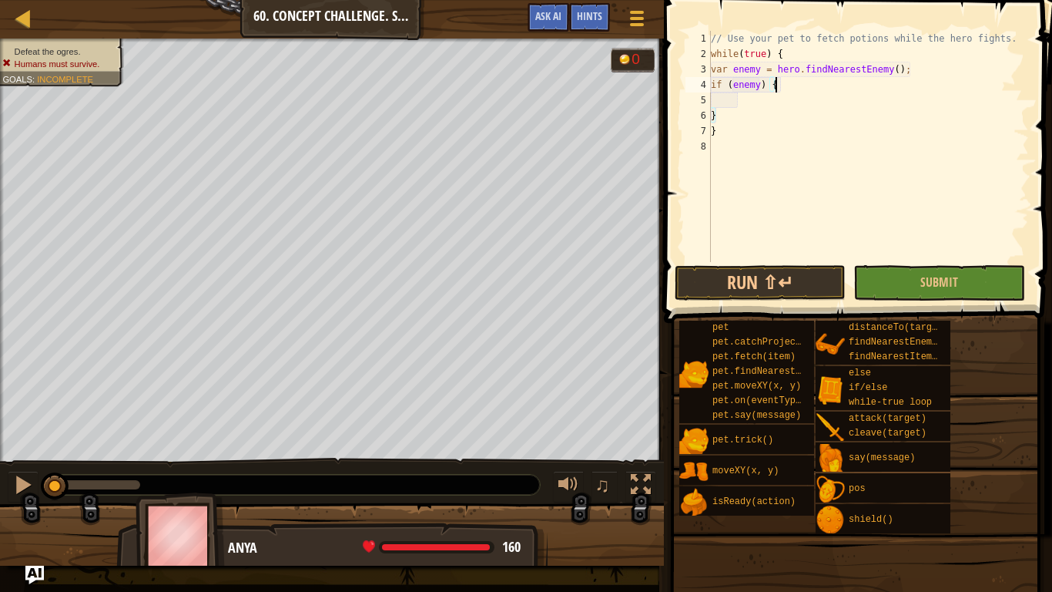
click at [790, 80] on div "// Use your pet to fetch potions while the hero fights. while ( true ) { var en…" at bounding box center [868, 162] width 321 height 262
type textarea "\"
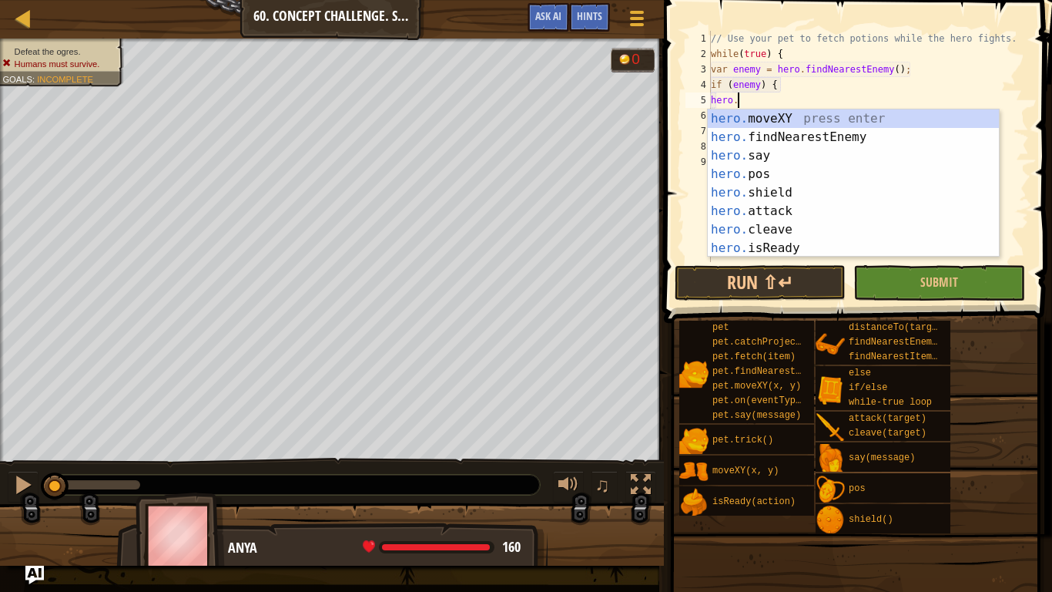
scroll to position [7, 4]
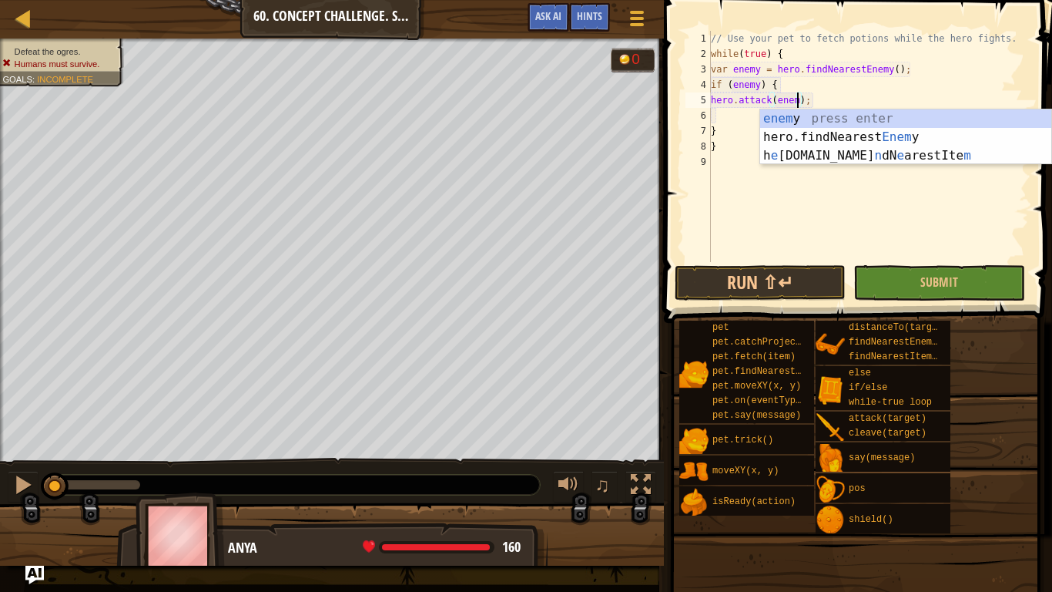
type textarea "hero.attack(enemy);"
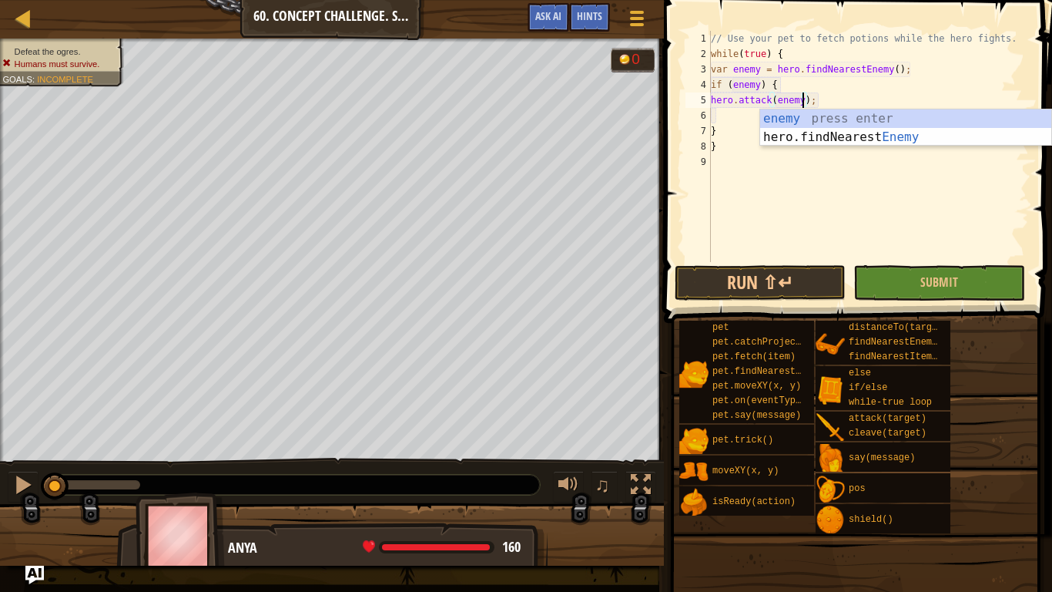
scroll to position [7, 13]
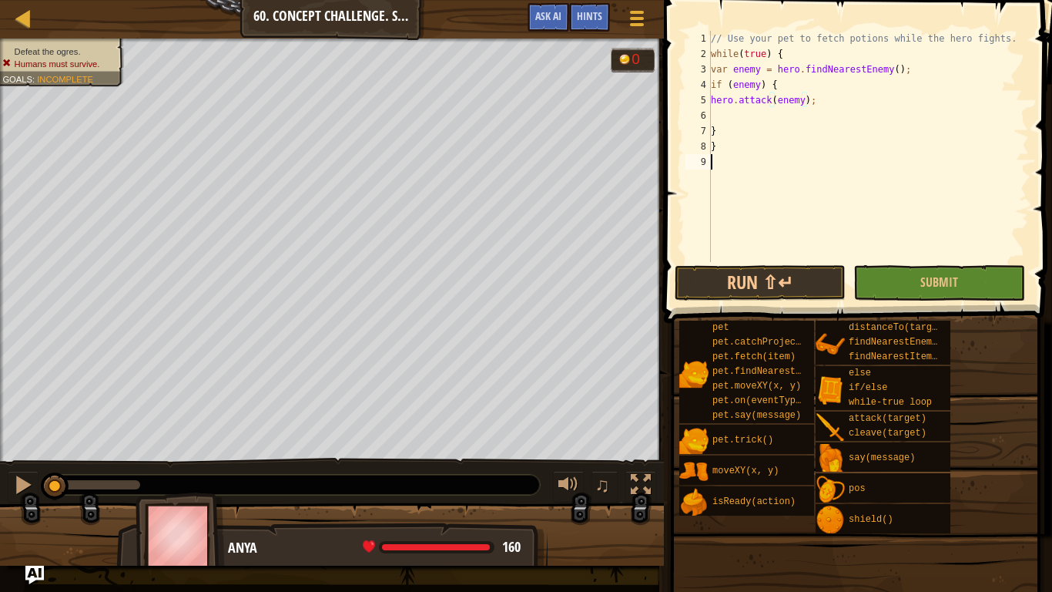
click at [722, 164] on div "// Use your pet to fetch potions while the hero fights. while ( true ) { var en…" at bounding box center [868, 162] width 321 height 262
click at [535, 15] on span "Ask AI" at bounding box center [548, 15] width 26 height 15
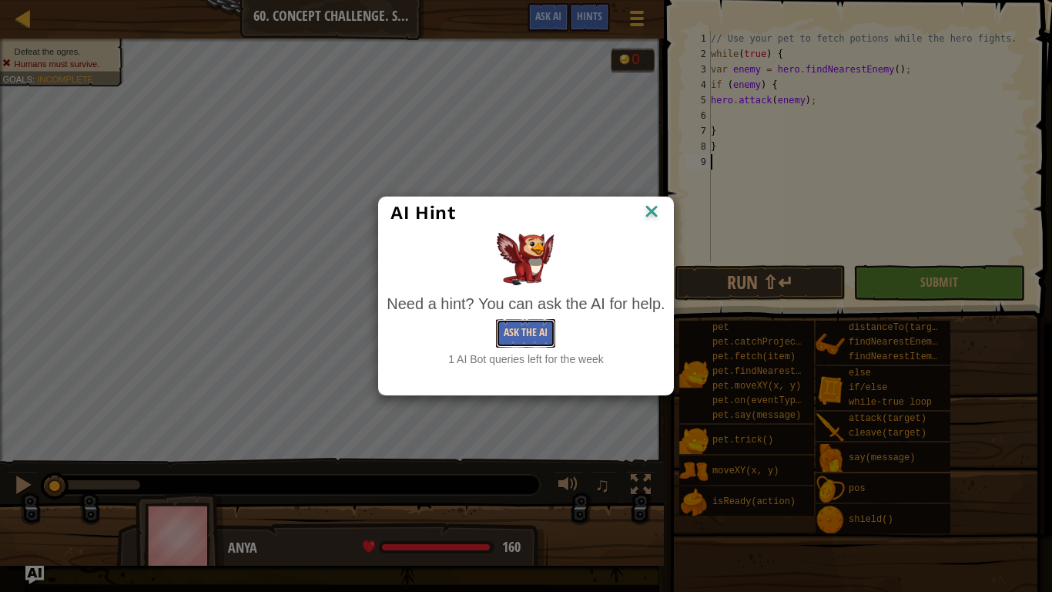
click at [538, 332] on button "Ask the AI" at bounding box center [525, 333] width 59 height 29
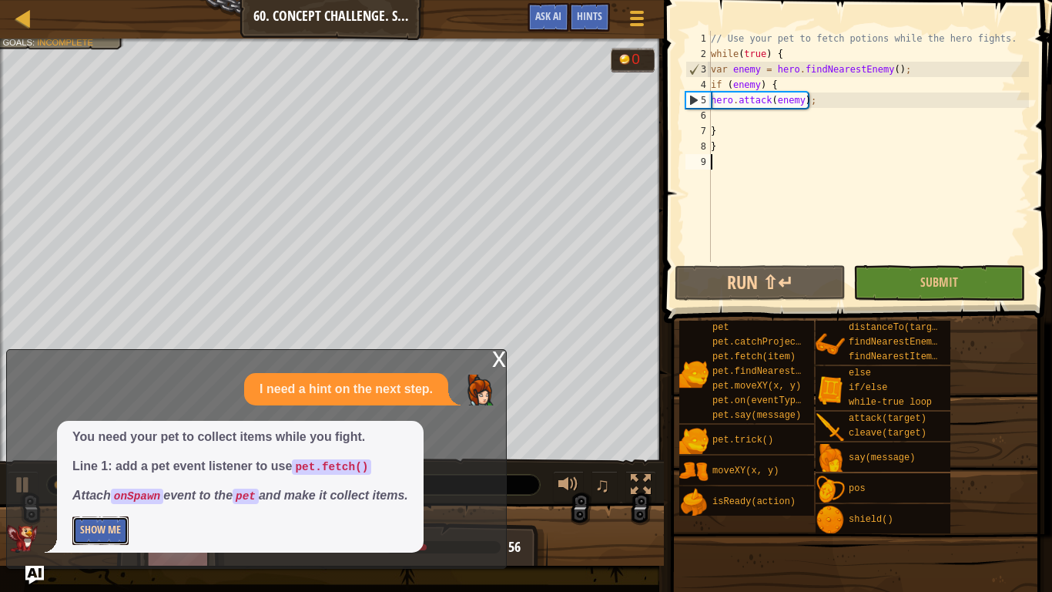
click at [86, 461] on button "Show Me" at bounding box center [100, 530] width 56 height 29
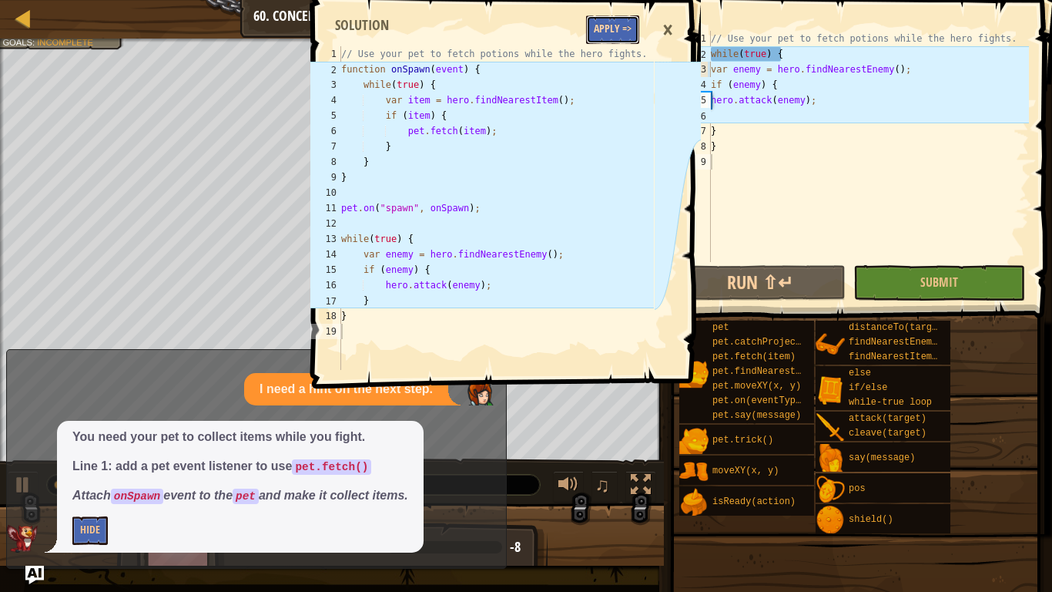
click at [605, 25] on button "Apply =>" at bounding box center [612, 29] width 53 height 29
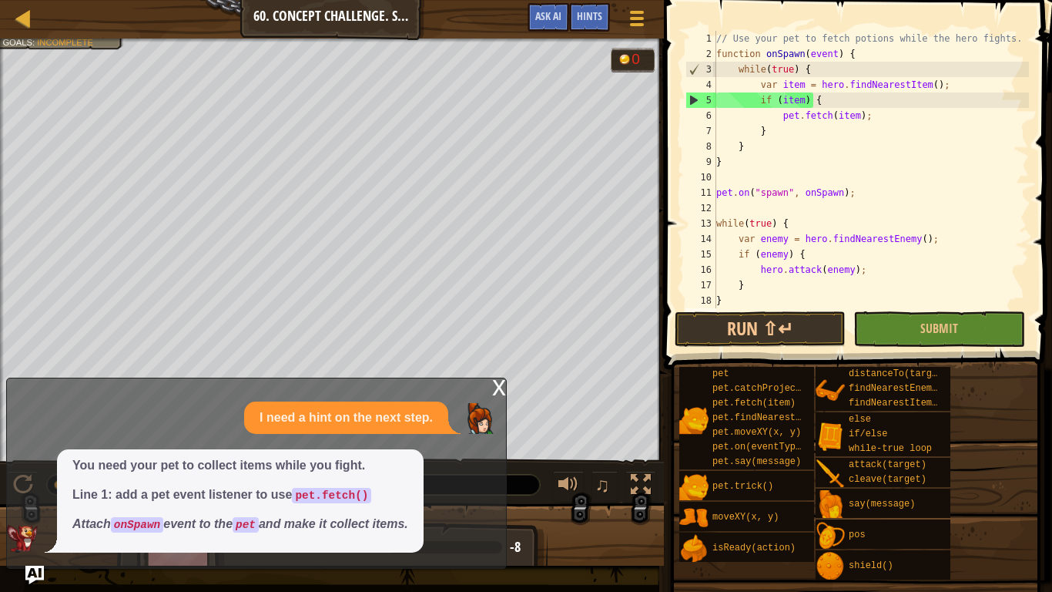
click at [489, 388] on div "x I need a hint on the next step. You need your pet to collect items while you …" at bounding box center [256, 472] width 501 height 191
click at [495, 386] on div "x" at bounding box center [499, 385] width 14 height 15
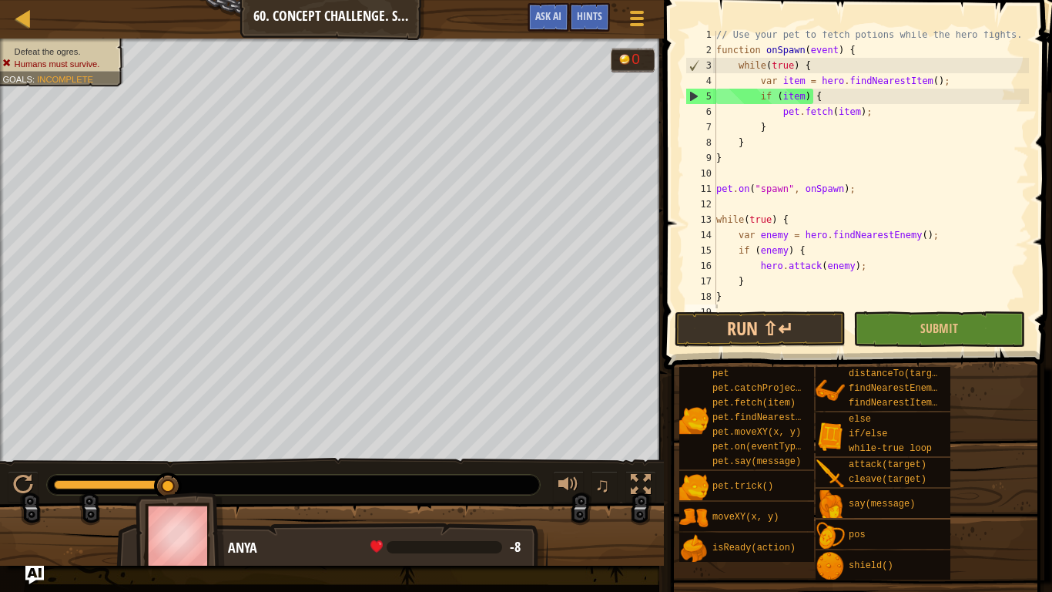
scroll to position [5, 0]
click at [800, 325] on button "Run ⇧↵" at bounding box center [761, 328] width 172 height 35
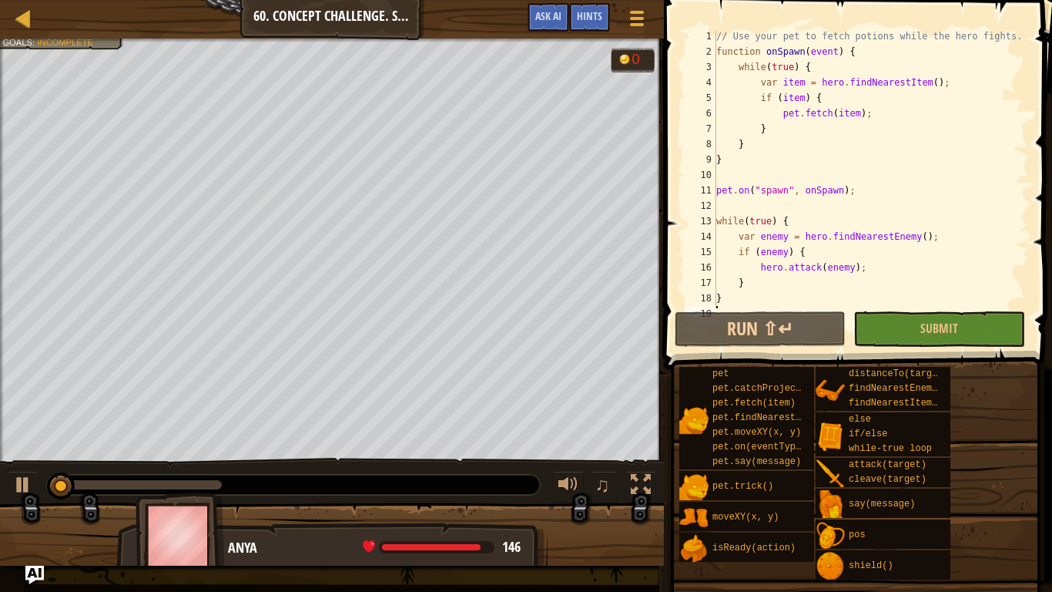
scroll to position [5, 0]
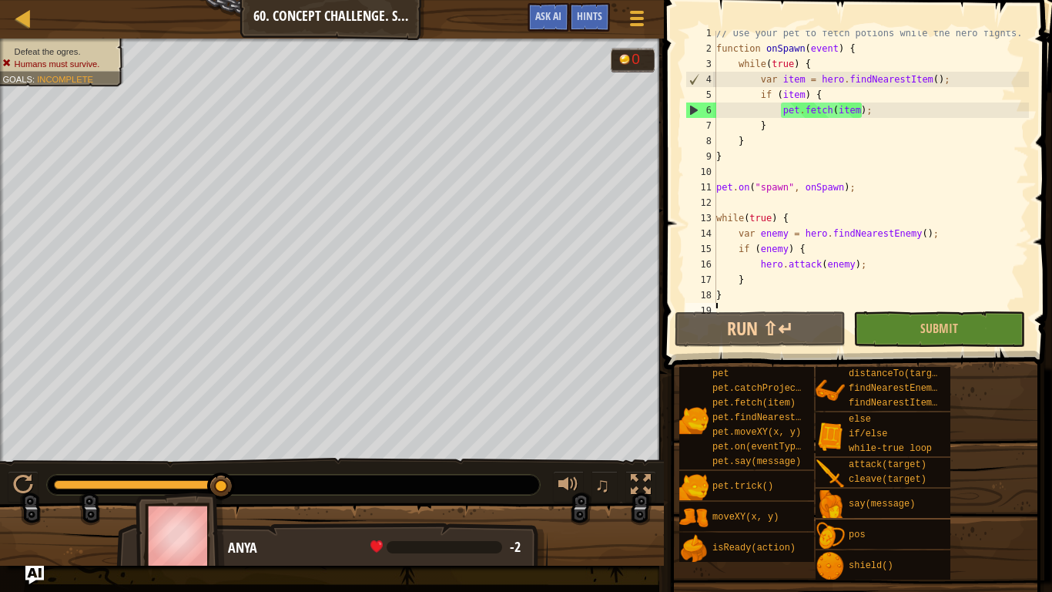
click at [763, 274] on div "// Use your pet to fetch potions while the hero fights. function onSpawn ( even…" at bounding box center [871, 179] width 316 height 308
click at [872, 257] on div "// Use your pet to fetch potions while the hero fights. function onSpawn ( even…" at bounding box center [871, 179] width 316 height 308
type textarea "hero.attack(enemy);"
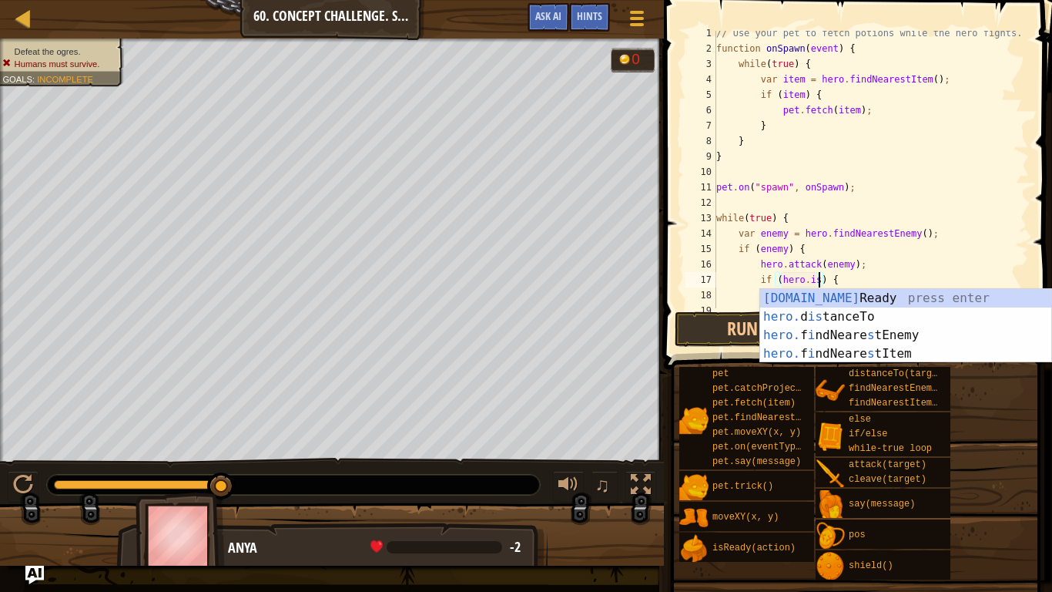
scroll to position [7, 15]
type textarea "if (hero.isReady("cleave")) {"
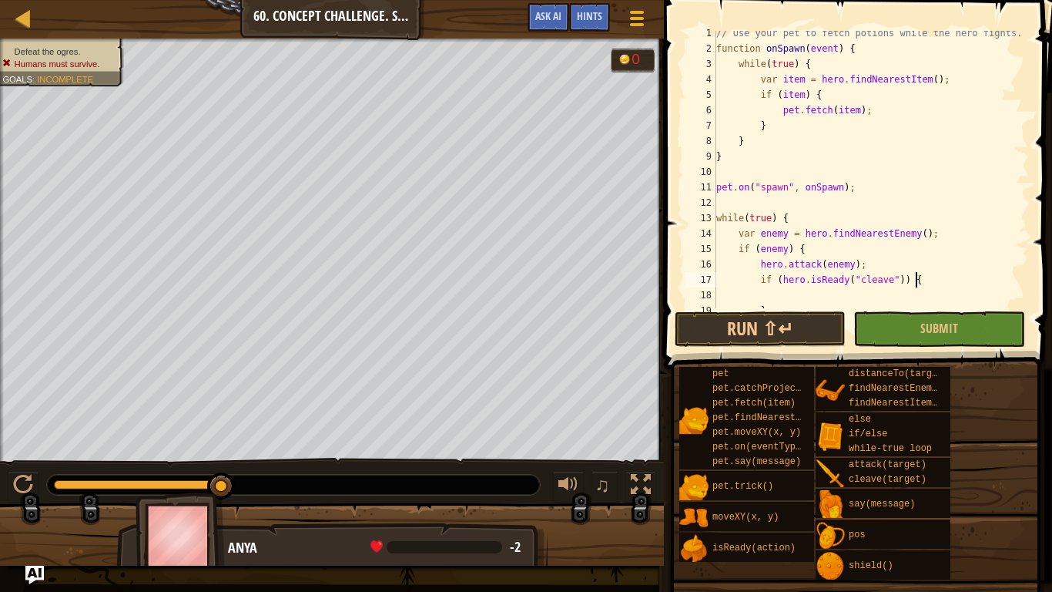
click at [914, 275] on div "// Use your pet to fetch potions while the hero fights. function onSpawn ( even…" at bounding box center [871, 179] width 316 height 308
type textarea "\"
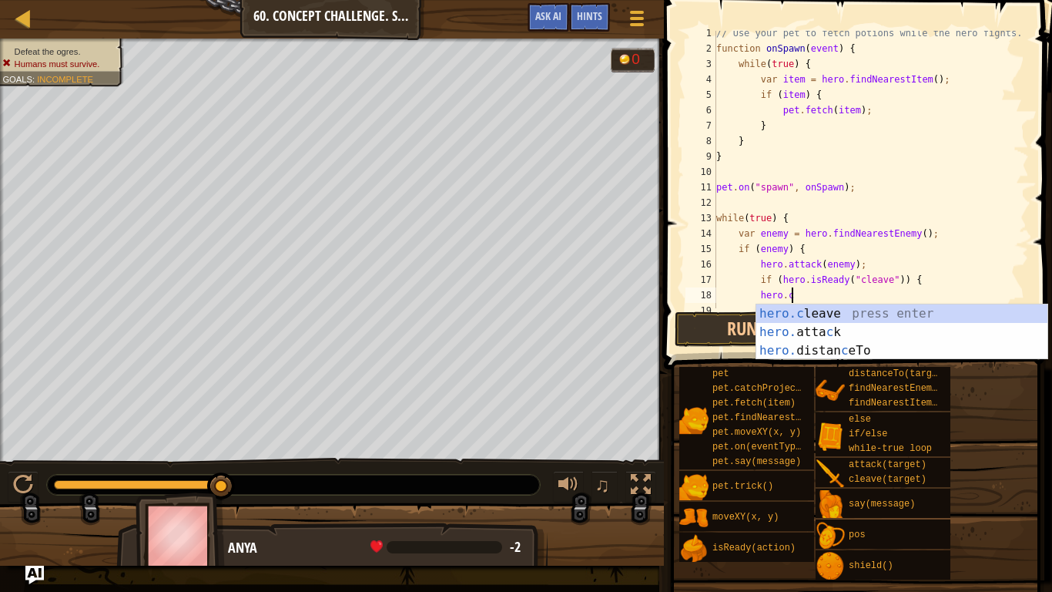
scroll to position [7, 10]
type textarea "hero.cleave(enemy);"
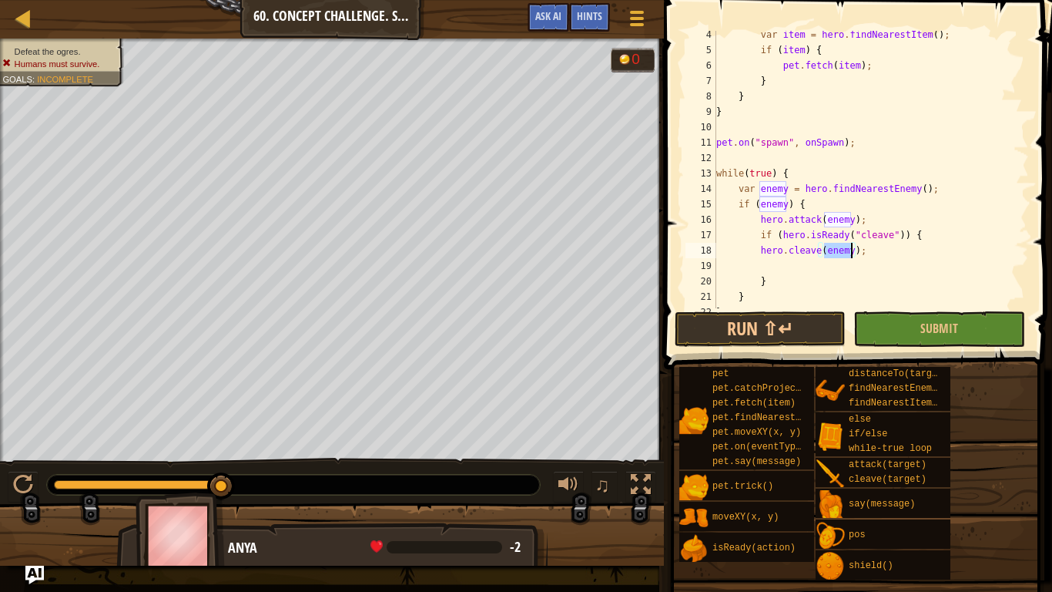
scroll to position [50, 0]
click at [899, 263] on div "var item = hero . findNearestItem ( ) ; if ( item ) { pet . fetch ( item ) ; } …" at bounding box center [871, 181] width 316 height 308
click at [817, 320] on button "Run ⇧↵" at bounding box center [761, 328] width 172 height 35
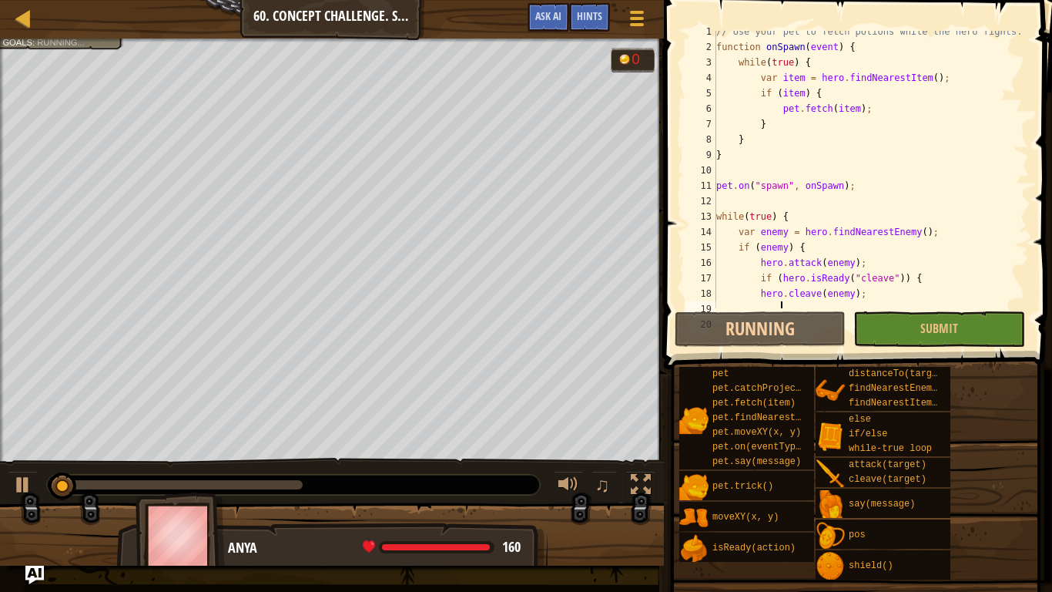
scroll to position [4, 0]
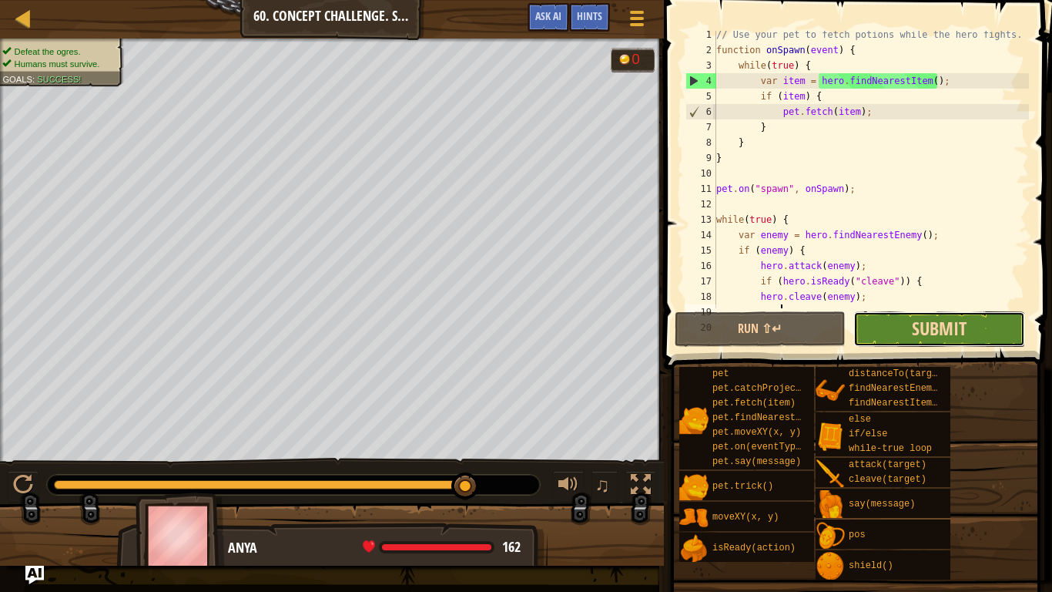
click at [924, 320] on span "Submit" at bounding box center [939, 328] width 55 height 25
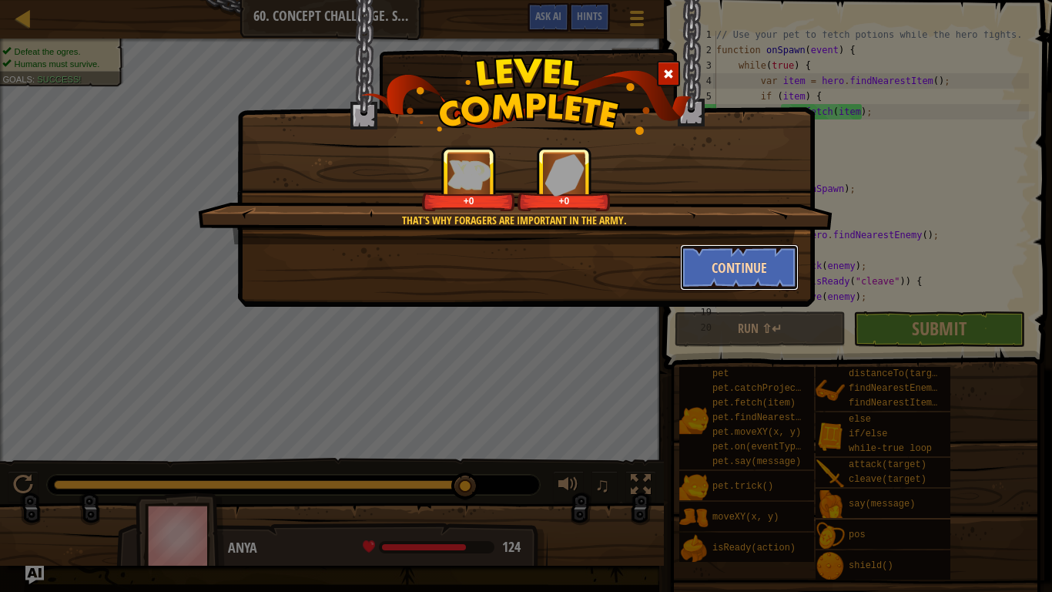
click at [736, 269] on button "Continue" at bounding box center [739, 267] width 119 height 46
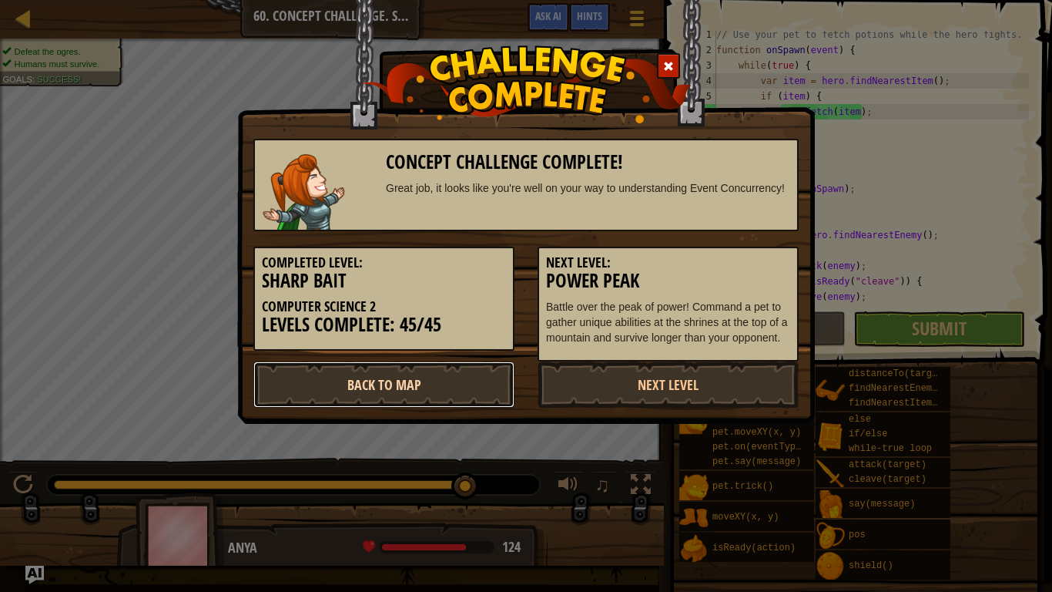
click at [388, 408] on link "Back to Map" at bounding box center [383, 384] width 261 height 46
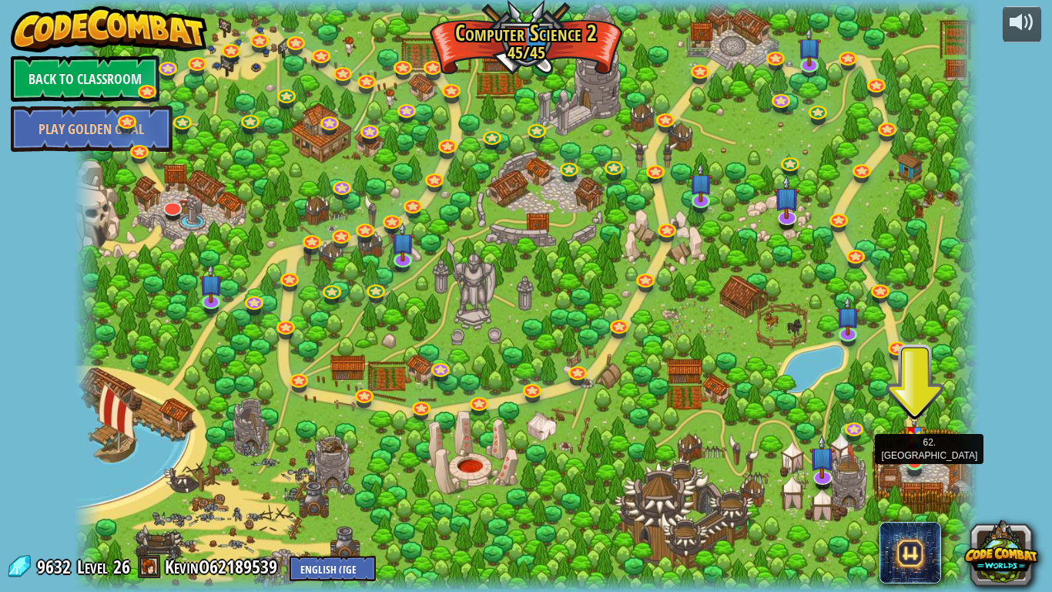
click at [909, 460] on img at bounding box center [915, 432] width 23 height 61
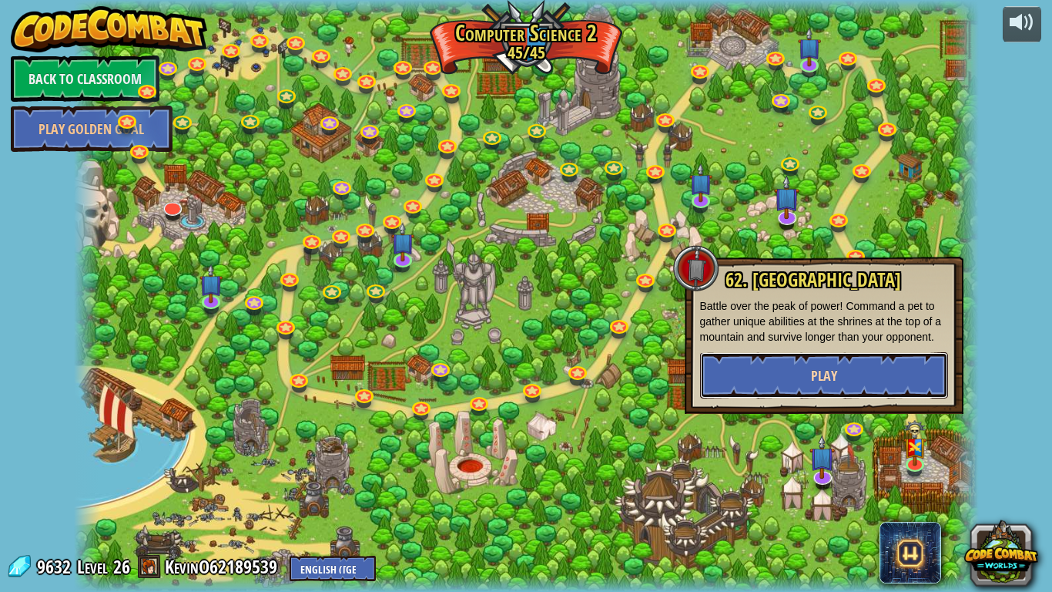
click at [794, 365] on button "Play" at bounding box center [824, 375] width 248 height 46
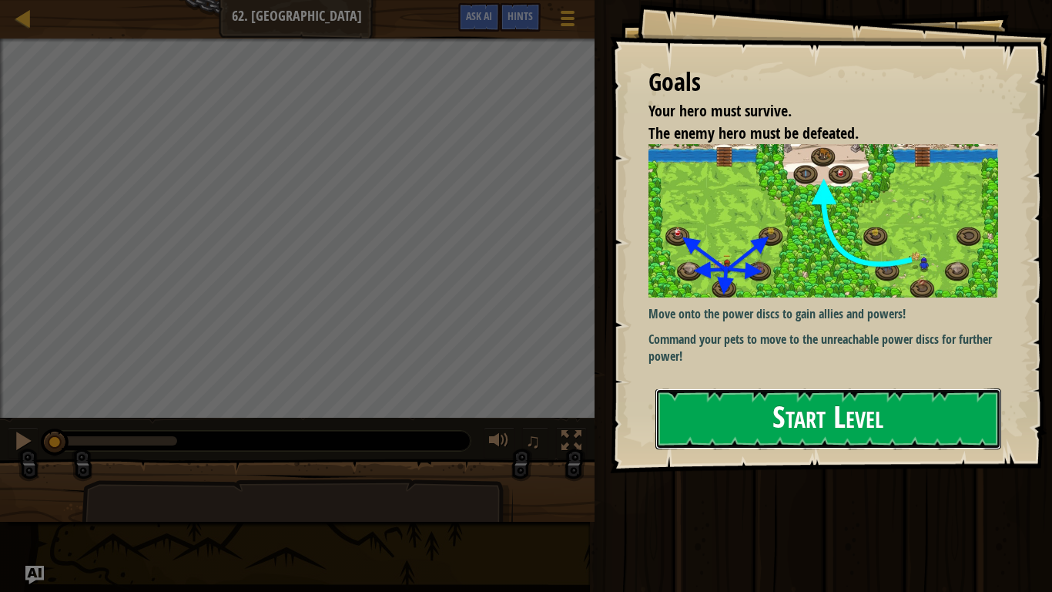
click at [738, 406] on button "Start Level" at bounding box center [829, 418] width 346 height 61
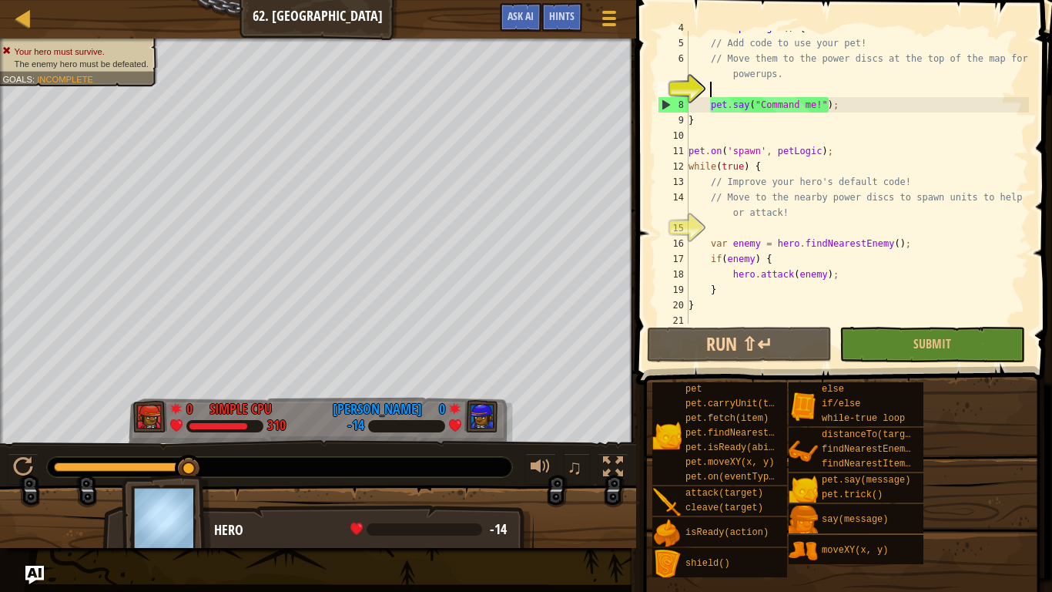
scroll to position [72, 0]
click at [541, 12] on button "Ask AI" at bounding box center [521, 17] width 42 height 29
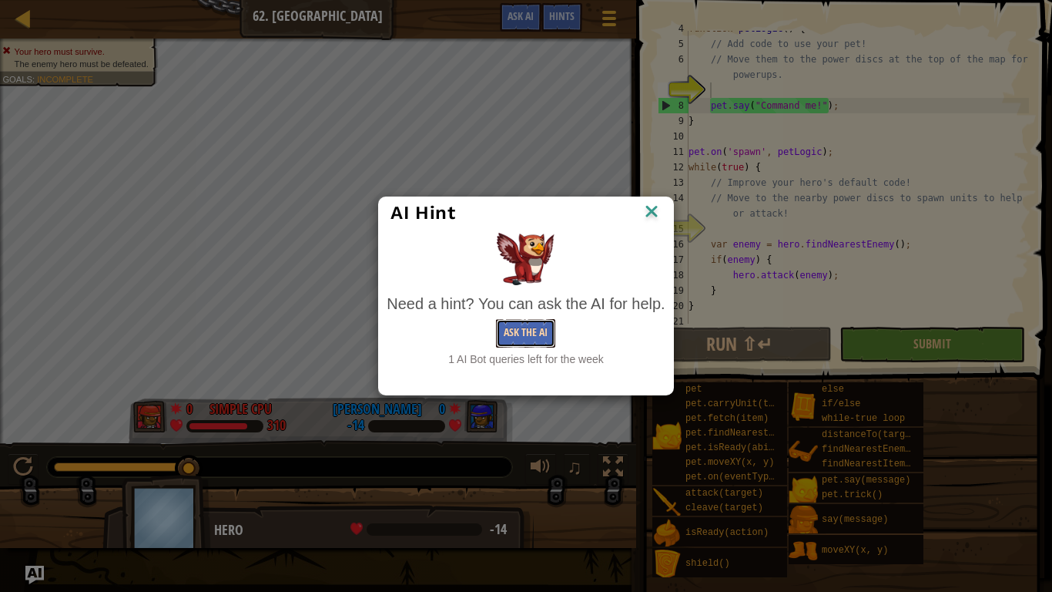
click at [542, 332] on button "Ask the AI" at bounding box center [525, 333] width 59 height 29
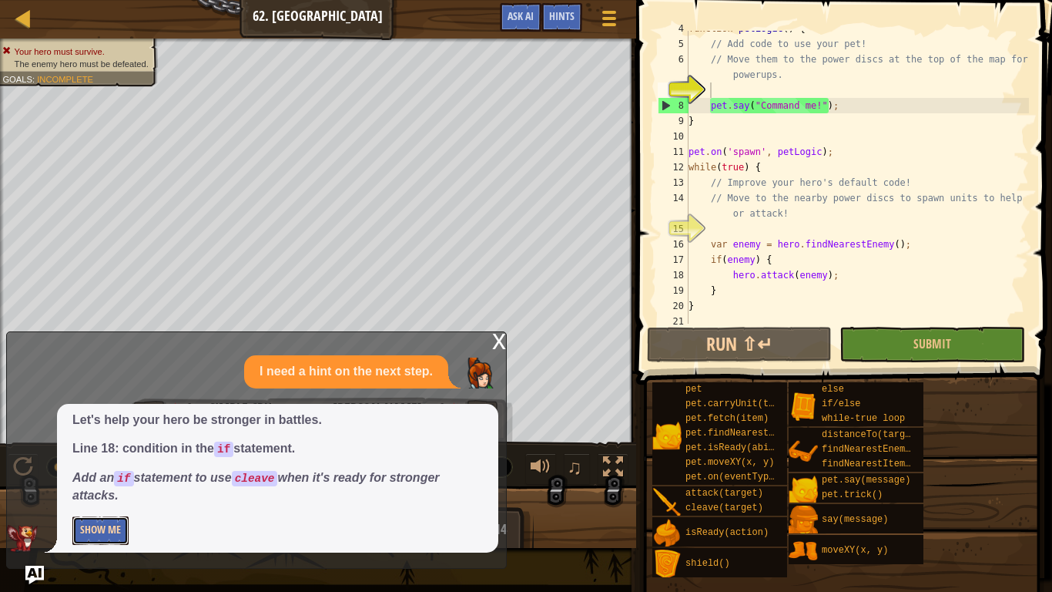
click at [95, 461] on button "Show Me" at bounding box center [100, 530] width 56 height 29
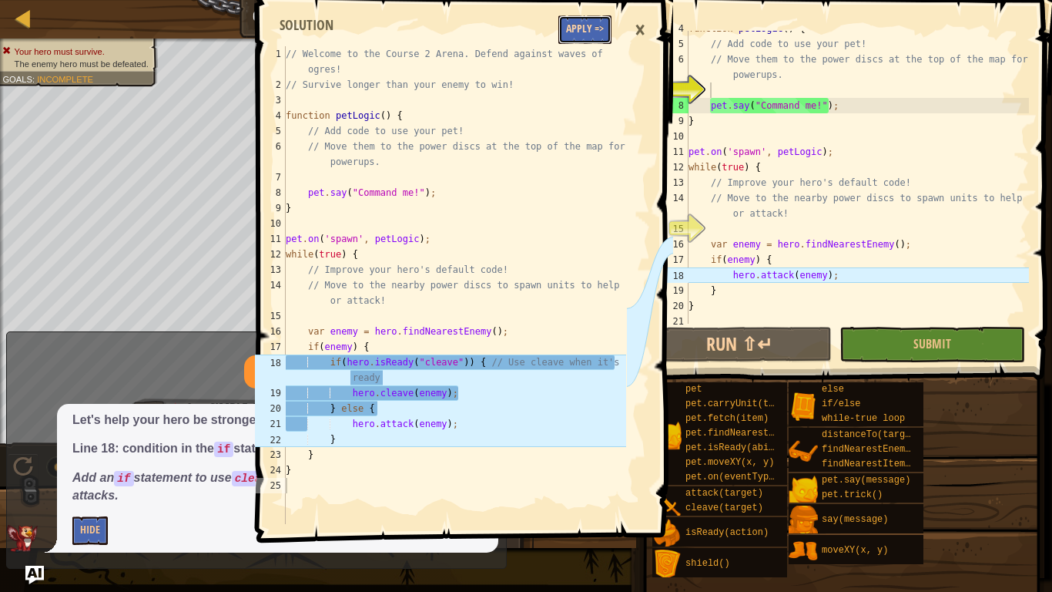
click at [559, 32] on button "Apply =>" at bounding box center [585, 29] width 53 height 29
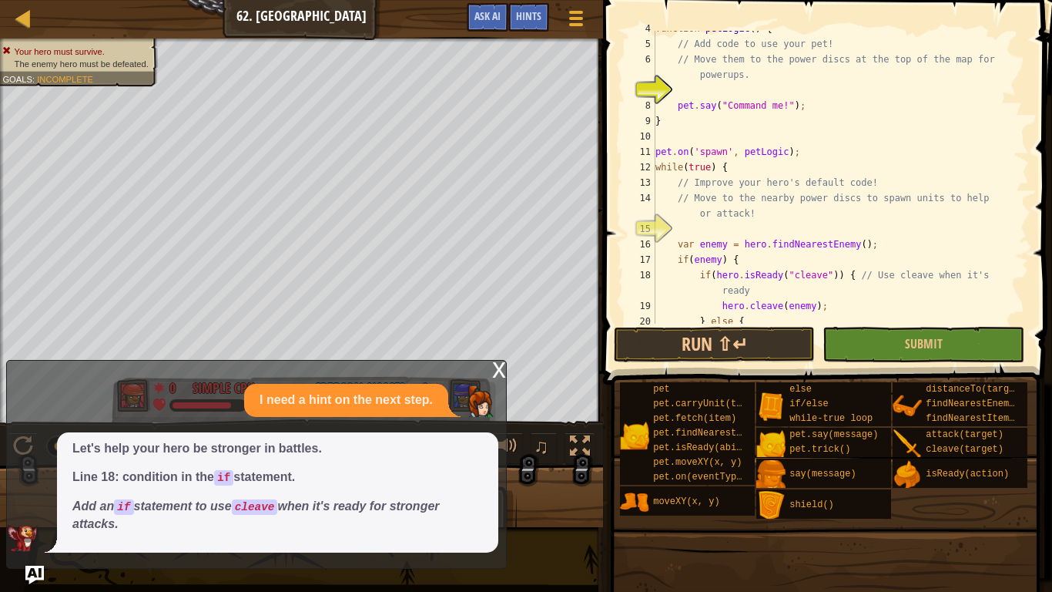
scroll to position [56, 0]
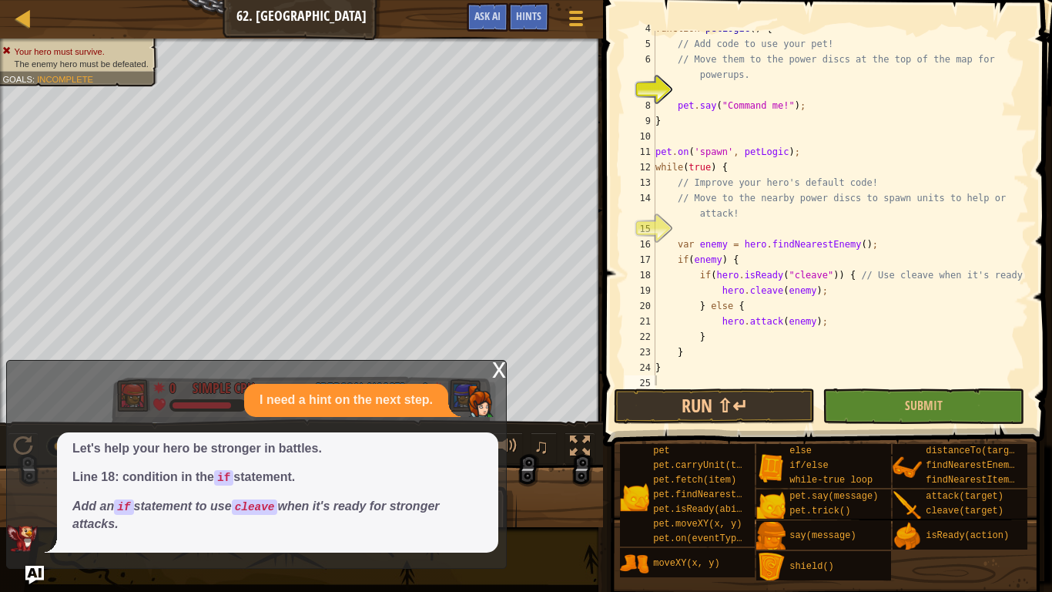
click at [495, 367] on div "x" at bounding box center [499, 368] width 14 height 15
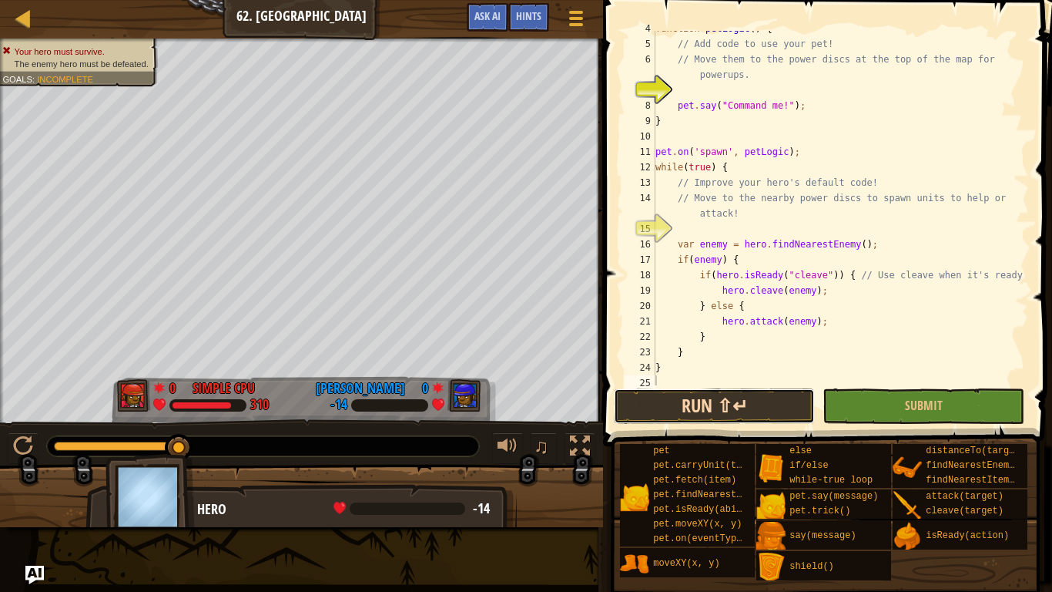
click at [745, 398] on button "Run ⇧↵" at bounding box center [714, 405] width 201 height 35
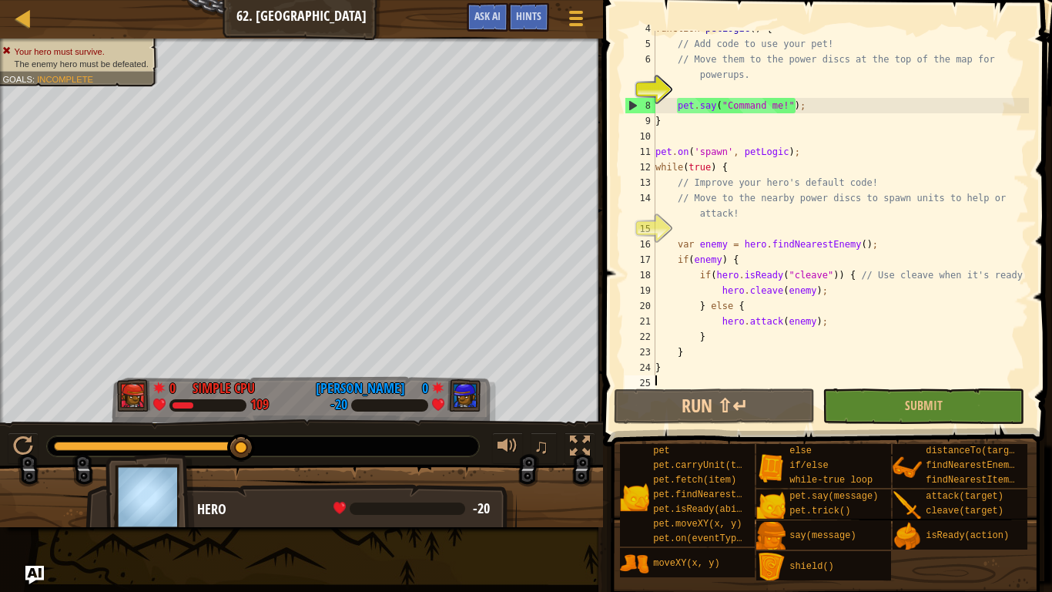
scroll to position [62, 0]
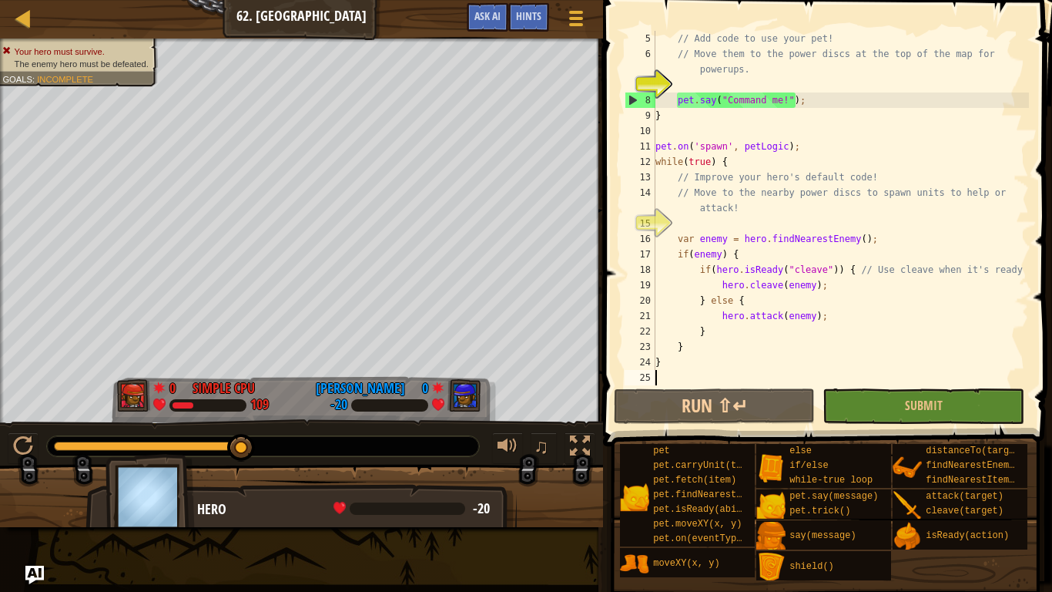
click at [826, 309] on div "// Add code to use your pet! // Move them to the power discs at the top of the …" at bounding box center [841, 223] width 377 height 385
type textarea "hero.attack(enemy);"
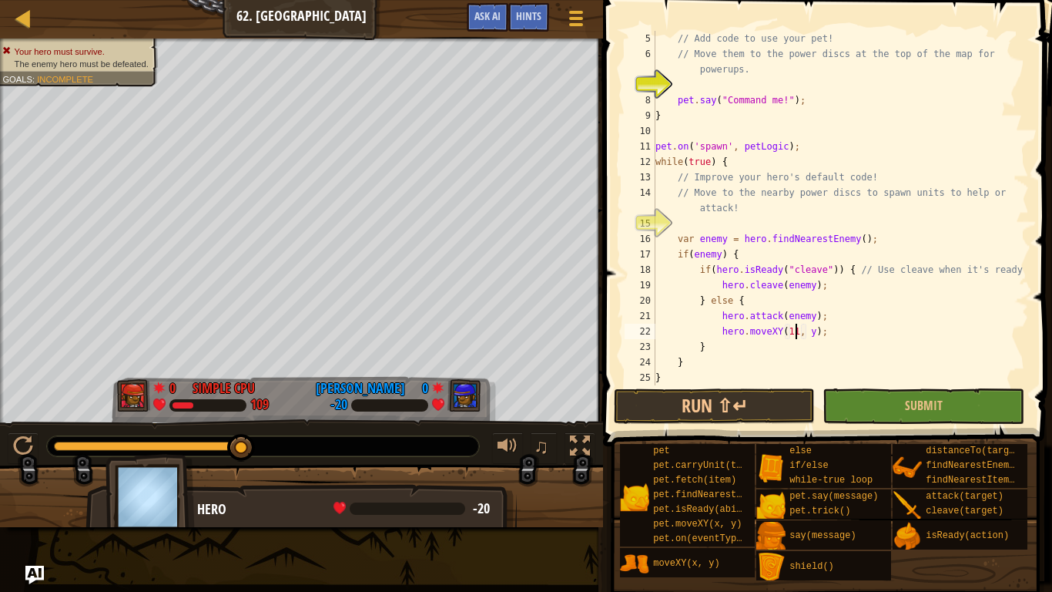
scroll to position [7, 21]
click at [815, 334] on div "// Add code to use your pet! // Move them to the power discs at the top of the …" at bounding box center [841, 223] width 377 height 385
type textarea "hero.moveXY(110, 46);"
click at [778, 394] on button "Run ⇧↵" at bounding box center [714, 405] width 201 height 35
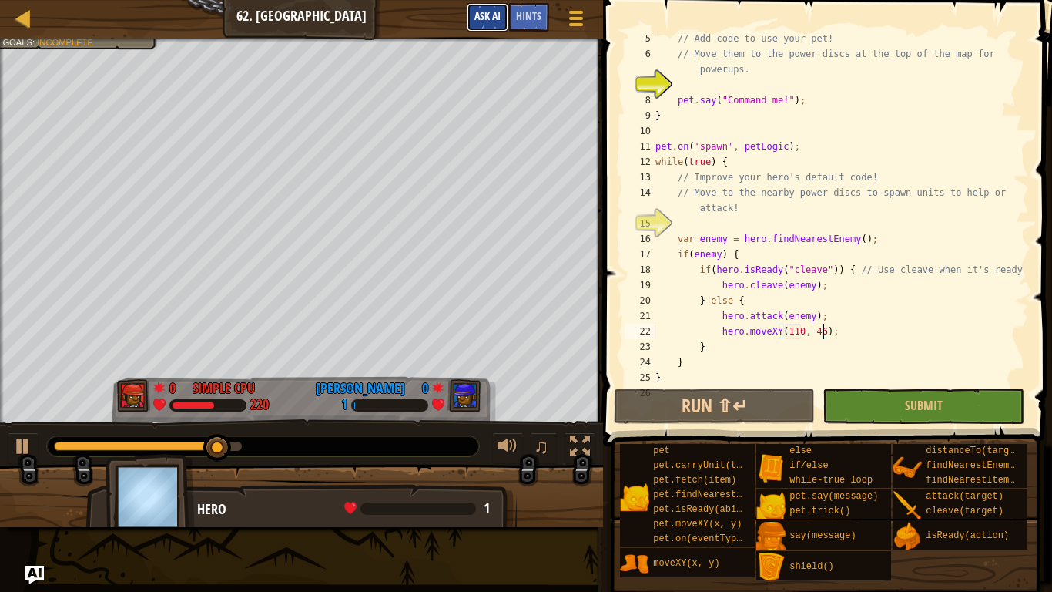
click at [495, 14] on span "Ask AI" at bounding box center [488, 15] width 26 height 15
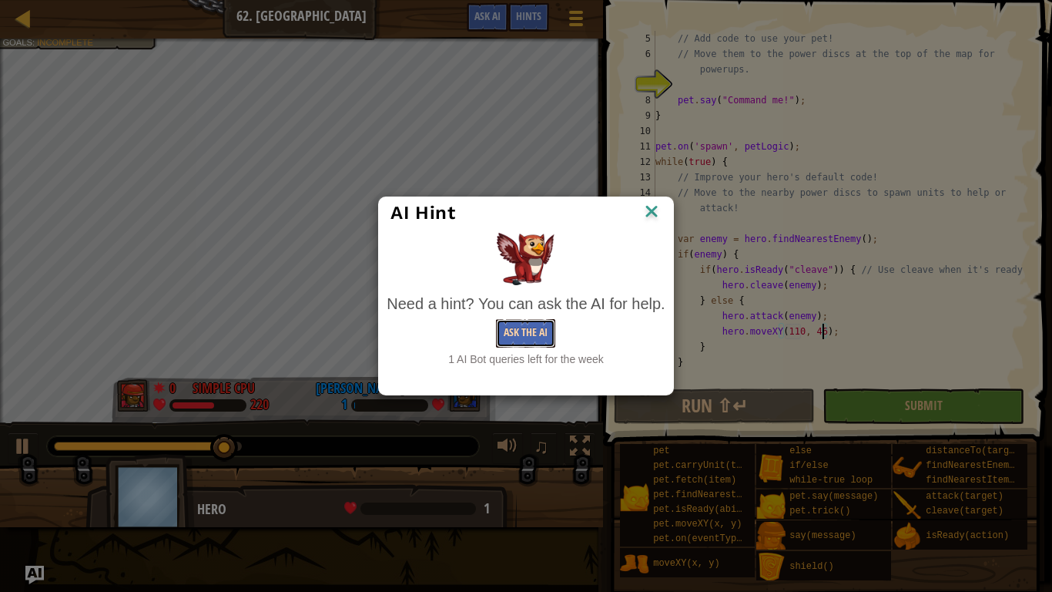
click at [514, 330] on button "Ask the AI" at bounding box center [525, 333] width 59 height 29
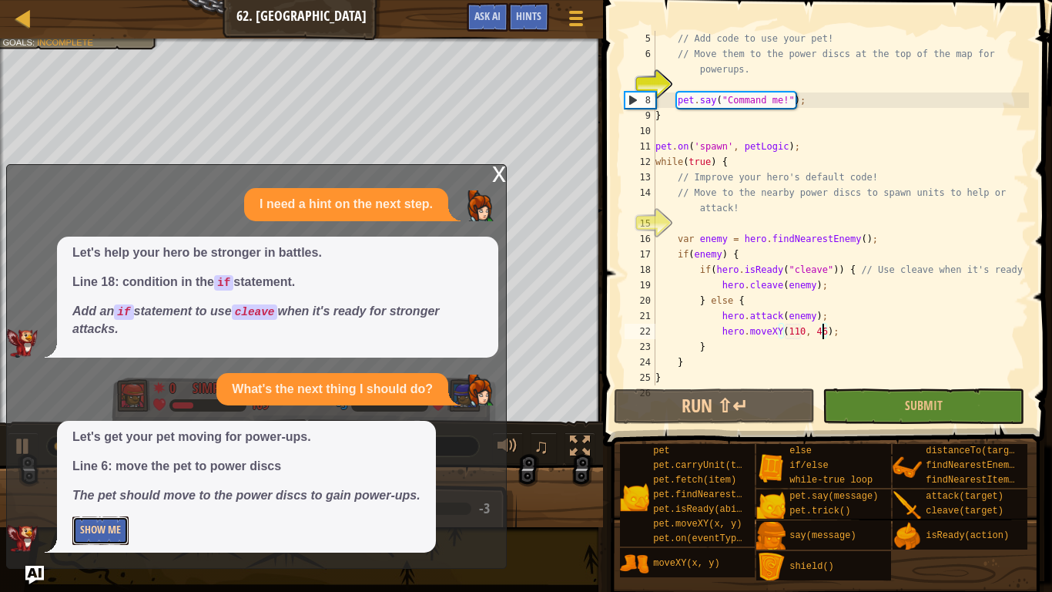
click at [92, 461] on button "Show Me" at bounding box center [100, 530] width 56 height 29
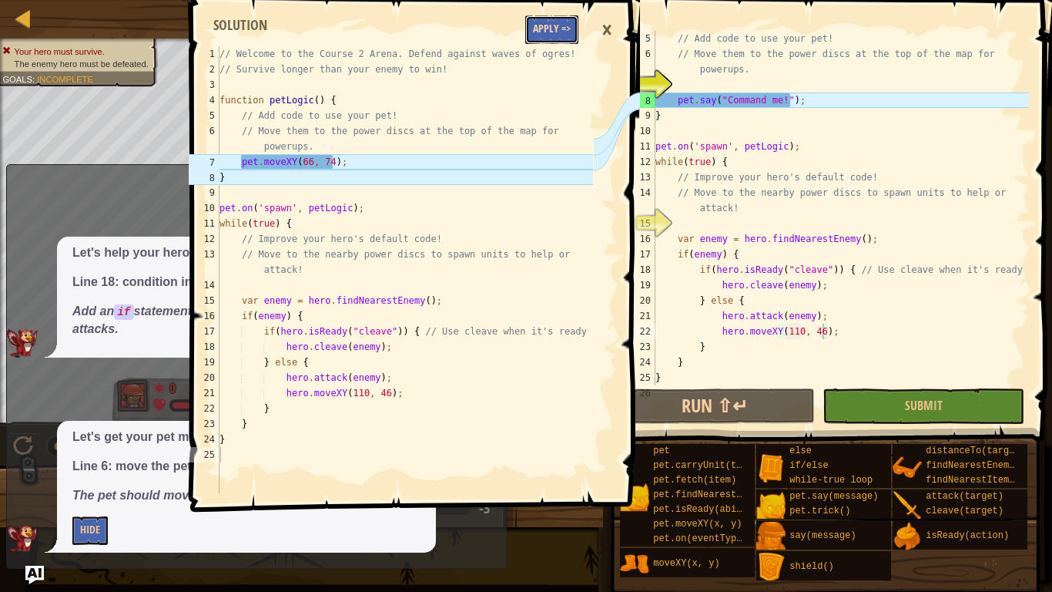
click at [562, 37] on button "Apply =>" at bounding box center [551, 29] width 53 height 29
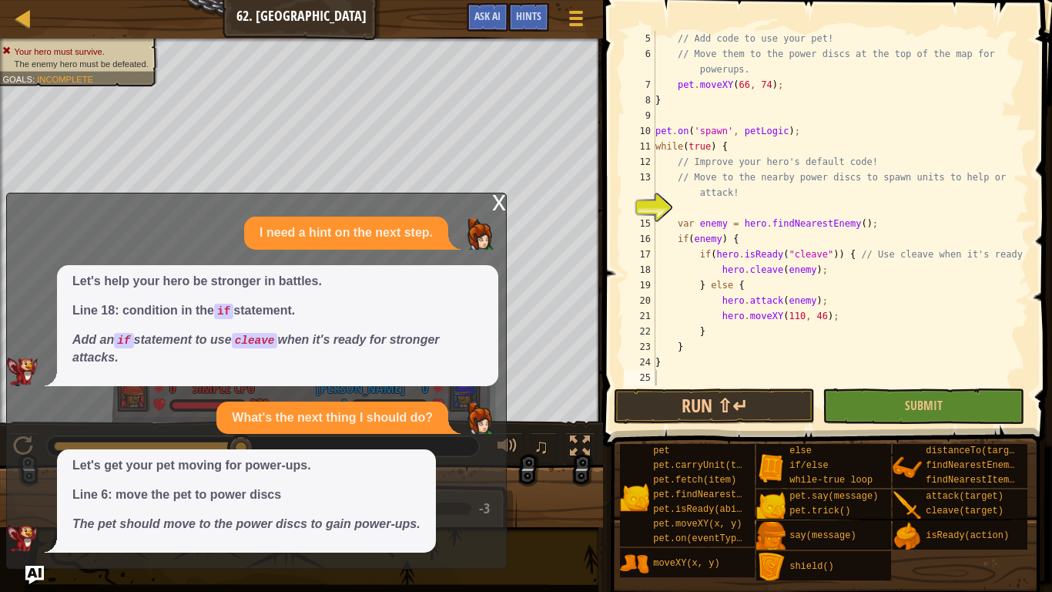
click at [499, 200] on div "x" at bounding box center [499, 200] width 14 height 15
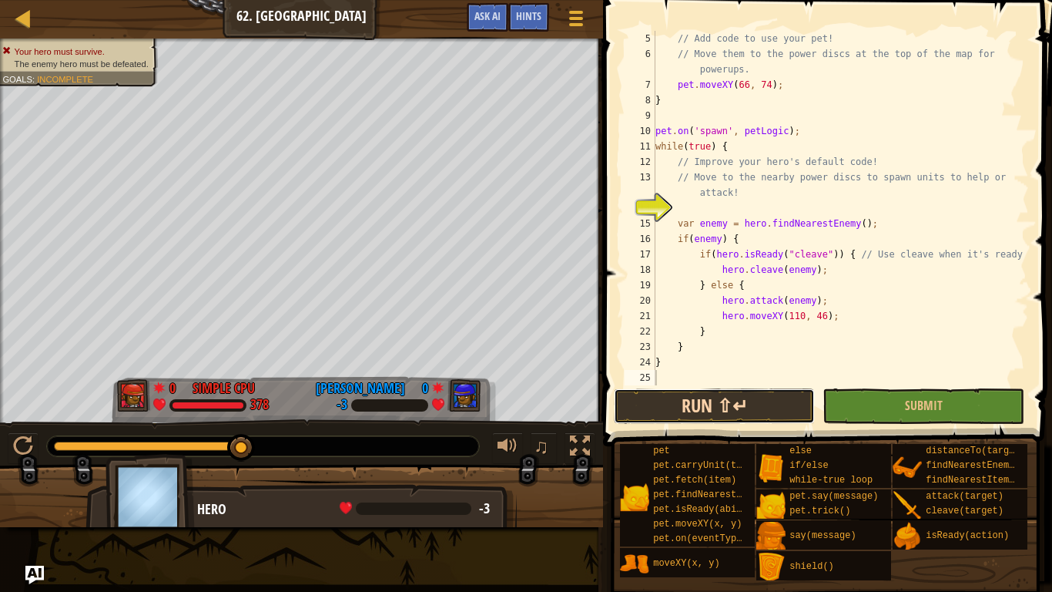
click at [686, 404] on button "Run ⇧↵" at bounding box center [714, 405] width 201 height 35
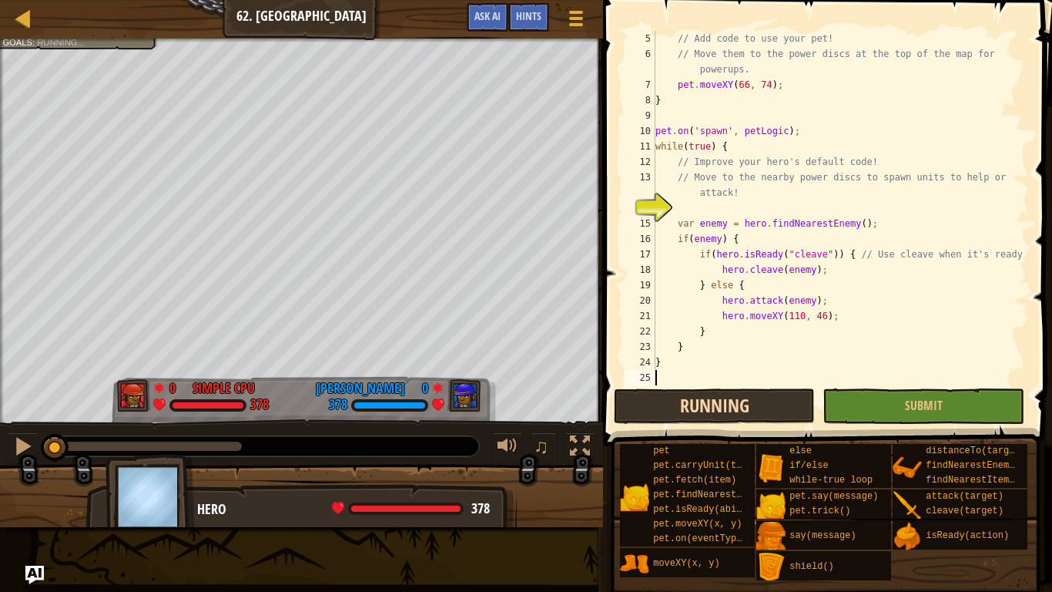
scroll to position [7, 0]
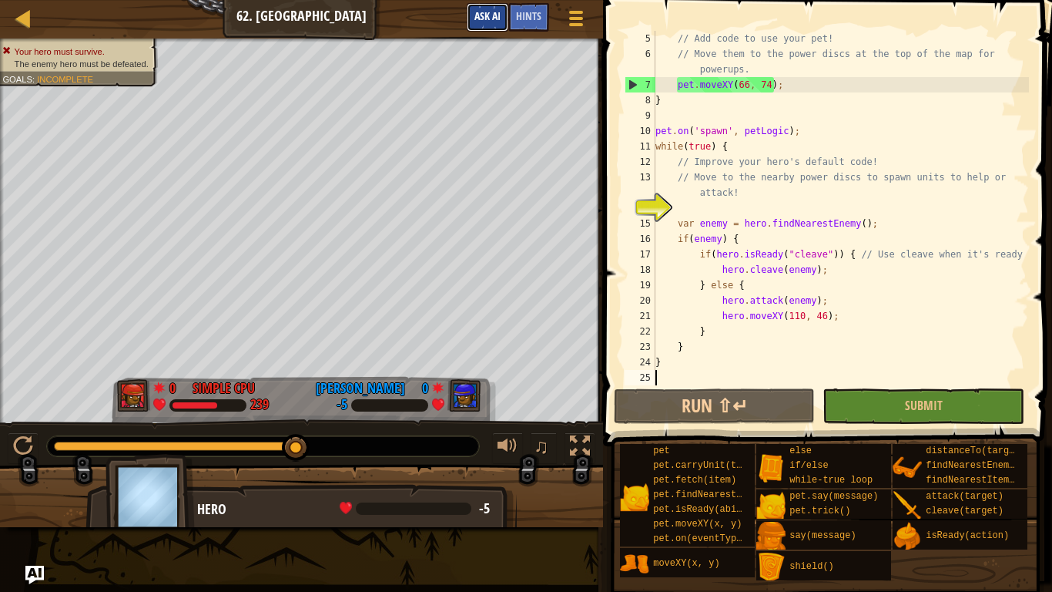
click at [498, 26] on button "Ask AI" at bounding box center [488, 17] width 42 height 29
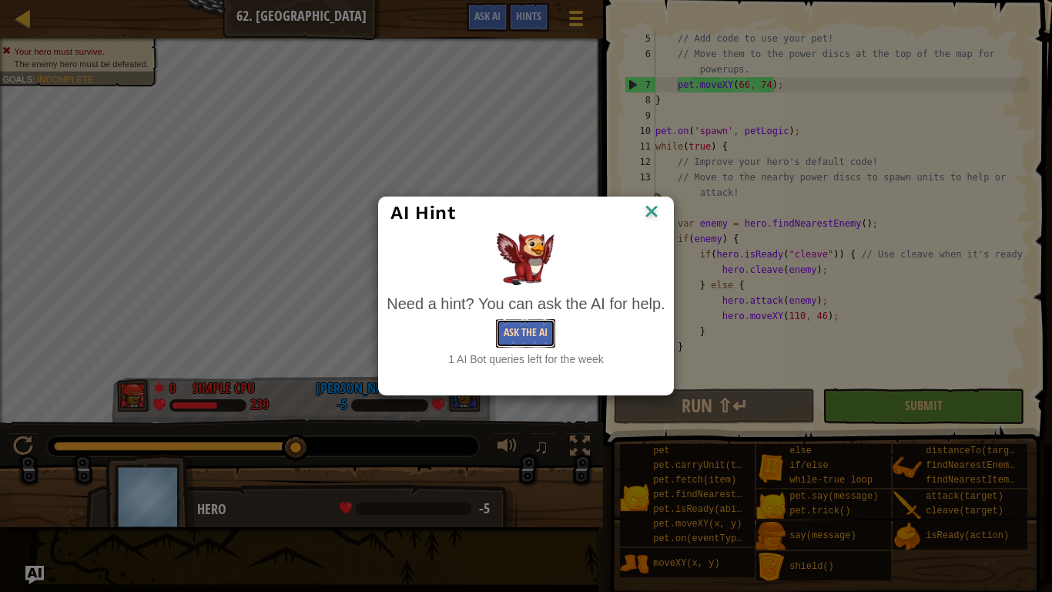
click at [534, 330] on button "Ask the AI" at bounding box center [525, 333] width 59 height 29
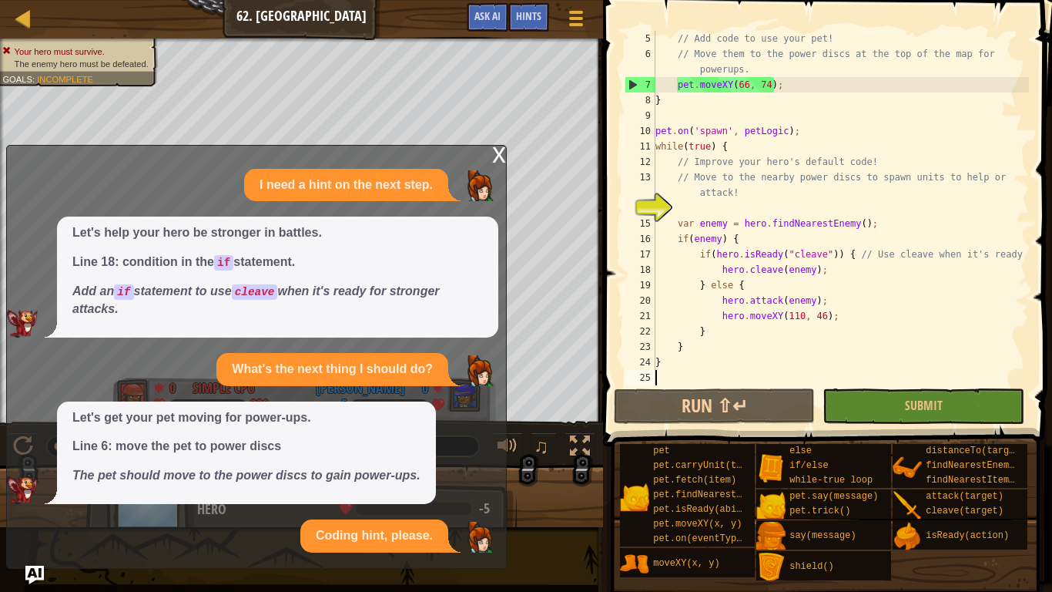
scroll to position [130, 0]
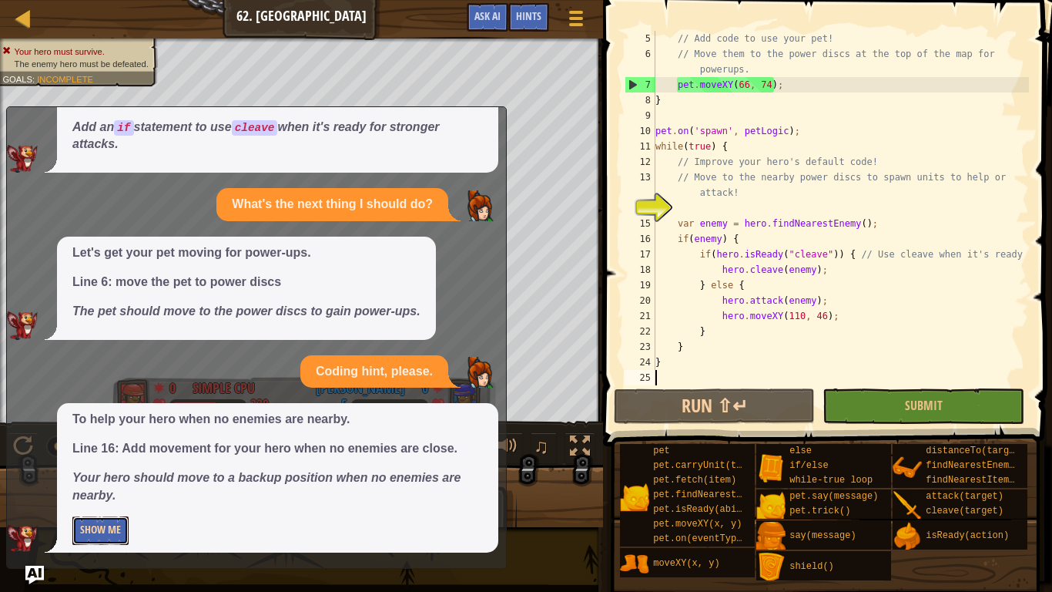
click at [112, 461] on button "Show Me" at bounding box center [100, 530] width 56 height 29
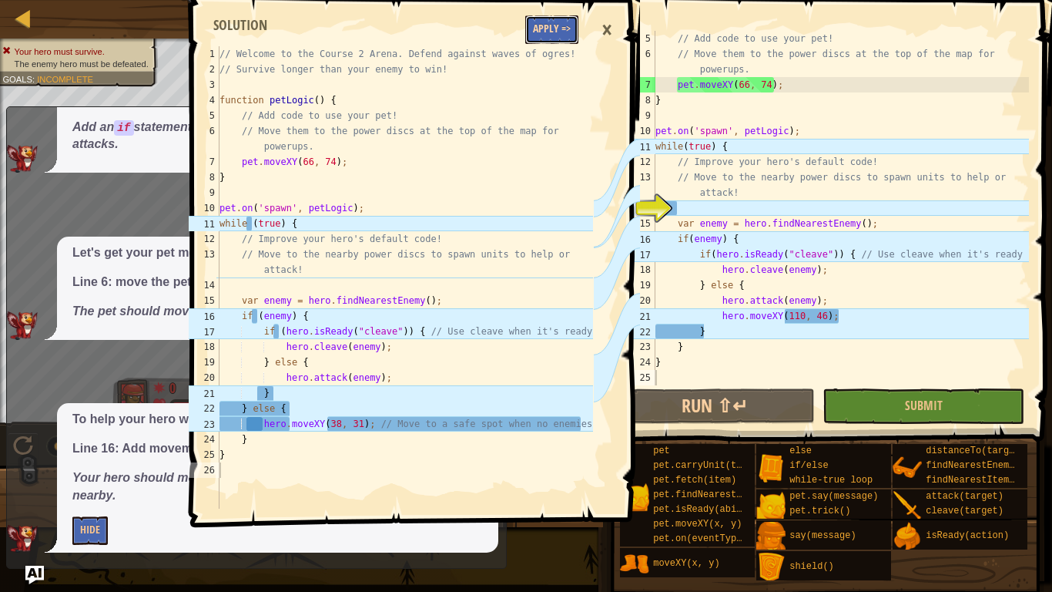
click at [550, 21] on button "Apply =>" at bounding box center [551, 29] width 53 height 29
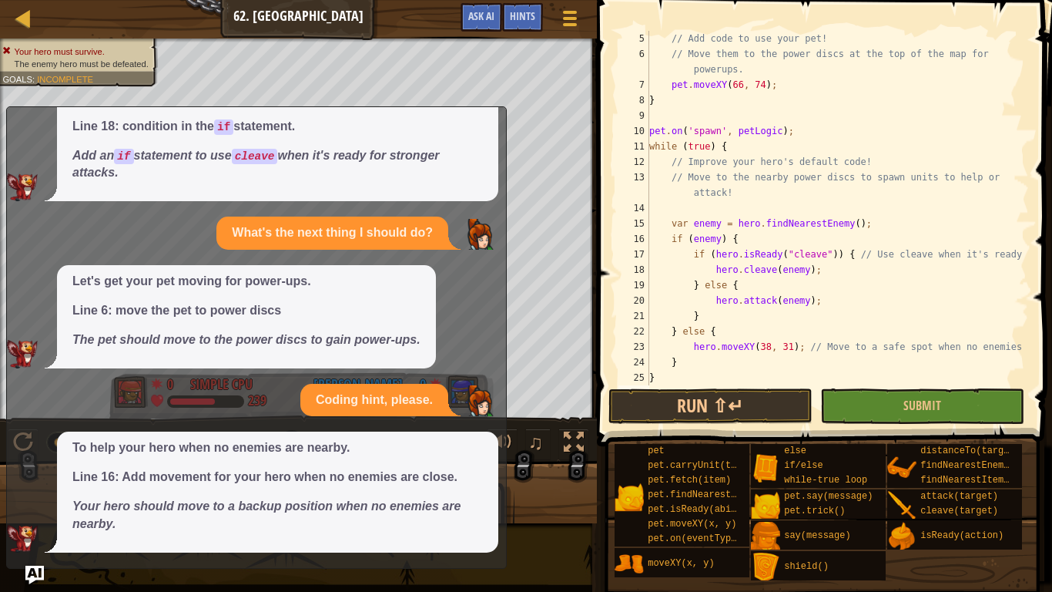
scroll to position [0, 0]
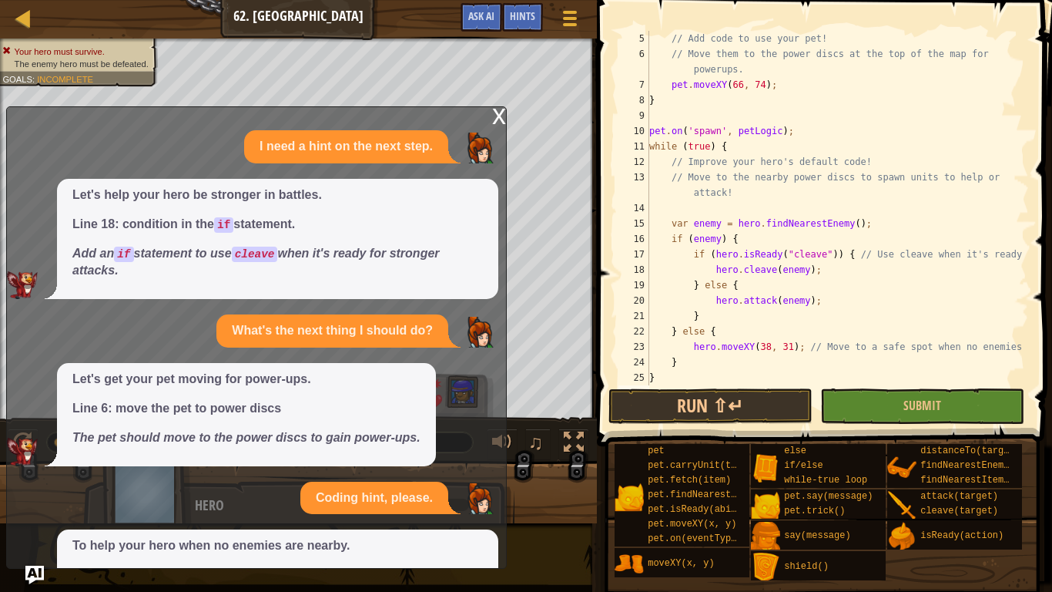
click at [499, 122] on div "x" at bounding box center [499, 114] width 14 height 15
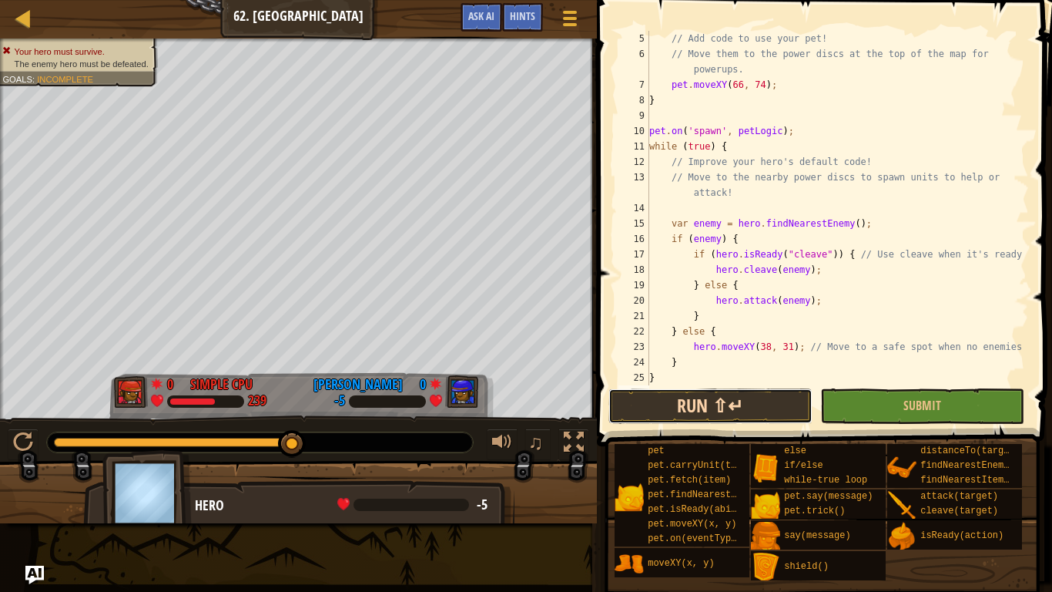
click at [767, 418] on button "Run ⇧↵" at bounding box center [711, 405] width 204 height 35
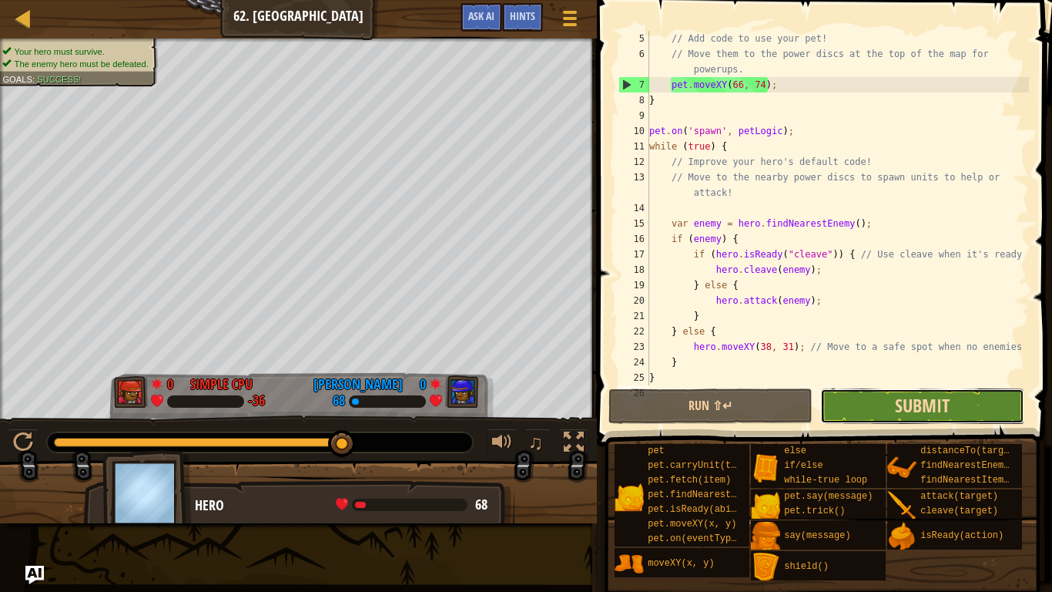
click at [907, 398] on span "Submit" at bounding box center [922, 405] width 55 height 25
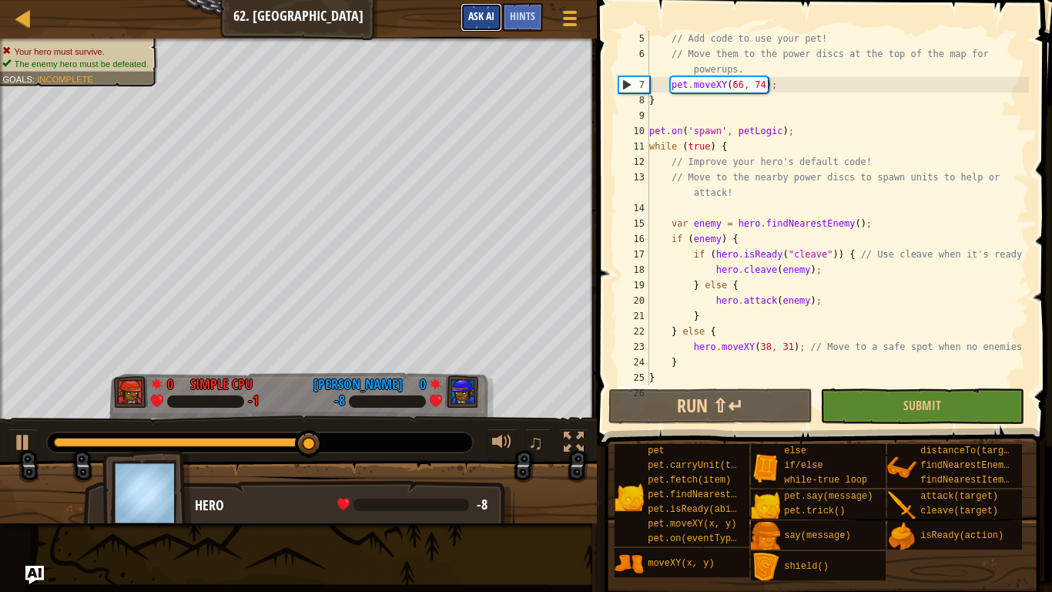
click at [487, 18] on span "Ask AI" at bounding box center [481, 15] width 26 height 15
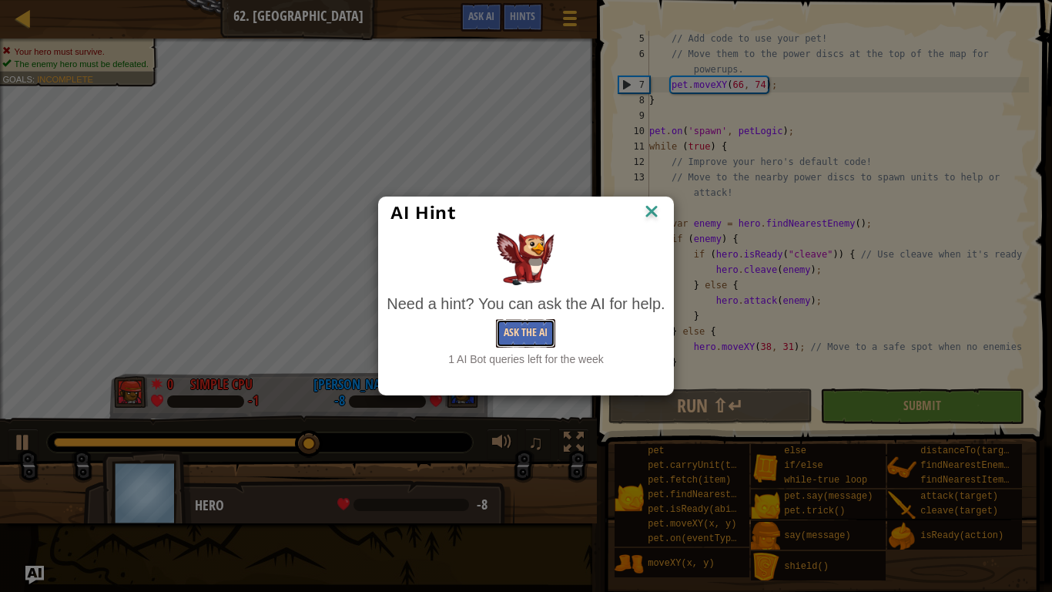
click at [532, 319] on button "Ask the AI" at bounding box center [525, 333] width 59 height 29
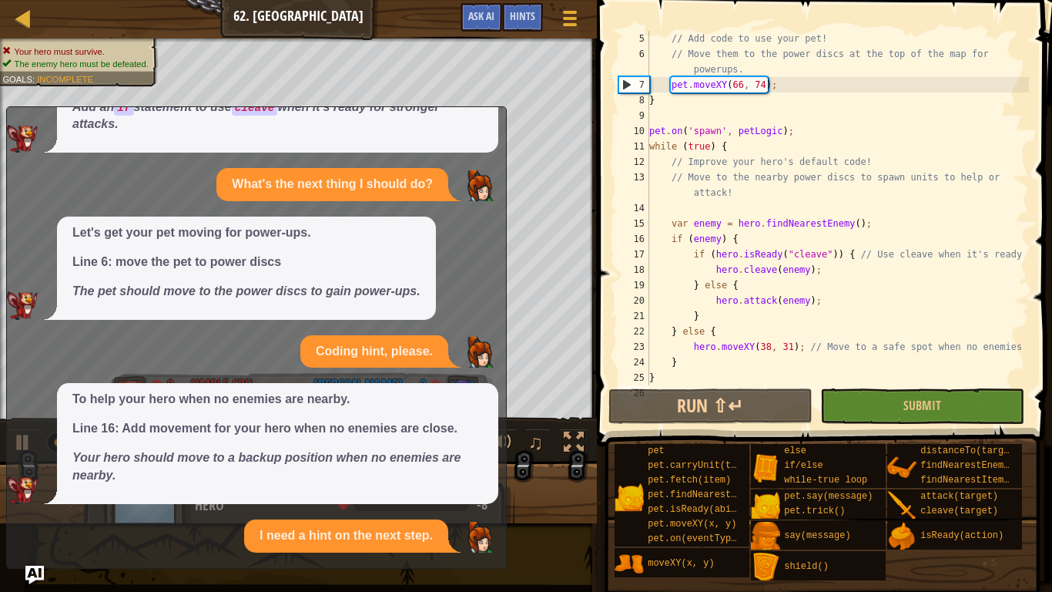
scroll to position [316, 0]
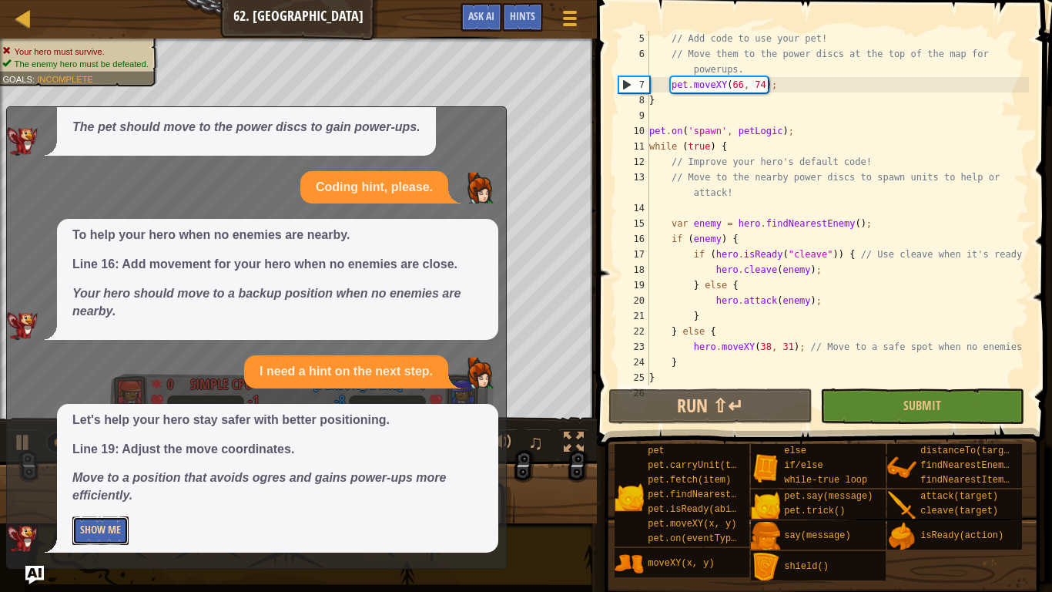
click at [92, 461] on button "Show Me" at bounding box center [100, 530] width 56 height 29
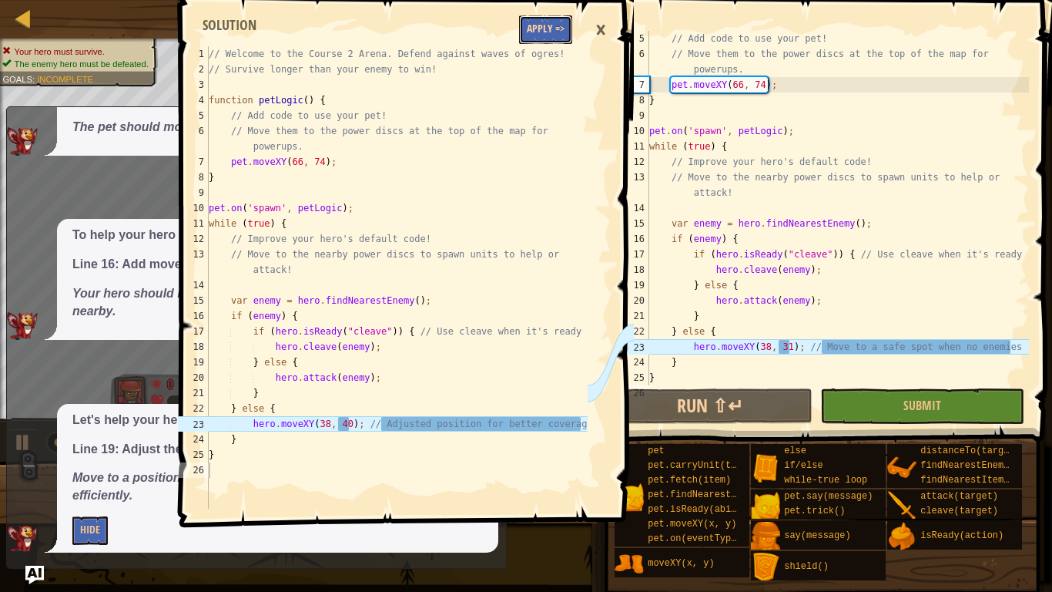
click at [541, 34] on button "Apply =>" at bounding box center [545, 29] width 53 height 29
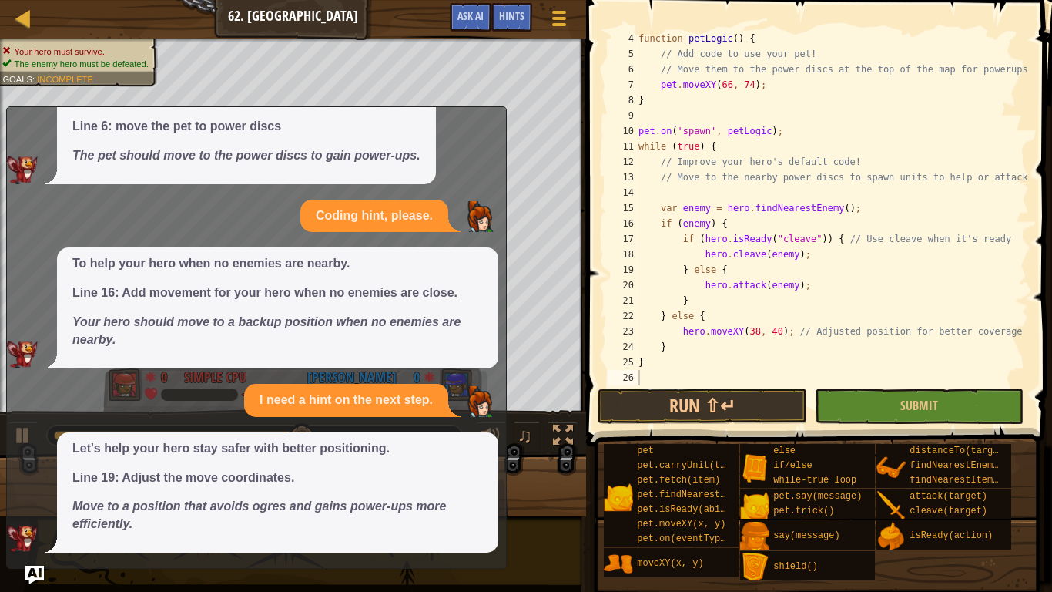
scroll to position [0, 0]
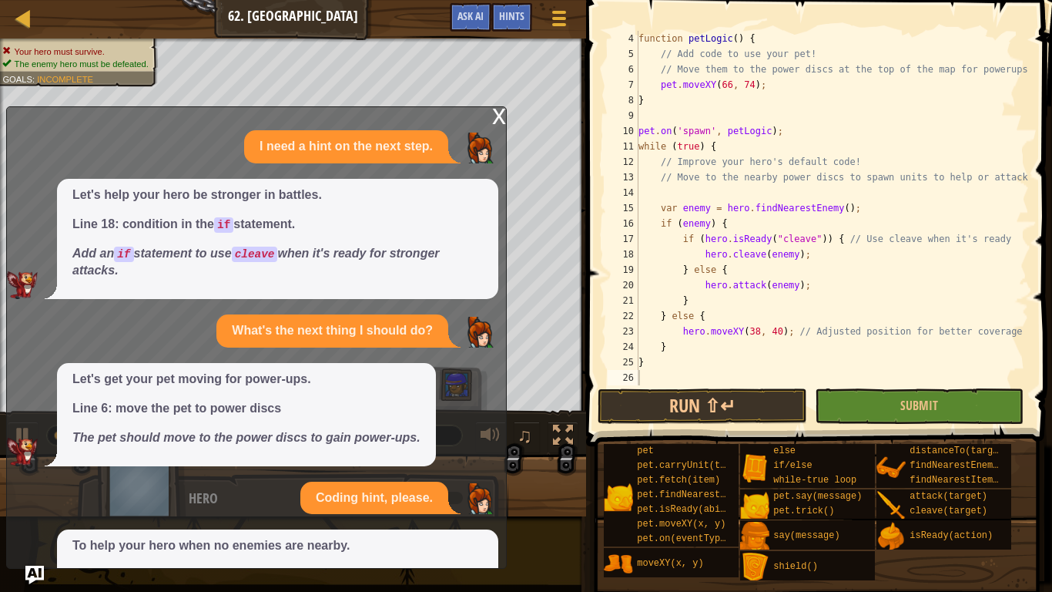
click at [497, 112] on div "x" at bounding box center [499, 114] width 14 height 15
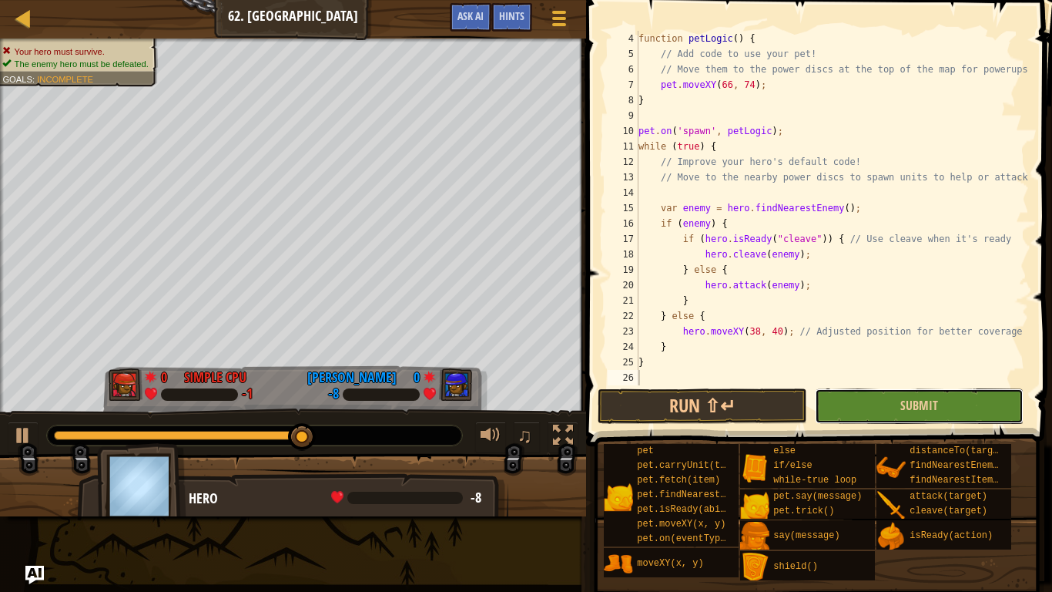
click at [867, 399] on button "Submit" at bounding box center [920, 405] width 210 height 35
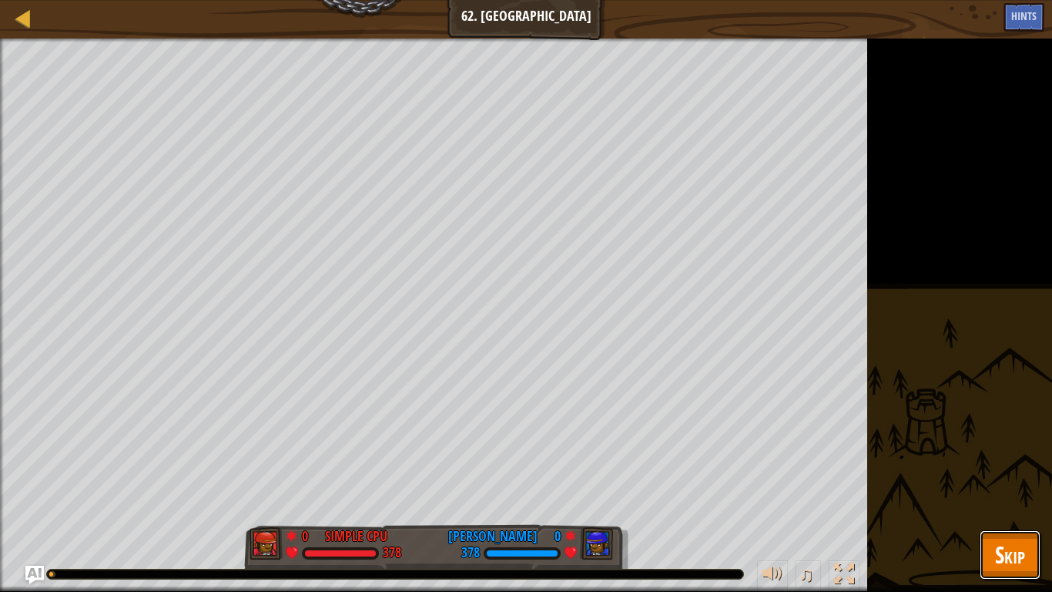
click at [1013, 461] on button "Skip" at bounding box center [1010, 554] width 61 height 49
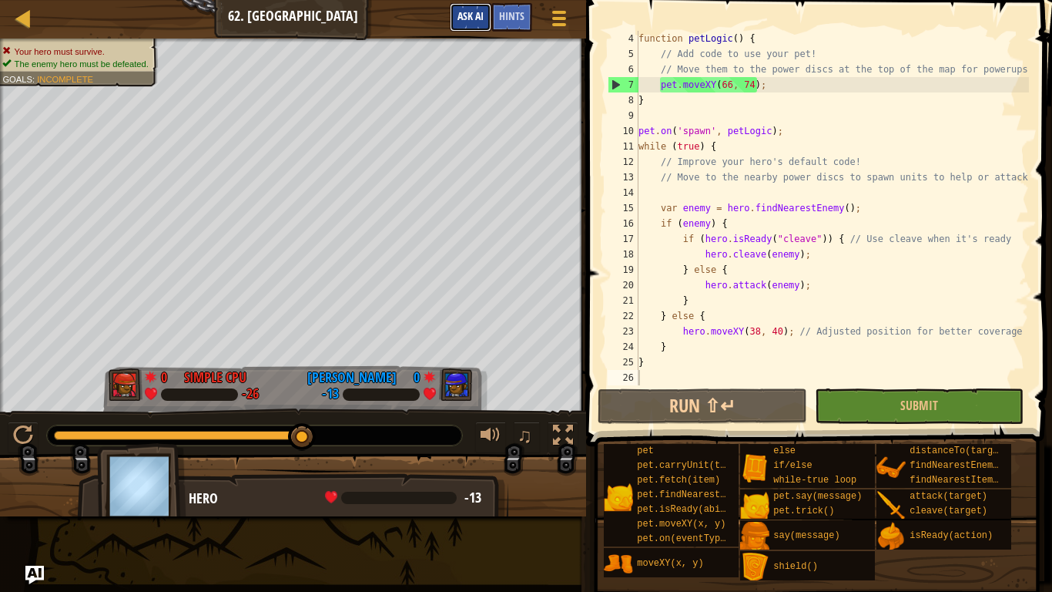
click at [455, 15] on button "Ask AI" at bounding box center [471, 17] width 42 height 29
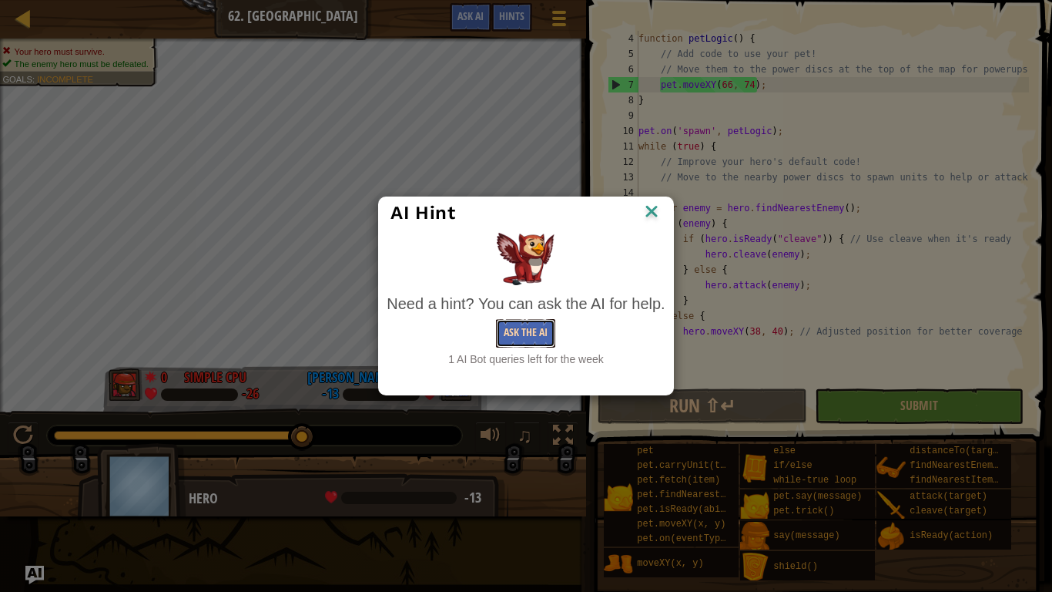
click at [536, 332] on button "Ask the AI" at bounding box center [525, 333] width 59 height 29
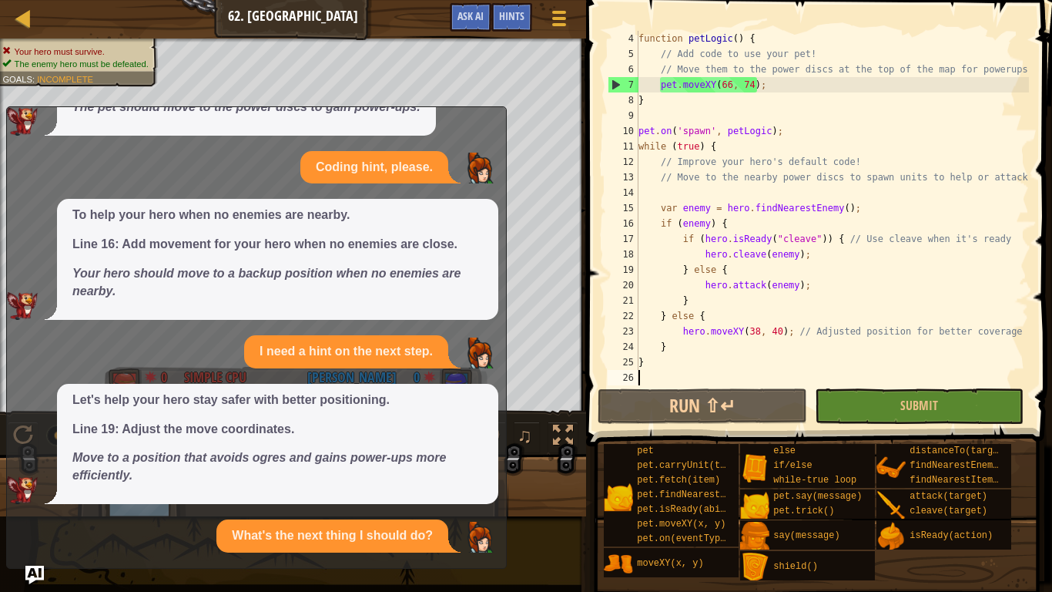
scroll to position [502, 0]
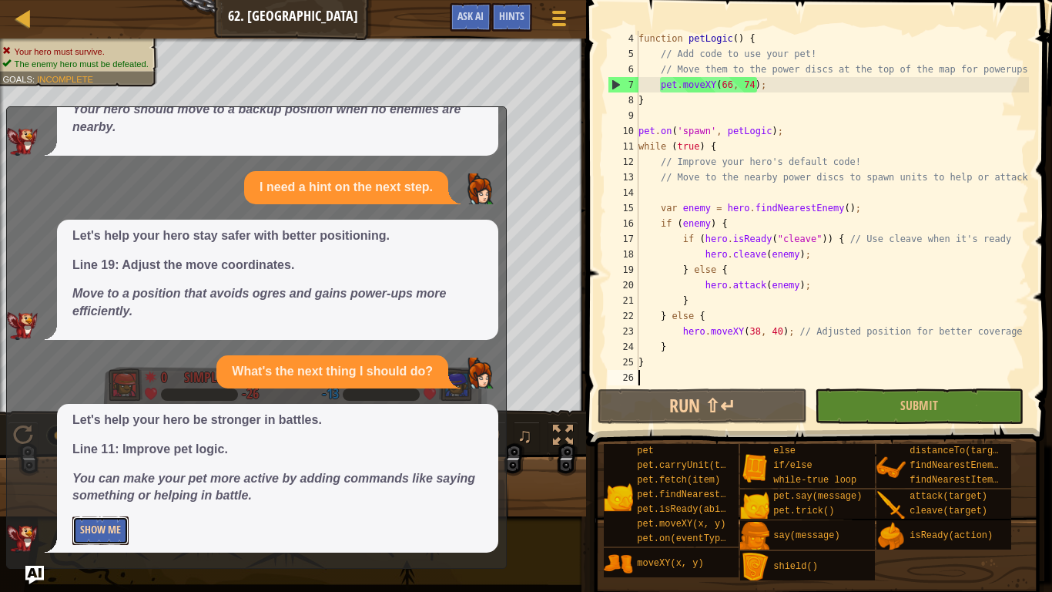
click at [102, 461] on button "Show Me" at bounding box center [100, 530] width 56 height 29
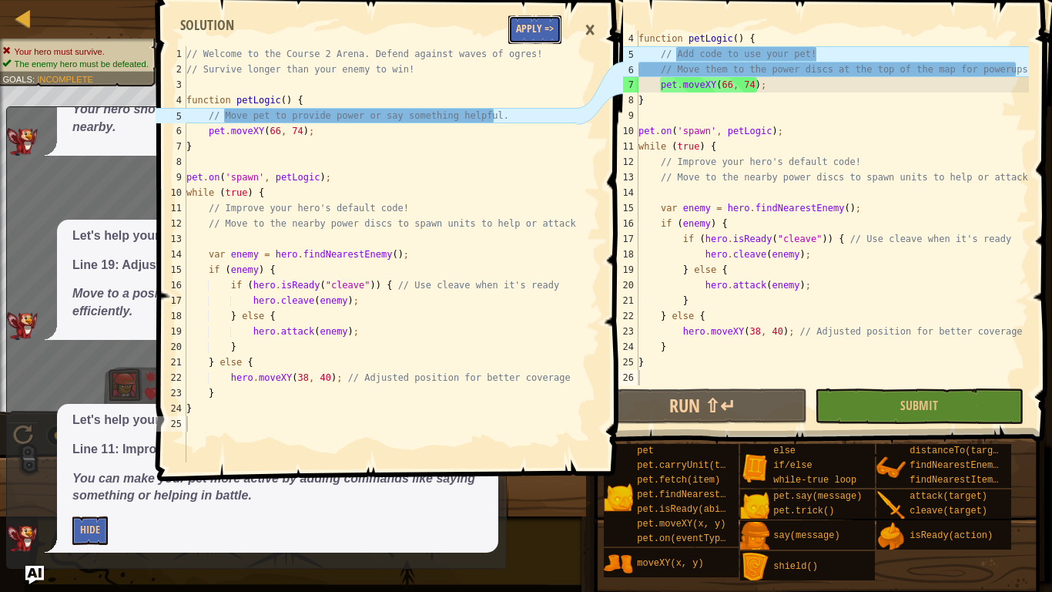
click at [539, 35] on button "Apply =>" at bounding box center [534, 29] width 53 height 29
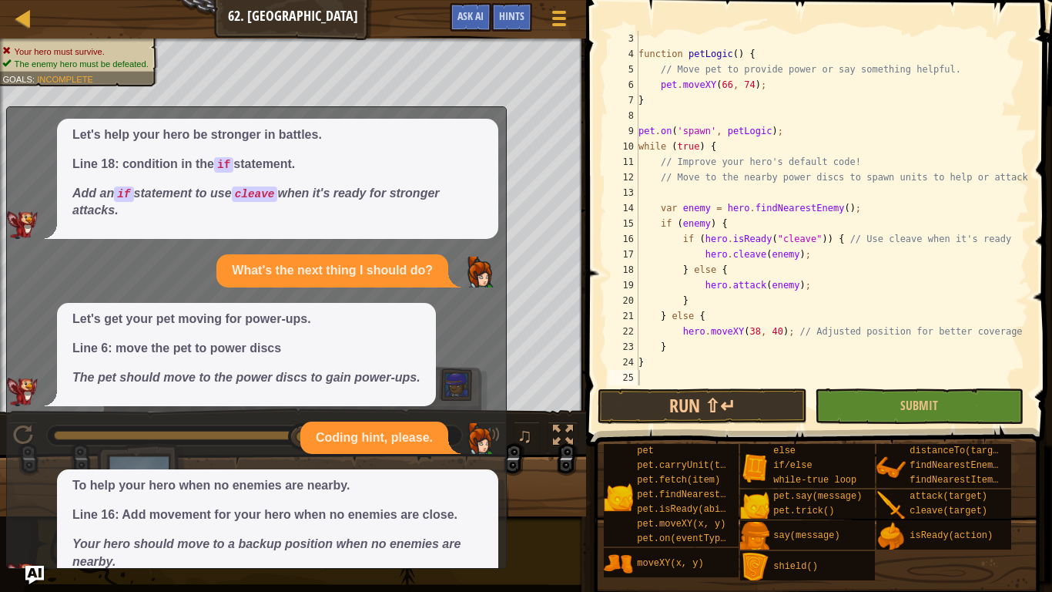
scroll to position [0, 0]
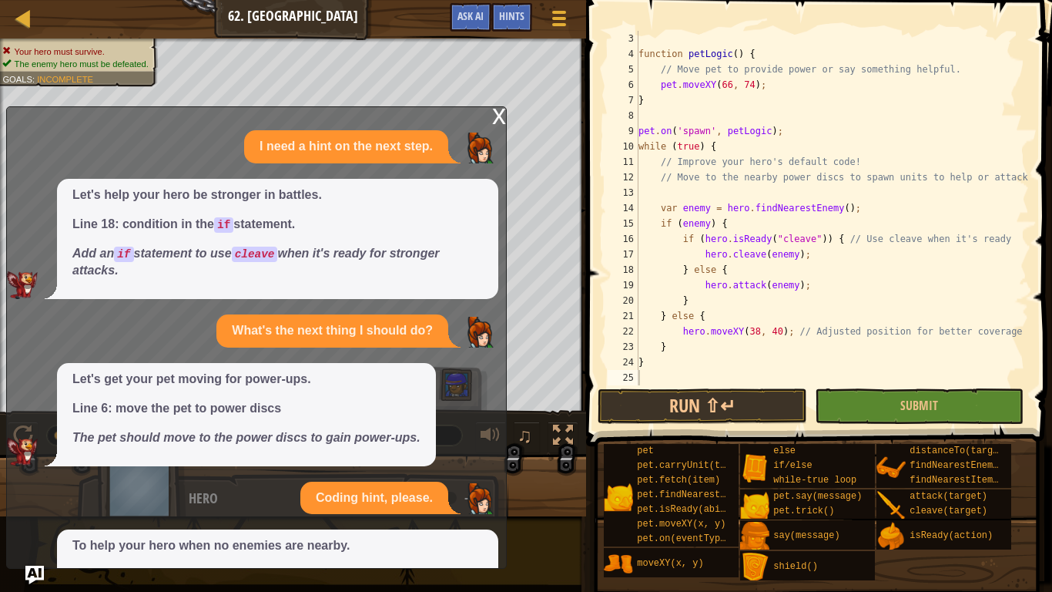
click at [494, 119] on div "x" at bounding box center [499, 114] width 14 height 15
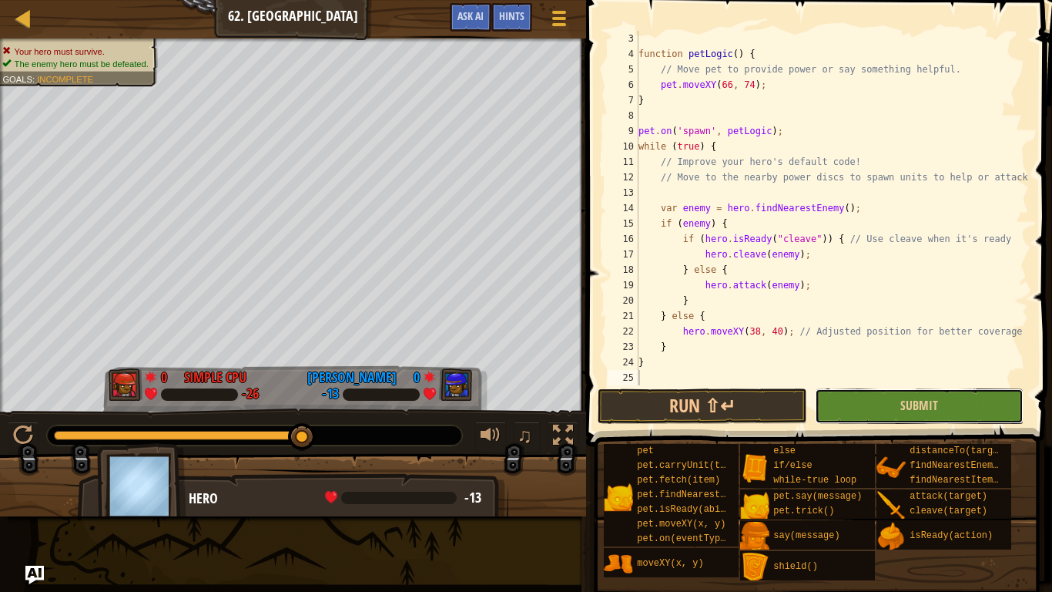
click at [934, 422] on button "Submit" at bounding box center [920, 405] width 210 height 35
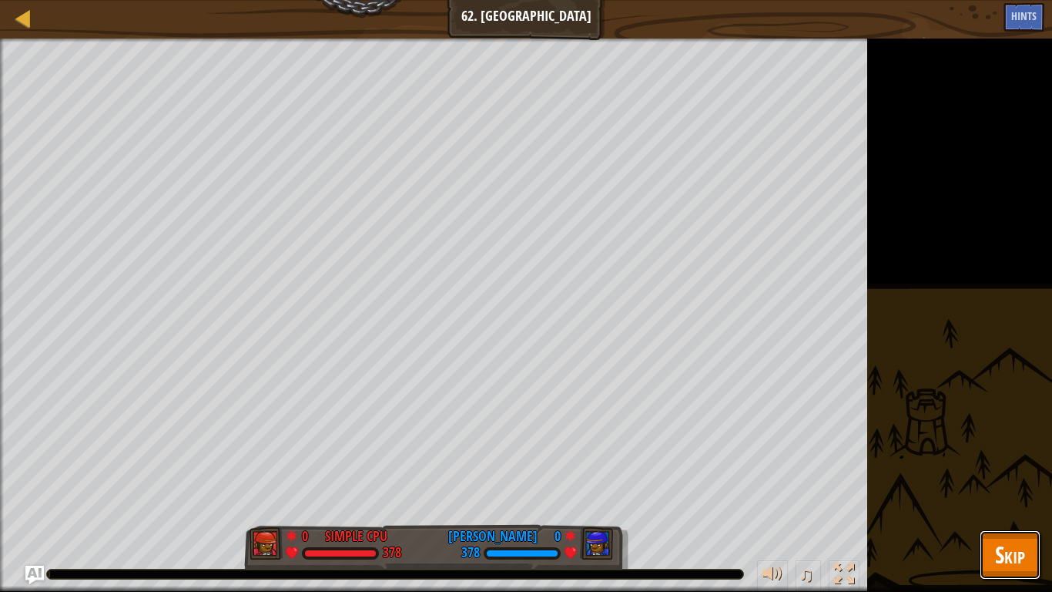
click at [1021, 461] on span "Skip" at bounding box center [1010, 555] width 30 height 32
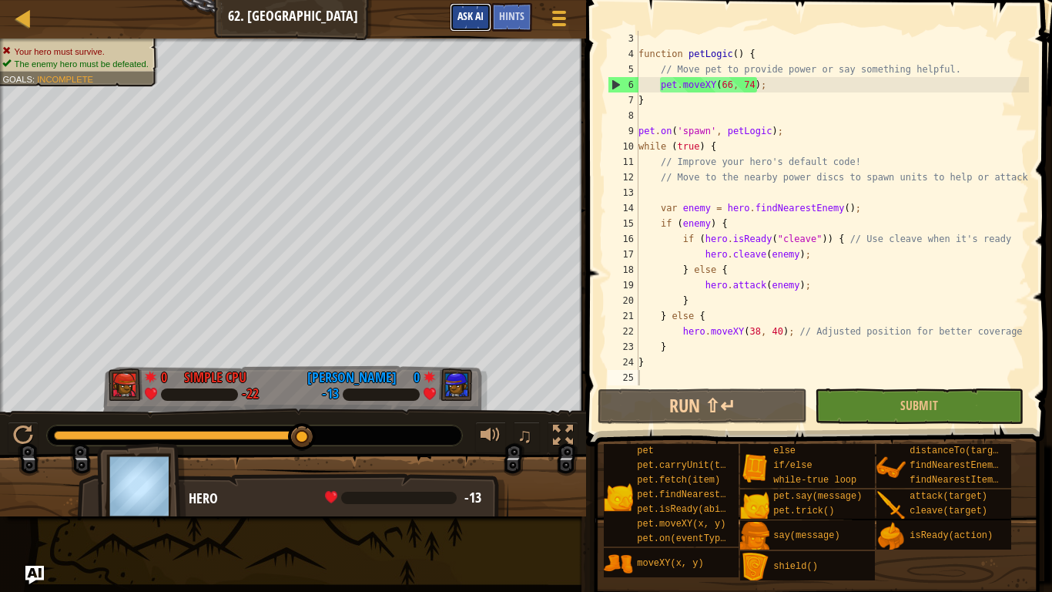
click at [477, 25] on button "Ask AI" at bounding box center [471, 17] width 42 height 29
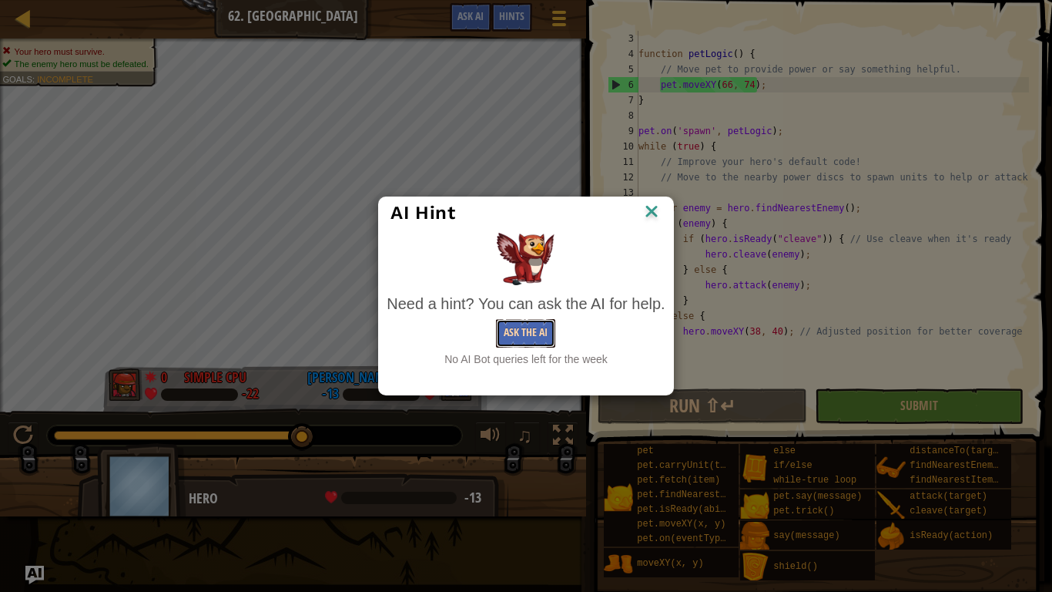
click at [538, 320] on button "Ask the AI" at bounding box center [525, 333] width 59 height 29
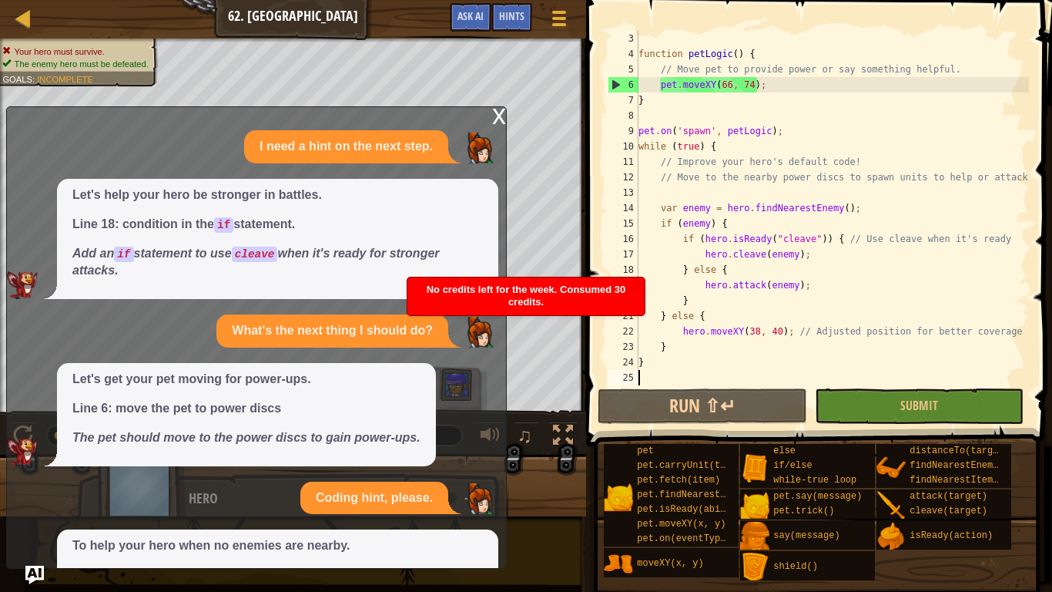
click at [498, 119] on div "x" at bounding box center [499, 114] width 14 height 15
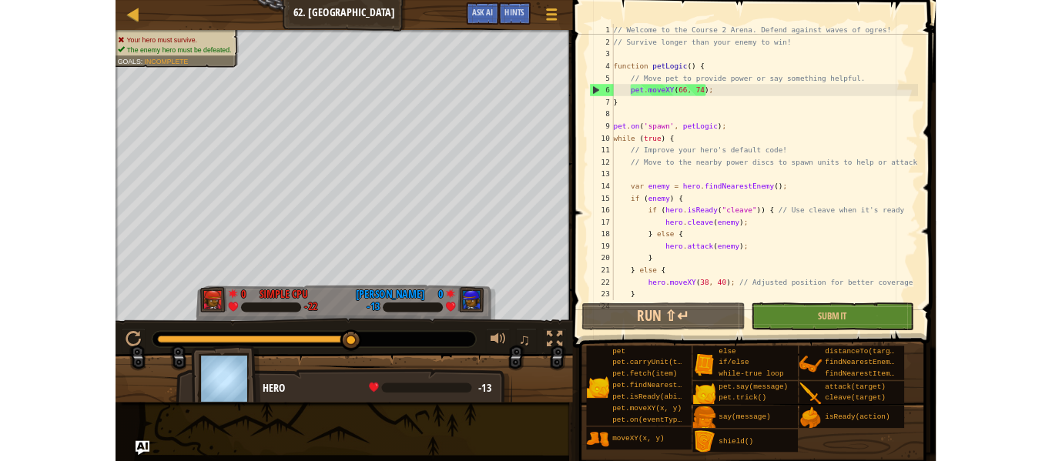
scroll to position [31, 0]
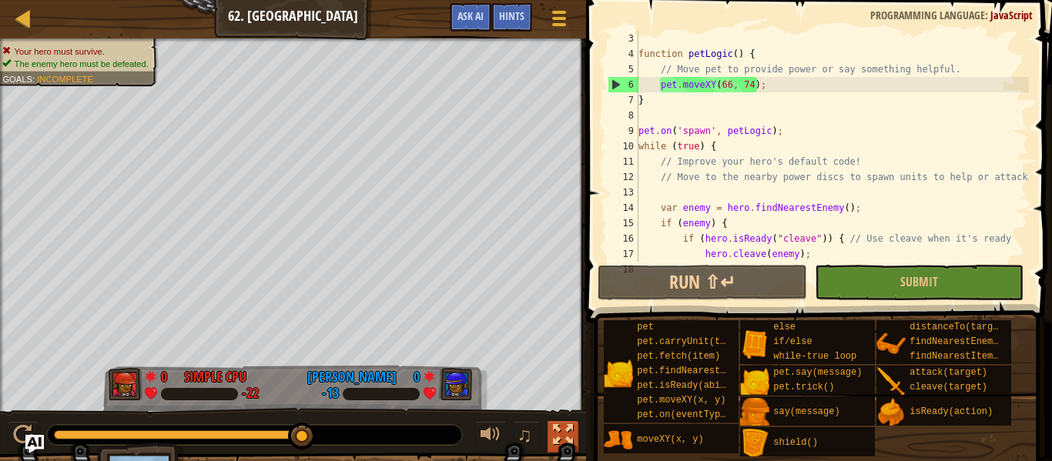
click at [559, 427] on div at bounding box center [563, 435] width 20 height 20
